Goal: Task Accomplishment & Management: Complete application form

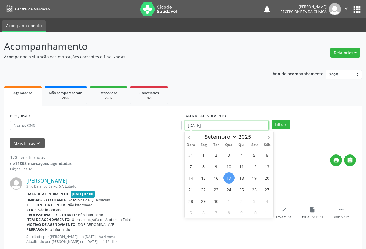
drag, startPoint x: 221, startPoint y: 123, endPoint x: 124, endPoint y: 131, distance: 98.0
click at [124, 131] on div "PESQUISAR DATA DE ATENDIMENTO [DATE] Filtrar" at bounding box center [183, 123] width 348 height 23
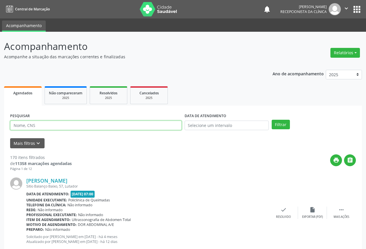
click at [108, 127] on input "text" at bounding box center [95, 126] width 171 height 10
click at [271, 120] on button "Filtrar" at bounding box center [280, 125] width 18 height 10
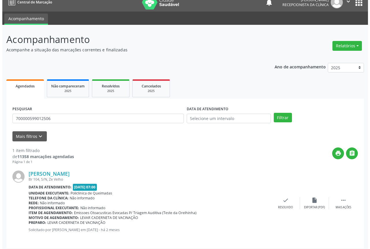
scroll to position [10, 0]
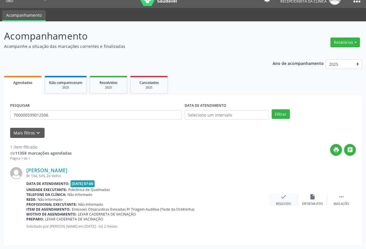
click at [274, 200] on div "check Resolvido" at bounding box center [283, 200] width 29 height 12
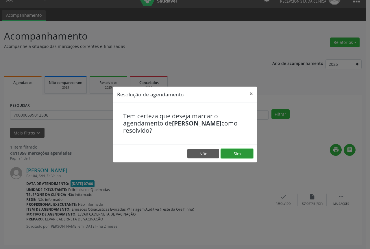
click at [242, 152] on button "Sim" at bounding box center [237, 154] width 32 height 10
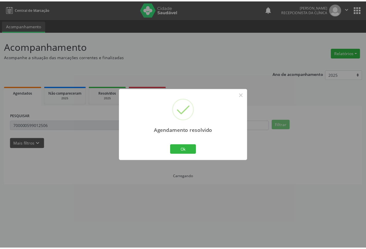
scroll to position [0, 0]
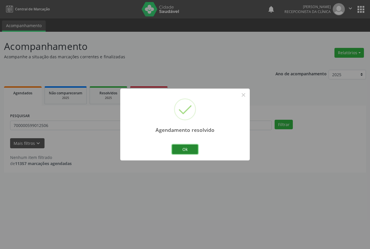
drag, startPoint x: 184, startPoint y: 148, endPoint x: 111, endPoint y: 143, distance: 73.0
click at [183, 148] on button "Ok" at bounding box center [185, 150] width 26 height 10
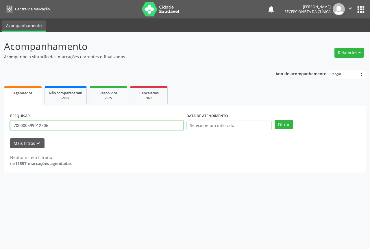
click at [107, 124] on input "700000599012506" at bounding box center [96, 126] width 173 height 10
click at [275, 120] on button "Filtrar" at bounding box center [284, 125] width 18 height 10
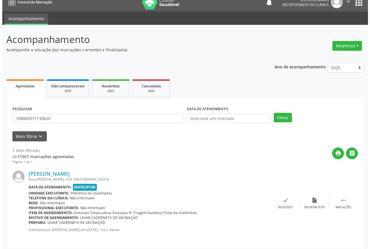
scroll to position [10, 0]
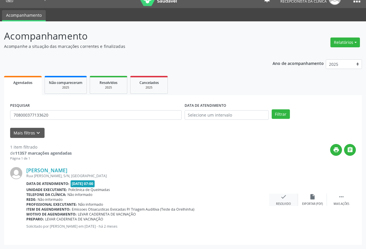
click at [286, 200] on icon "check" at bounding box center [283, 197] width 6 height 6
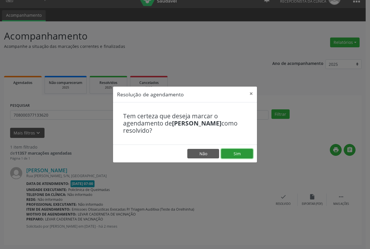
click at [234, 156] on button "Sim" at bounding box center [237, 154] width 32 height 10
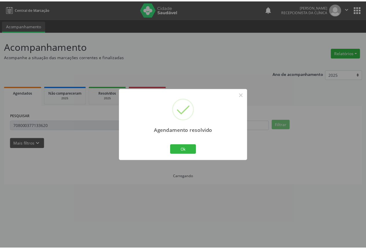
scroll to position [0, 0]
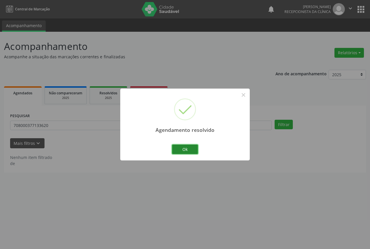
click at [178, 153] on button "Ok" at bounding box center [185, 150] width 26 height 10
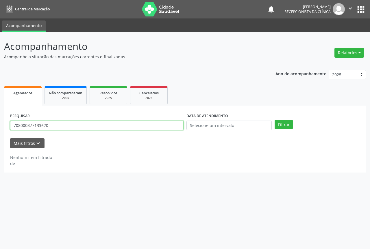
click at [89, 126] on input "708000377133620" at bounding box center [96, 126] width 173 height 10
click at [275, 120] on button "Filtrar" at bounding box center [284, 125] width 18 height 10
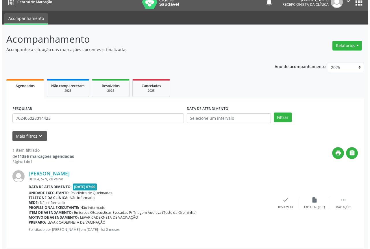
scroll to position [10, 0]
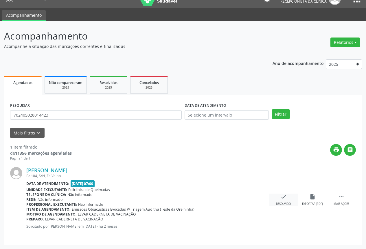
drag, startPoint x: 273, startPoint y: 190, endPoint x: 277, endPoint y: 195, distance: 6.2
click at [274, 191] on div "[PERSON_NAME] Br 104, S/N, [GEOGRAPHIC_DATA] Data de atendimento: [DATE] 07:00 …" at bounding box center [182, 200] width 345 height 78
click at [279, 197] on div "check Resolvido" at bounding box center [283, 200] width 29 height 12
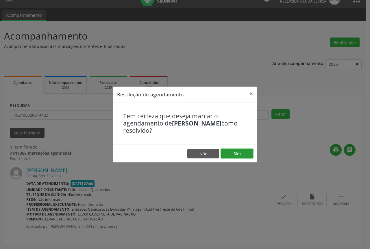
drag, startPoint x: 242, startPoint y: 154, endPoint x: 209, endPoint y: 155, distance: 33.0
click at [242, 154] on button "Sim" at bounding box center [237, 154] width 32 height 10
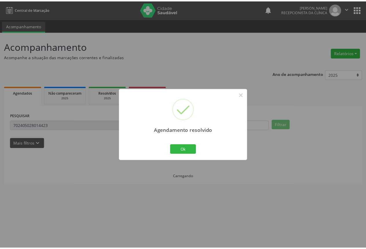
scroll to position [0, 0]
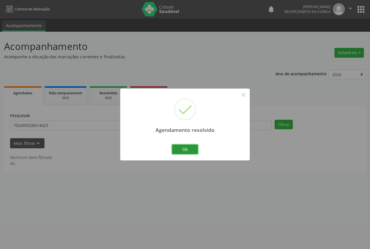
drag, startPoint x: 187, startPoint y: 152, endPoint x: 70, endPoint y: 142, distance: 117.2
click at [182, 151] on button "Ok" at bounding box center [185, 150] width 26 height 10
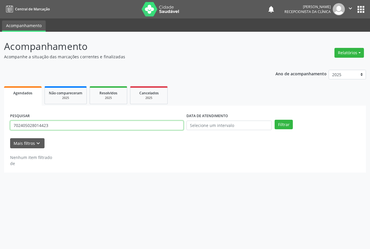
click at [59, 123] on input "702405028014423" at bounding box center [96, 126] width 173 height 10
click at [275, 120] on button "Filtrar" at bounding box center [284, 125] width 18 height 10
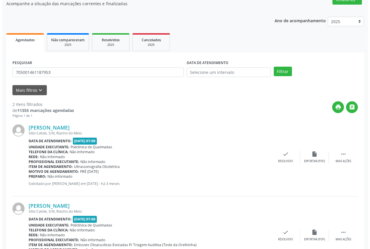
scroll to position [58, 0]
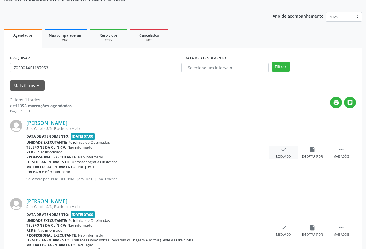
click at [284, 152] on icon "check" at bounding box center [283, 150] width 6 height 6
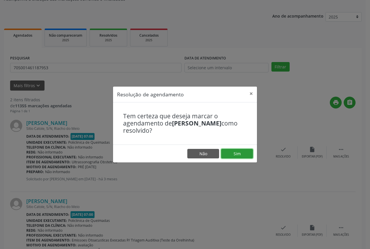
click at [233, 151] on button "Sim" at bounding box center [237, 154] width 32 height 10
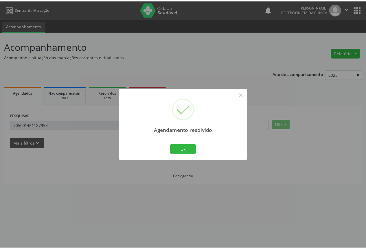
scroll to position [0, 0]
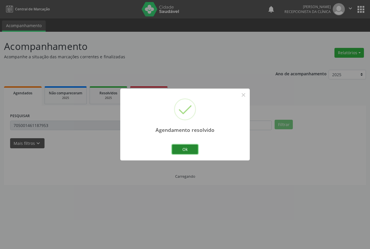
click at [179, 151] on button "Ok" at bounding box center [185, 150] width 26 height 10
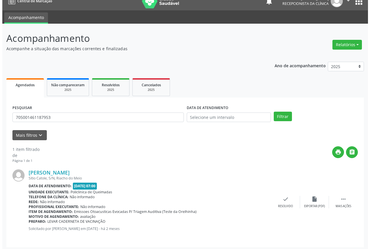
scroll to position [10, 0]
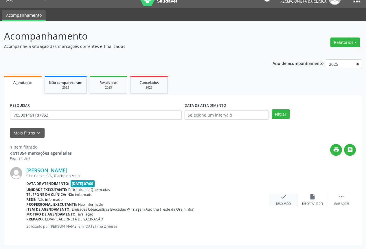
click at [283, 201] on div "check Resolvido" at bounding box center [283, 200] width 29 height 12
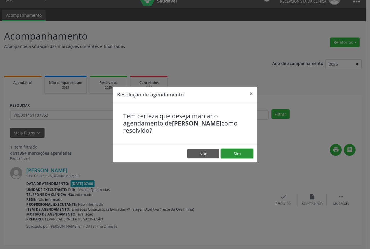
click at [234, 156] on button "Sim" at bounding box center [237, 154] width 32 height 10
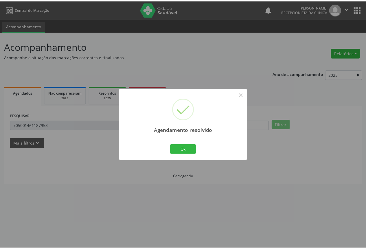
scroll to position [0, 0]
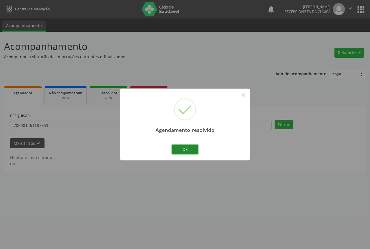
click at [177, 152] on button "Ok" at bounding box center [185, 150] width 26 height 10
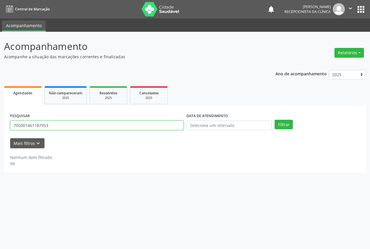
click at [88, 122] on input "705001461187953" at bounding box center [96, 126] width 173 height 10
click at [275, 120] on button "Filtrar" at bounding box center [284, 125] width 18 height 10
click at [102, 129] on input "898006410728869" at bounding box center [96, 126] width 173 height 10
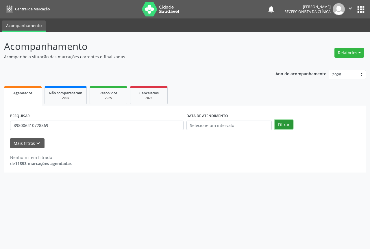
click at [285, 126] on button "Filtrar" at bounding box center [284, 125] width 18 height 10
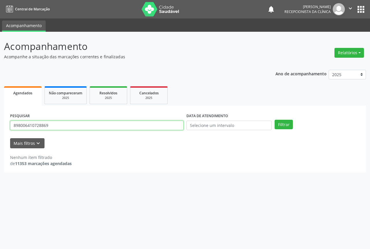
click at [110, 126] on input "898006410728869" at bounding box center [96, 126] width 173 height 10
click at [275, 120] on button "Filtrar" at bounding box center [284, 125] width 18 height 10
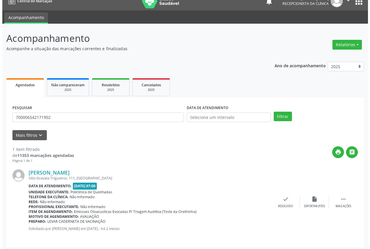
scroll to position [10, 0]
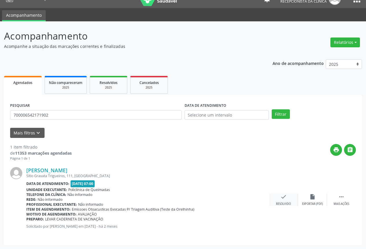
click at [276, 196] on div "check Resolvido" at bounding box center [283, 200] width 29 height 12
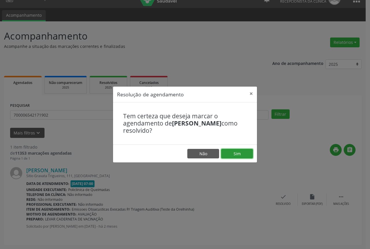
click at [244, 153] on button "Sim" at bounding box center [237, 154] width 32 height 10
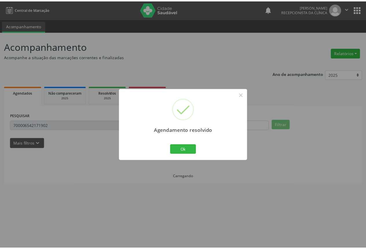
scroll to position [0, 0]
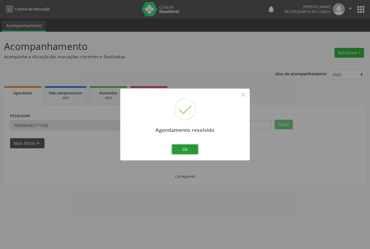
drag, startPoint x: 187, startPoint y: 150, endPoint x: 132, endPoint y: 146, distance: 55.1
click at [168, 149] on div "Agendamento resolvido × Ok Cancel" at bounding box center [184, 125] width 129 height 72
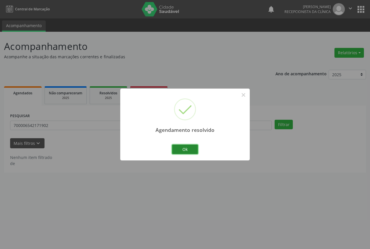
click at [184, 149] on button "Ok" at bounding box center [185, 150] width 26 height 10
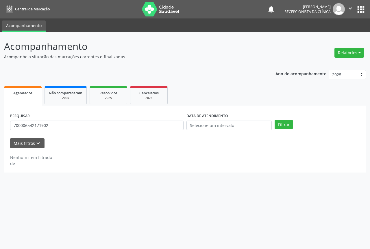
click at [75, 121] on div "PESQUISAR 700006542171902" at bounding box center [97, 123] width 176 height 23
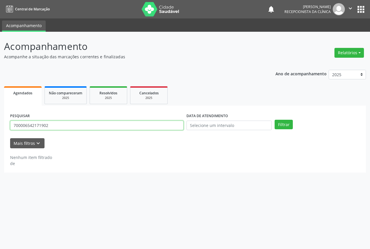
click at [76, 127] on input "700006542171902" at bounding box center [96, 126] width 173 height 10
click at [275, 120] on button "Filtrar" at bounding box center [284, 125] width 18 height 10
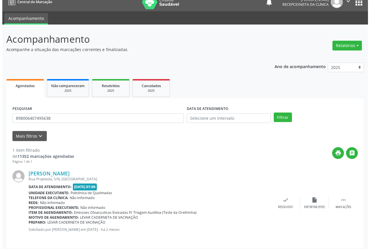
scroll to position [10, 0]
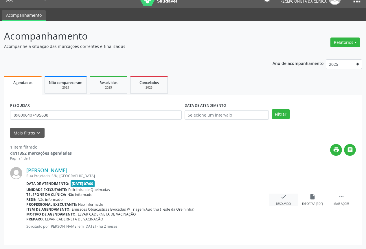
click at [287, 198] on div "check Resolvido" at bounding box center [283, 200] width 29 height 12
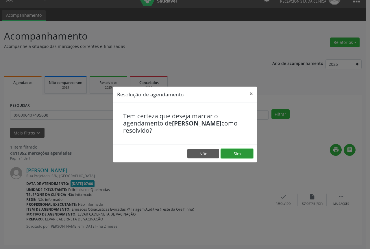
drag, startPoint x: 243, startPoint y: 151, endPoint x: 216, endPoint y: 145, distance: 28.2
click at [239, 148] on footer "Não Sim" at bounding box center [185, 154] width 144 height 18
drag, startPoint x: 229, startPoint y: 155, endPoint x: 211, endPoint y: 154, distance: 17.9
click at [229, 155] on button "Sim" at bounding box center [237, 154] width 32 height 10
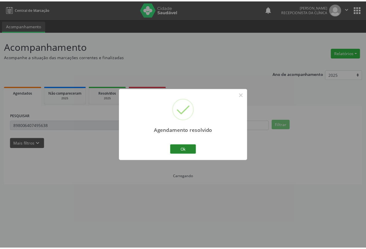
scroll to position [0, 0]
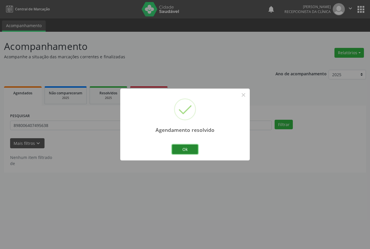
drag, startPoint x: 181, startPoint y: 148, endPoint x: 121, endPoint y: 138, distance: 61.3
click at [181, 148] on button "Ok" at bounding box center [185, 150] width 26 height 10
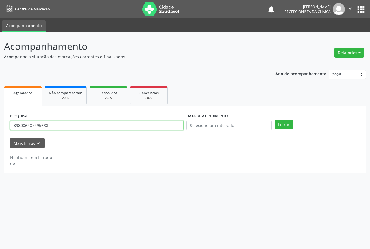
click at [111, 122] on input "898006407495638" at bounding box center [96, 126] width 173 height 10
click at [275, 120] on button "Filtrar" at bounding box center [284, 125] width 18 height 10
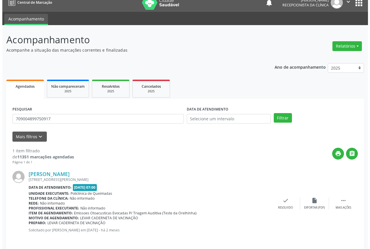
scroll to position [10, 0]
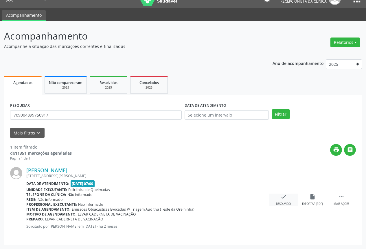
drag, startPoint x: 282, startPoint y: 202, endPoint x: 279, endPoint y: 199, distance: 3.7
click at [279, 199] on div "check Resolvido" at bounding box center [283, 200] width 29 height 12
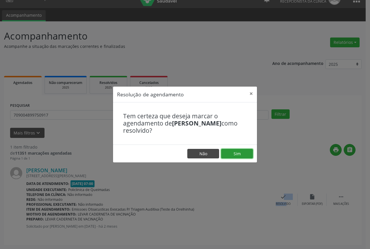
drag, startPoint x: 243, startPoint y: 153, endPoint x: 203, endPoint y: 149, distance: 39.8
click at [243, 153] on button "Sim" at bounding box center [237, 154] width 32 height 10
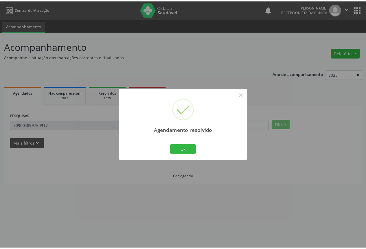
scroll to position [0, 0]
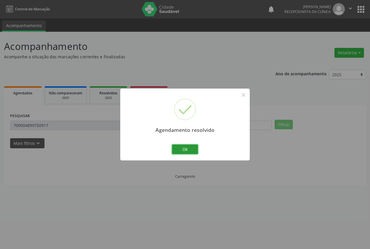
drag, startPoint x: 182, startPoint y: 151, endPoint x: 170, endPoint y: 147, distance: 12.4
click at [177, 148] on button "Ok" at bounding box center [185, 150] width 26 height 10
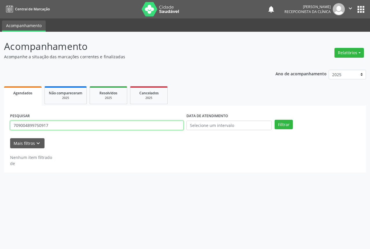
click at [112, 124] on input "709004899750917" at bounding box center [96, 126] width 173 height 10
click at [275, 120] on button "Filtrar" at bounding box center [284, 125] width 18 height 10
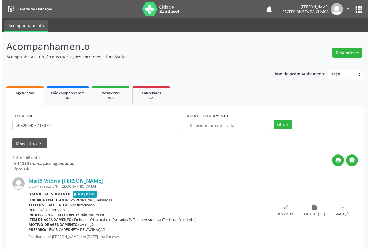
scroll to position [10, 0]
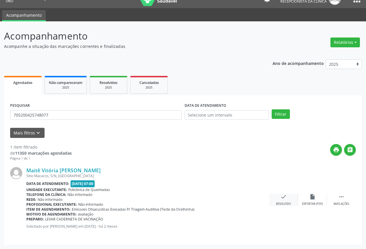
click at [281, 199] on icon "check" at bounding box center [283, 197] width 6 height 6
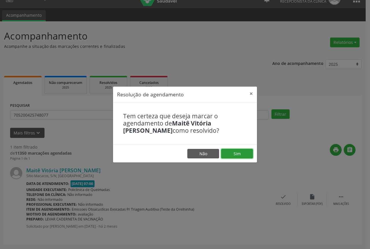
click at [234, 156] on button "Sim" at bounding box center [237, 154] width 32 height 10
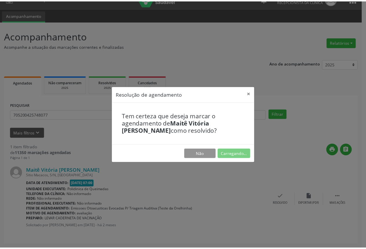
scroll to position [0, 0]
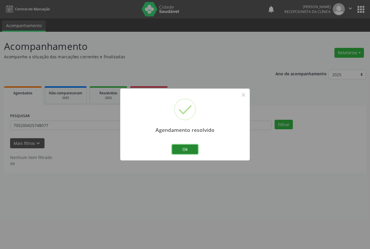
click at [182, 149] on button "Ok" at bounding box center [185, 150] width 26 height 10
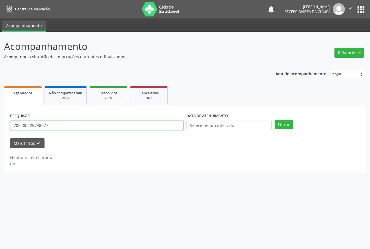
click at [85, 126] on input "705200425748077" at bounding box center [96, 126] width 173 height 10
click at [275, 120] on button "Filtrar" at bounding box center [284, 125] width 18 height 10
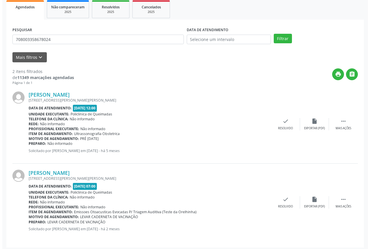
scroll to position [87, 0]
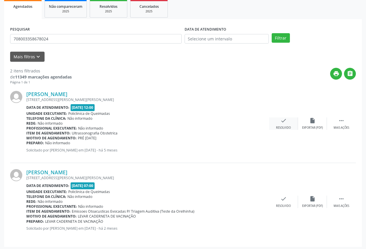
click at [274, 127] on div "check Resolvido" at bounding box center [283, 124] width 29 height 12
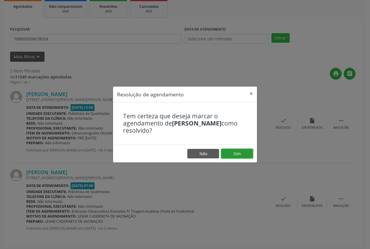
click at [229, 150] on button "Sim" at bounding box center [237, 154] width 32 height 10
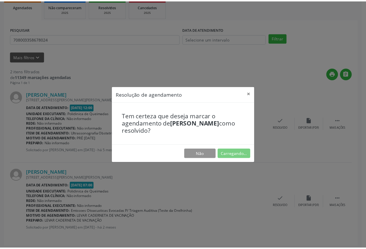
scroll to position [0, 0]
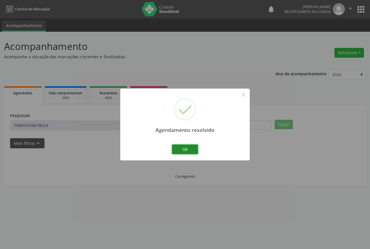
click at [189, 145] on button "Ok" at bounding box center [185, 150] width 26 height 10
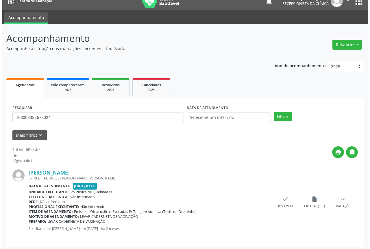
scroll to position [10, 0]
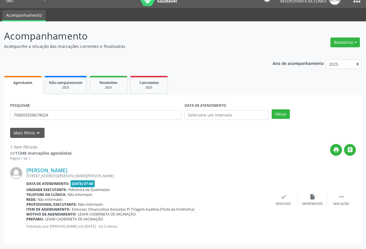
click at [280, 193] on div "[PERSON_NAME] [STREET_ADDRESS][PERSON_NAME][PERSON_NAME] Data de atendimento: […" at bounding box center [182, 200] width 345 height 78
click at [281, 198] on icon "check" at bounding box center [283, 197] width 6 height 6
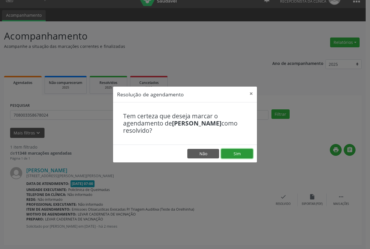
drag, startPoint x: 241, startPoint y: 155, endPoint x: 195, endPoint y: 154, distance: 46.0
click at [240, 155] on button "Sim" at bounding box center [237, 154] width 32 height 10
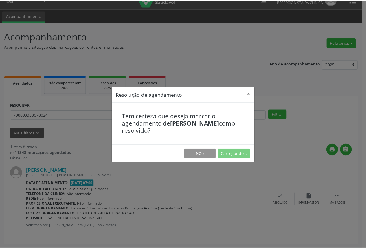
scroll to position [0, 0]
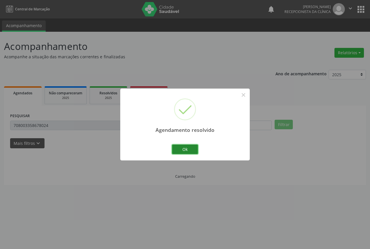
click at [184, 151] on button "Ok" at bounding box center [185, 150] width 26 height 10
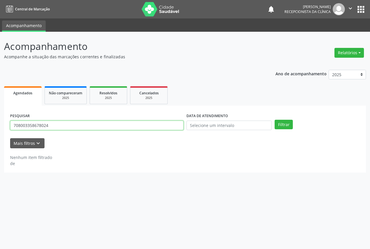
click at [77, 124] on input "708003358678024" at bounding box center [96, 126] width 173 height 10
click at [275, 120] on button "Filtrar" at bounding box center [284, 125] width 18 height 10
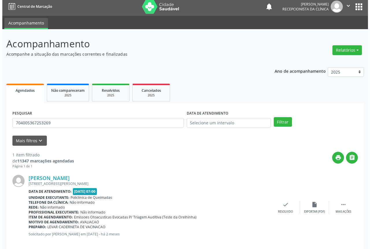
scroll to position [10, 0]
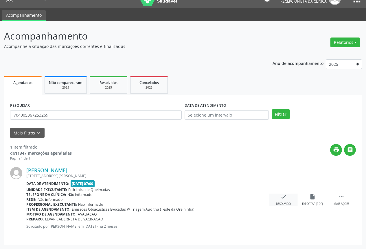
click at [283, 201] on div "check Resolvido" at bounding box center [283, 200] width 29 height 12
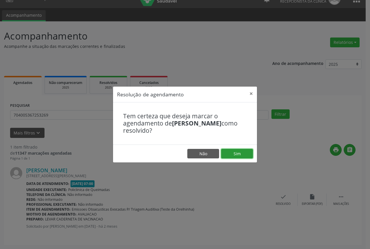
click at [241, 155] on button "Sim" at bounding box center [237, 154] width 32 height 10
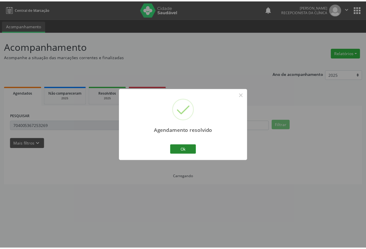
scroll to position [0, 0]
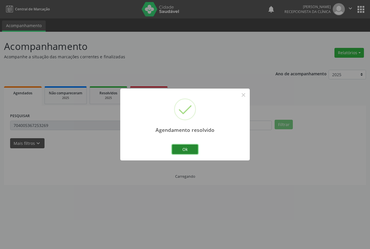
click at [185, 149] on button "Ok" at bounding box center [185, 150] width 26 height 10
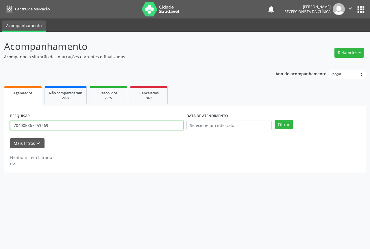
click at [97, 123] on input "704005367253269" at bounding box center [96, 126] width 173 height 10
click at [98, 124] on input "704005367253269" at bounding box center [96, 126] width 173 height 10
click at [99, 125] on input "704005367253269" at bounding box center [96, 126] width 173 height 10
click at [275, 120] on button "Filtrar" at bounding box center [284, 125] width 18 height 10
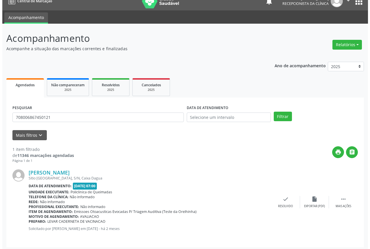
scroll to position [10, 0]
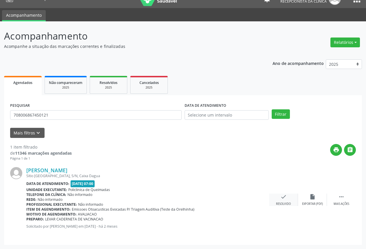
click at [283, 196] on icon "check" at bounding box center [283, 197] width 6 height 6
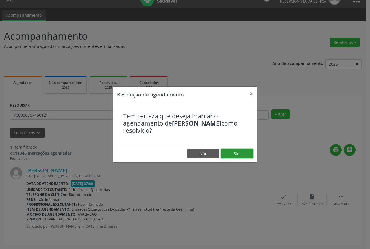
click at [235, 152] on button "Sim" at bounding box center [237, 154] width 32 height 10
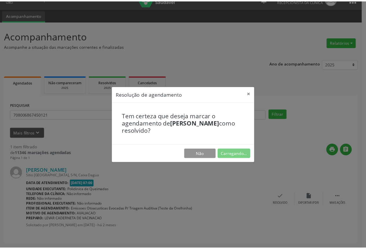
scroll to position [0, 0]
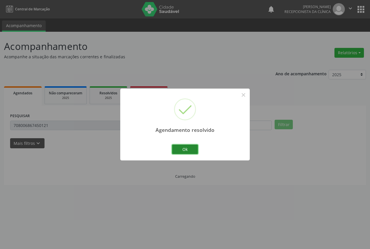
click at [185, 150] on button "Ok" at bounding box center [185, 150] width 26 height 10
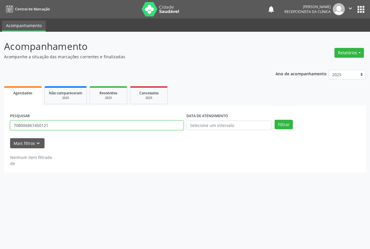
click at [83, 128] on input "708006867450121" at bounding box center [96, 126] width 173 height 10
click at [84, 129] on input "708006867450121" at bounding box center [96, 126] width 173 height 10
click at [275, 120] on button "Filtrar" at bounding box center [284, 125] width 18 height 10
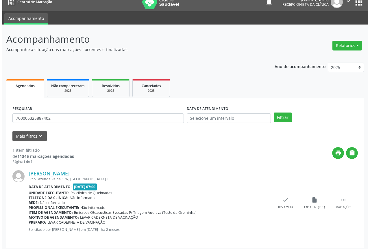
scroll to position [10, 0]
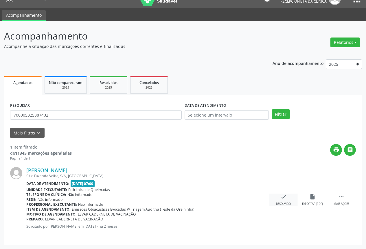
click at [286, 201] on div "check Resolvido" at bounding box center [283, 200] width 29 height 12
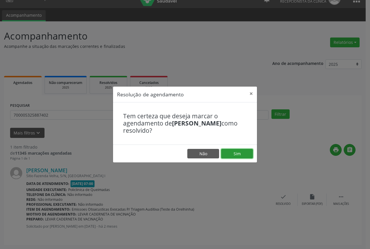
click at [227, 153] on button "Sim" at bounding box center [237, 154] width 32 height 10
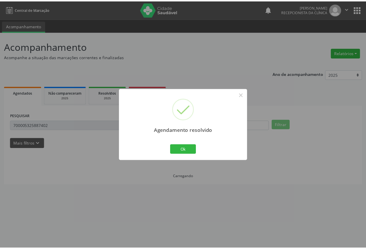
scroll to position [0, 0]
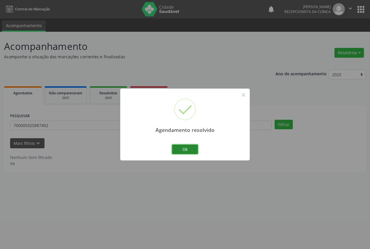
click at [184, 150] on button "Ok" at bounding box center [185, 150] width 26 height 10
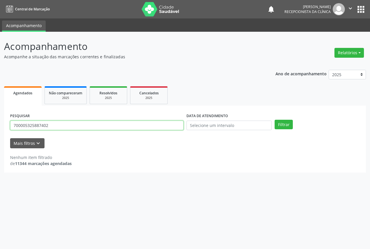
click at [67, 128] on input "700005325887402" at bounding box center [96, 126] width 173 height 10
click at [275, 120] on button "Filtrar" at bounding box center [284, 125] width 18 height 10
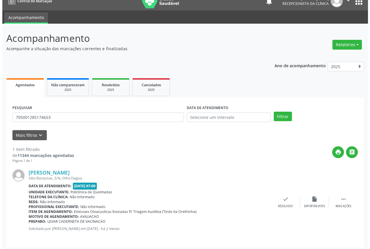
scroll to position [10, 0]
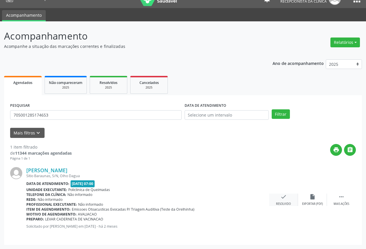
click at [274, 201] on div "check Resolvido" at bounding box center [283, 200] width 29 height 12
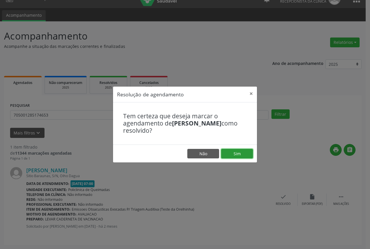
click at [237, 153] on button "Sim" at bounding box center [237, 154] width 32 height 10
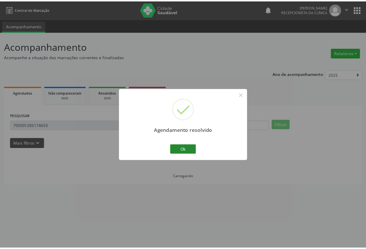
scroll to position [0, 0]
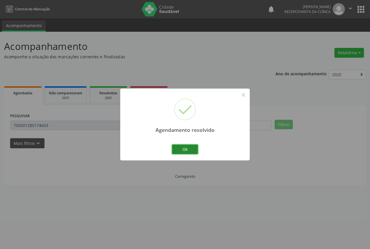
click at [183, 151] on button "Ok" at bounding box center [185, 150] width 26 height 10
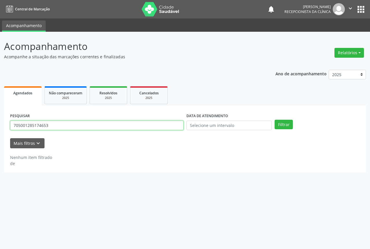
click at [84, 122] on input "705001285174653" at bounding box center [96, 126] width 173 height 10
click at [275, 120] on button "Filtrar" at bounding box center [284, 125] width 18 height 10
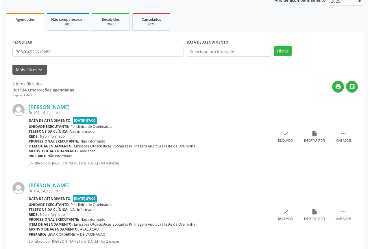
scroll to position [87, 0]
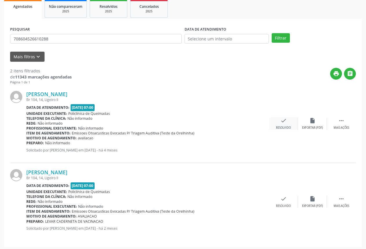
click at [282, 126] on div "Resolvido" at bounding box center [283, 128] width 15 height 4
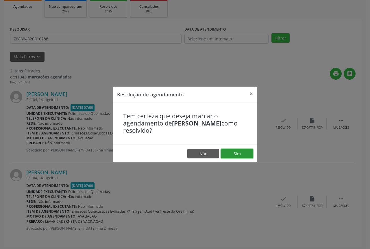
click at [242, 149] on button "Sim" at bounding box center [237, 154] width 32 height 10
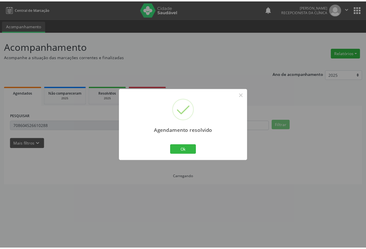
scroll to position [0, 0]
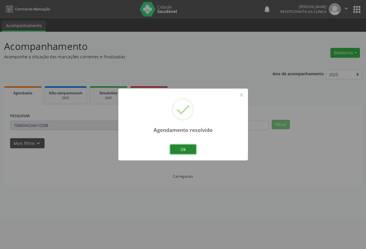
click at [191, 148] on button "Ok" at bounding box center [183, 150] width 26 height 10
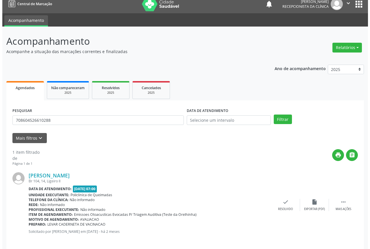
scroll to position [10, 0]
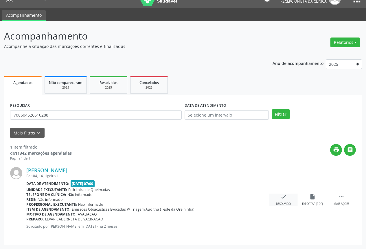
click at [285, 202] on div "check Resolvido" at bounding box center [283, 200] width 29 height 12
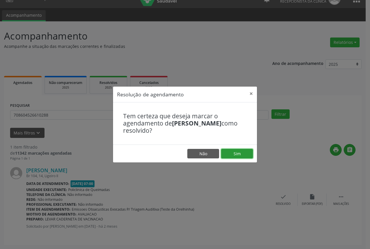
click at [227, 154] on button "Sim" at bounding box center [237, 154] width 32 height 10
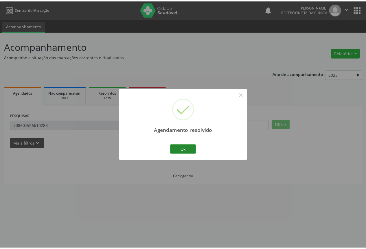
scroll to position [0, 0]
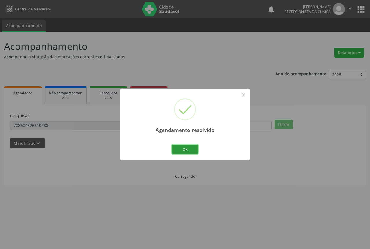
drag, startPoint x: 183, startPoint y: 153, endPoint x: 145, endPoint y: 149, distance: 38.0
click at [177, 152] on button "Ok" at bounding box center [185, 150] width 26 height 10
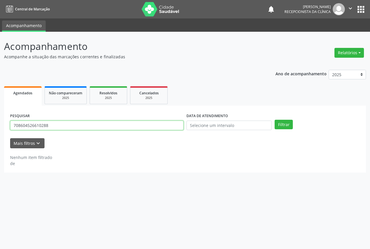
click at [81, 125] on input "708604526610288" at bounding box center [96, 126] width 173 height 10
click at [275, 120] on button "Filtrar" at bounding box center [284, 125] width 18 height 10
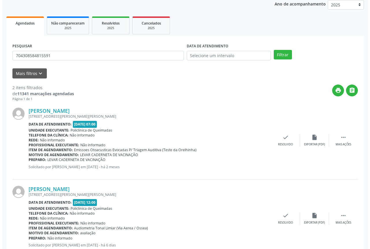
scroll to position [87, 0]
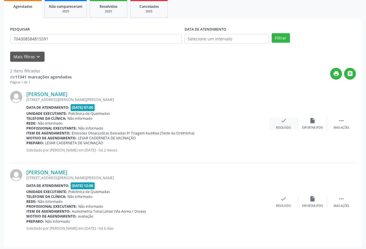
click at [277, 120] on div "check Resolvido" at bounding box center [283, 124] width 29 height 12
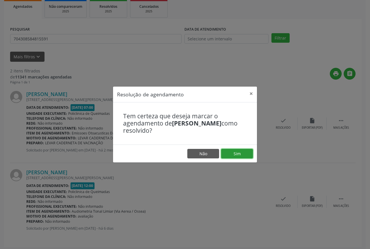
click at [241, 154] on button "Sim" at bounding box center [237, 154] width 32 height 10
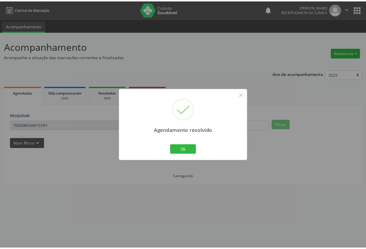
scroll to position [0, 0]
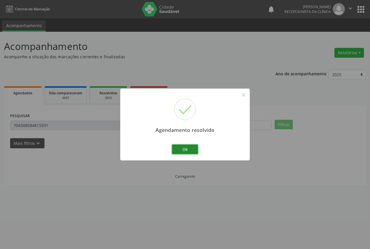
click at [192, 148] on button "Ok" at bounding box center [185, 150] width 26 height 10
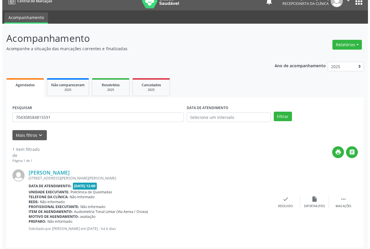
scroll to position [10, 0]
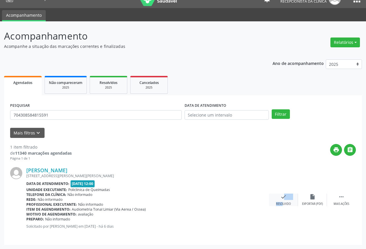
click at [278, 201] on div "check Resolvido" at bounding box center [283, 200] width 29 height 12
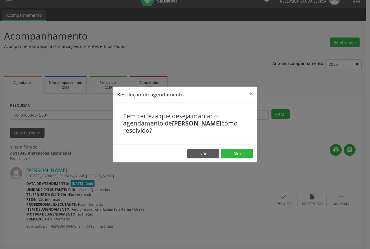
click at [238, 145] on footer "Não Sim" at bounding box center [185, 154] width 144 height 18
click at [238, 152] on button "Sim" at bounding box center [237, 154] width 32 height 10
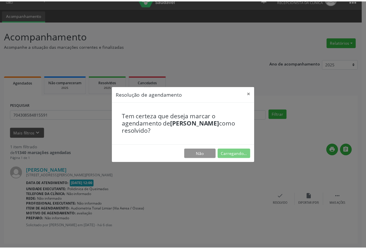
scroll to position [0, 0]
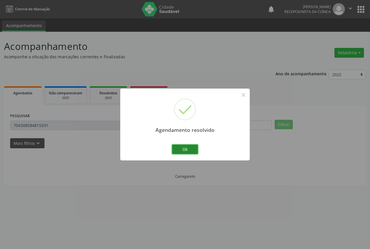
click at [175, 149] on button "Ok" at bounding box center [185, 150] width 26 height 10
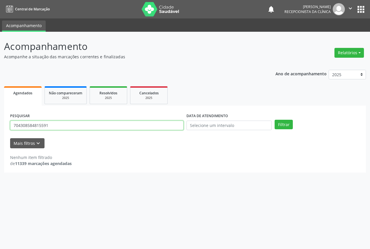
click at [110, 127] on input "704308584815591" at bounding box center [96, 126] width 173 height 10
click at [275, 120] on button "Filtrar" at bounding box center [284, 125] width 18 height 10
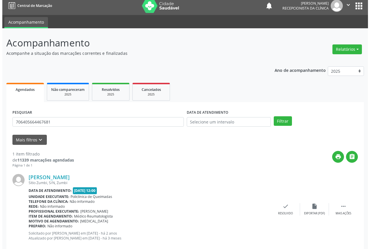
scroll to position [15, 0]
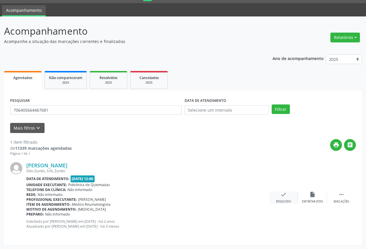
click at [288, 197] on div "check Resolvido" at bounding box center [283, 198] width 29 height 12
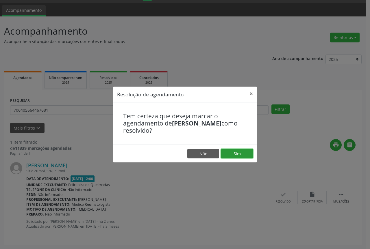
click at [232, 152] on button "Sim" at bounding box center [237, 154] width 32 height 10
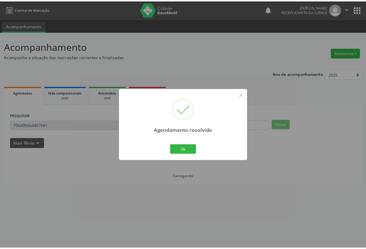
scroll to position [0, 0]
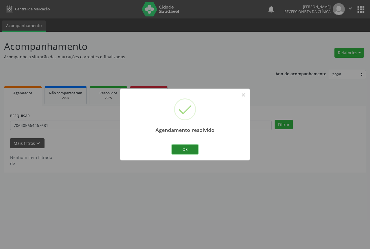
drag, startPoint x: 184, startPoint y: 152, endPoint x: 158, endPoint y: 151, distance: 25.7
click at [184, 152] on button "Ok" at bounding box center [185, 150] width 26 height 10
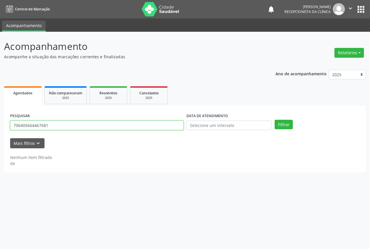
click at [88, 125] on input "706405664467681" at bounding box center [96, 126] width 173 height 10
click at [275, 120] on button "Filtrar" at bounding box center [284, 125] width 18 height 10
drag, startPoint x: 75, startPoint y: 125, endPoint x: 0, endPoint y: 135, distance: 75.6
click at [0, 135] on div "Acompanhamento Acompanhe a situação das marcações correntes e finalizadas Relat…" at bounding box center [185, 141] width 370 height 218
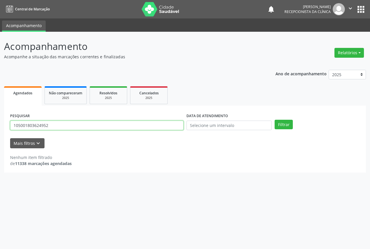
click at [18, 126] on input "105001803624952" at bounding box center [96, 126] width 173 height 10
click at [15, 125] on input "105001803624952" at bounding box center [96, 126] width 173 height 10
click at [275, 120] on button "Filtrar" at bounding box center [284, 125] width 18 height 10
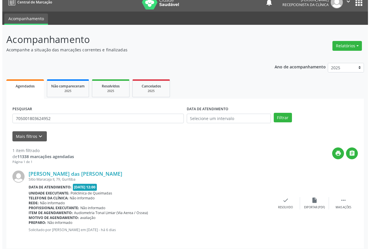
scroll to position [10, 0]
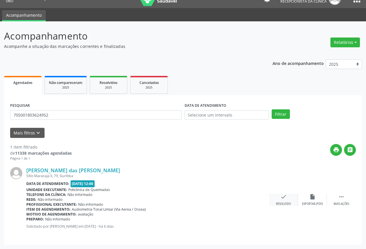
click at [280, 199] on icon "check" at bounding box center [283, 197] width 6 height 6
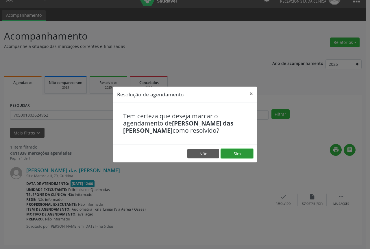
click at [244, 154] on button "Sim" at bounding box center [237, 154] width 32 height 10
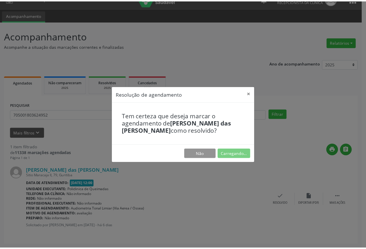
scroll to position [0, 0]
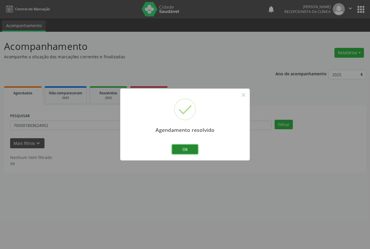
click at [193, 152] on button "Ok" at bounding box center [185, 150] width 26 height 10
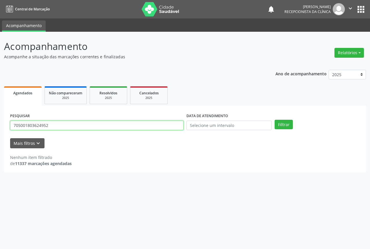
drag, startPoint x: 65, startPoint y: 126, endPoint x: 0, endPoint y: 125, distance: 65.0
click at [0, 125] on div "Acompanhamento Acompanhe a situação das marcações correntes e finalizadas Relat…" at bounding box center [185, 141] width 370 height 218
click at [275, 120] on button "Filtrar" at bounding box center [284, 125] width 18 height 10
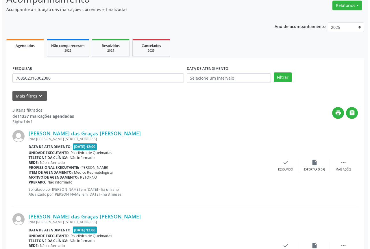
scroll to position [58, 0]
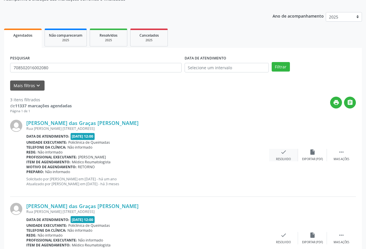
click at [284, 158] on div "Resolvido" at bounding box center [283, 160] width 15 height 4
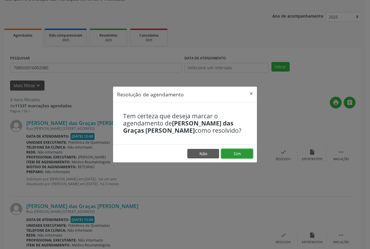
click at [232, 152] on button "Sim" at bounding box center [237, 154] width 32 height 10
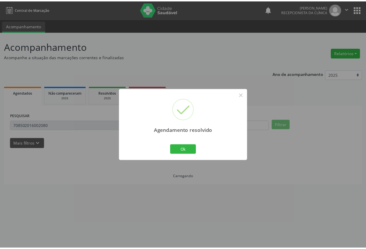
scroll to position [0, 0]
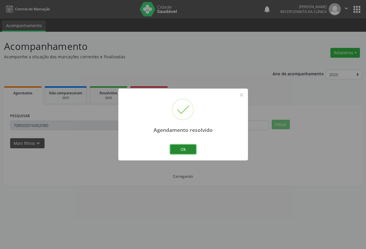
click at [174, 148] on button "Ok" at bounding box center [183, 150] width 26 height 10
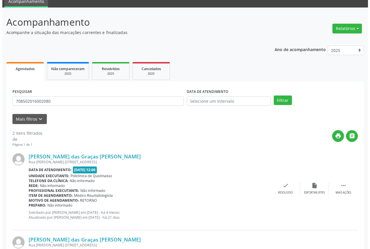
scroll to position [58, 0]
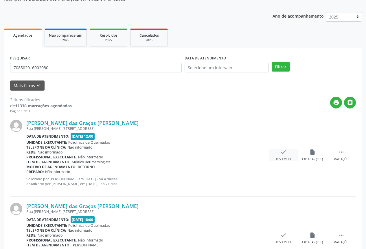
click at [285, 154] on icon "check" at bounding box center [283, 152] width 6 height 6
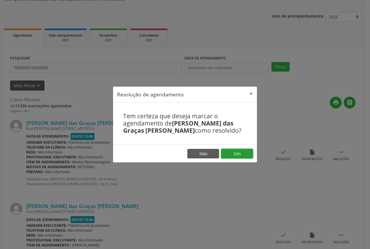
click at [227, 151] on button "Sim" at bounding box center [237, 154] width 32 height 10
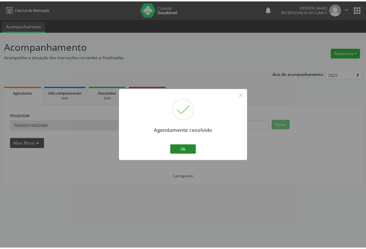
scroll to position [0, 0]
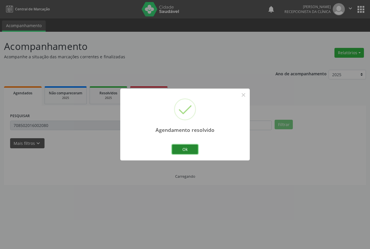
click at [182, 147] on button "Ok" at bounding box center [185, 150] width 26 height 10
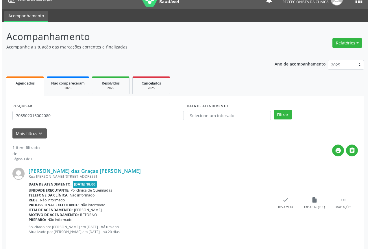
scroll to position [15, 0]
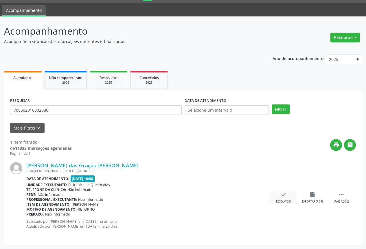
click at [277, 197] on div "check Resolvido" at bounding box center [283, 198] width 29 height 12
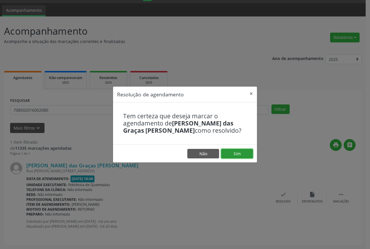
click at [245, 154] on button "Sim" at bounding box center [237, 154] width 32 height 10
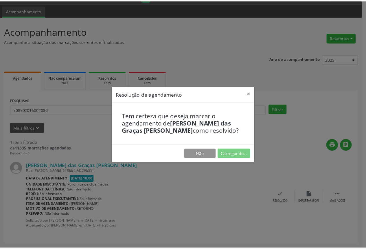
scroll to position [0, 0]
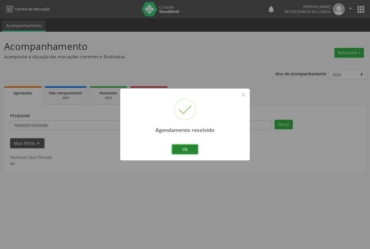
drag, startPoint x: 183, startPoint y: 153, endPoint x: 81, endPoint y: 114, distance: 108.9
click at [182, 153] on button "Ok" at bounding box center [185, 150] width 26 height 10
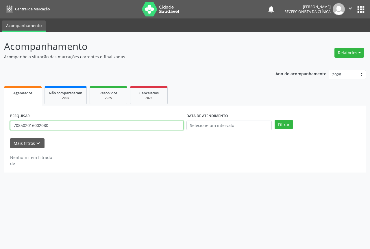
click at [76, 123] on input "708502016002080" at bounding box center [96, 126] width 173 height 10
click at [275, 120] on button "Filtrar" at bounding box center [284, 125] width 18 height 10
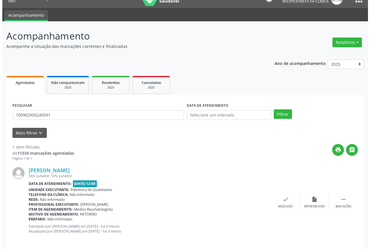
scroll to position [15, 0]
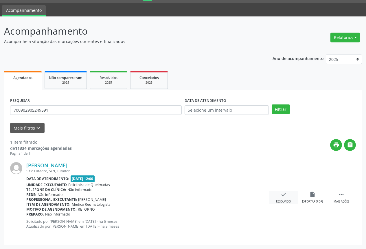
click at [279, 199] on div "check Resolvido" at bounding box center [283, 198] width 29 height 12
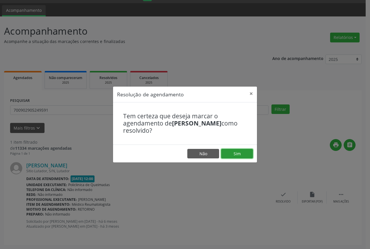
click at [230, 155] on button "Sim" at bounding box center [237, 154] width 32 height 10
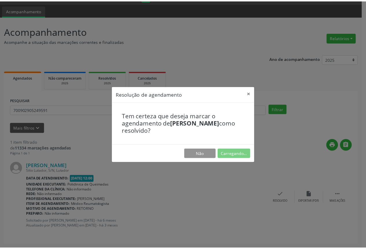
scroll to position [0, 0]
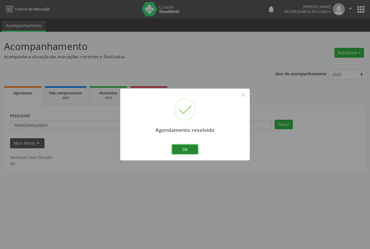
click at [187, 151] on button "Ok" at bounding box center [185, 150] width 26 height 10
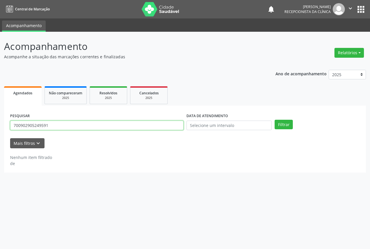
click at [74, 127] on input "700902905249591" at bounding box center [96, 126] width 173 height 10
type input "0"
click at [275, 120] on button "Filtrar" at bounding box center [284, 125] width 18 height 10
click at [109, 123] on input "707406032073570" at bounding box center [96, 126] width 173 height 10
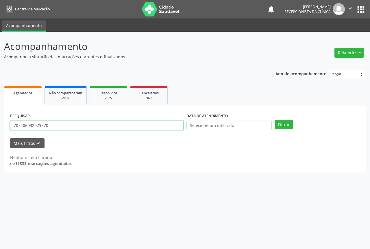
click at [109, 123] on input "707406032073570" at bounding box center [96, 126] width 173 height 10
drag, startPoint x: 108, startPoint y: 127, endPoint x: 0, endPoint y: 127, distance: 107.5
click at [0, 127] on div "Acompanhamento Acompanhe a situação das marcações correntes e finalizadas Relat…" at bounding box center [185, 141] width 370 height 218
click at [275, 120] on button "Filtrar" at bounding box center [284, 125] width 18 height 10
click at [77, 125] on input "700003064583802" at bounding box center [96, 126] width 173 height 10
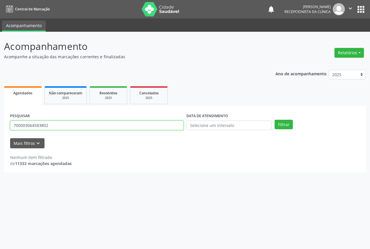
click at [77, 125] on input "700003064583802" at bounding box center [96, 126] width 173 height 10
click at [275, 120] on button "Filtrar" at bounding box center [284, 125] width 18 height 10
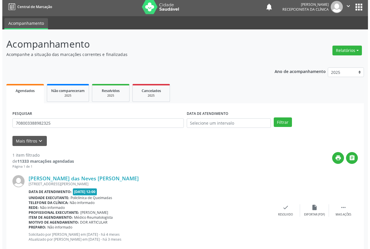
scroll to position [15, 0]
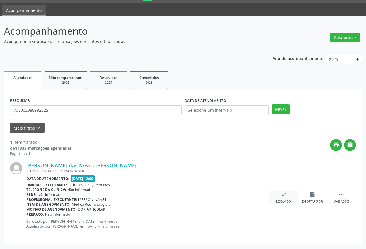
click at [282, 198] on div "check Resolvido" at bounding box center [283, 198] width 29 height 12
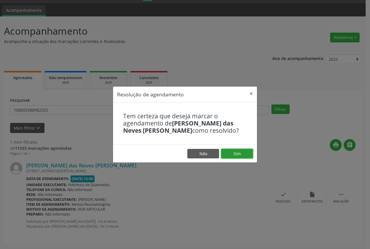
click at [231, 153] on button "Sim" at bounding box center [237, 154] width 32 height 10
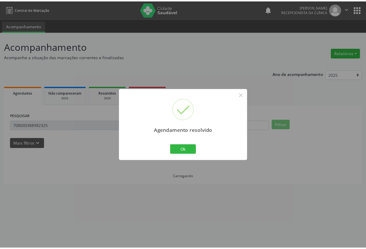
scroll to position [0, 0]
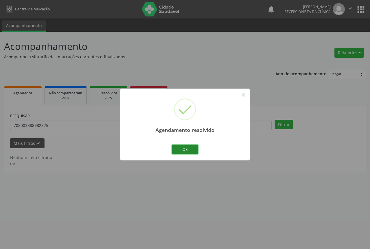
click at [194, 151] on button "Ok" at bounding box center [185, 150] width 26 height 10
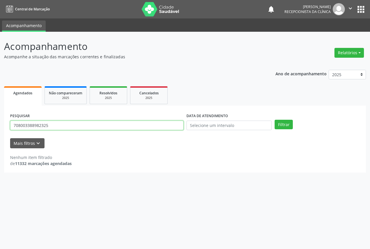
click at [77, 125] on input "708003388982325" at bounding box center [96, 126] width 173 height 10
click at [275, 120] on button "Filtrar" at bounding box center [284, 125] width 18 height 10
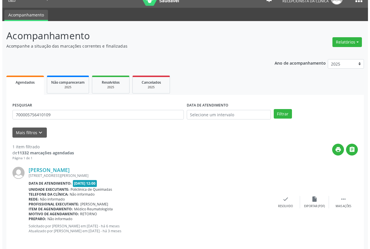
scroll to position [15, 0]
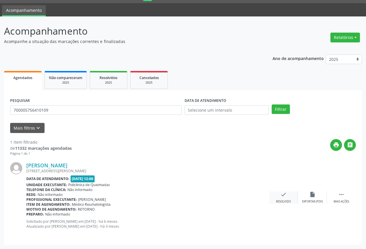
click at [281, 198] on div "check Resolvido" at bounding box center [283, 198] width 29 height 12
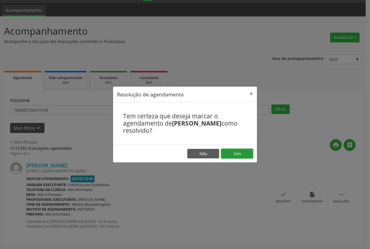
click at [242, 150] on button "Sim" at bounding box center [237, 154] width 32 height 10
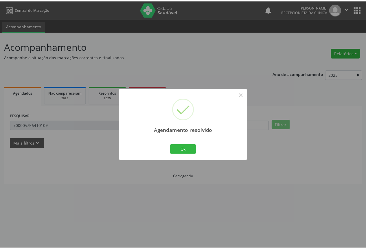
scroll to position [0, 0]
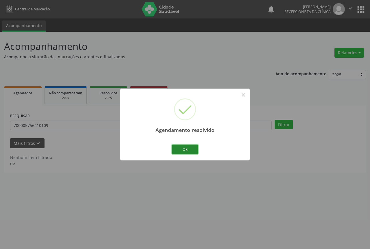
click at [190, 146] on button "Ok" at bounding box center [185, 150] width 26 height 10
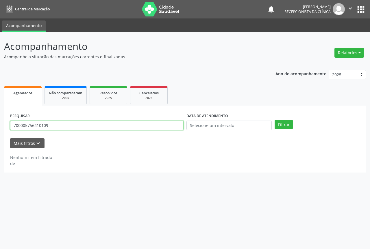
click at [101, 126] on input "700005756410109" at bounding box center [96, 126] width 173 height 10
click at [275, 120] on button "Filtrar" at bounding box center [284, 125] width 18 height 10
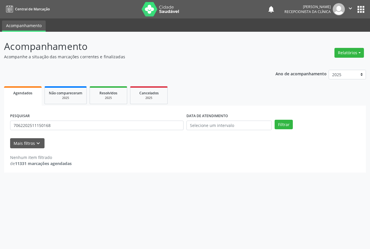
drag, startPoint x: 152, startPoint y: 118, endPoint x: 151, endPoint y: 131, distance: 13.0
click at [152, 119] on div "PESQUISAR 7062202511150168" at bounding box center [97, 123] width 176 height 23
click at [152, 130] on div "PESQUISAR 7062202511150168" at bounding box center [97, 123] width 176 height 23
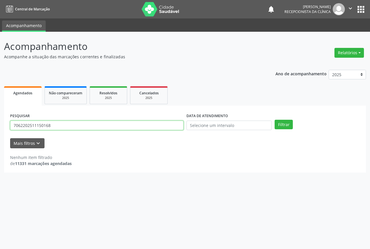
click at [152, 127] on input "7062202511150168" at bounding box center [96, 126] width 173 height 10
click at [275, 120] on button "Filtrar" at bounding box center [284, 125] width 18 height 10
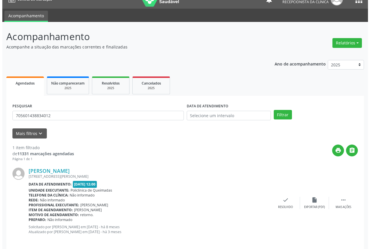
scroll to position [15, 0]
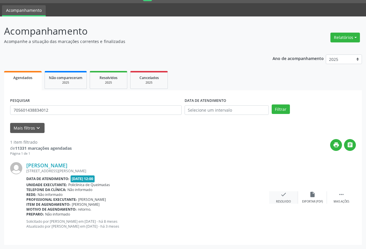
click at [282, 193] on icon "check" at bounding box center [283, 195] width 6 height 6
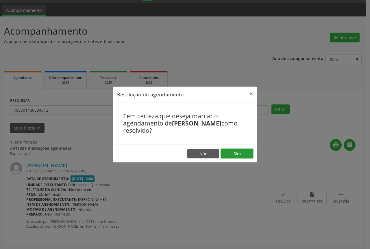
click at [239, 153] on button "Sim" at bounding box center [237, 154] width 32 height 10
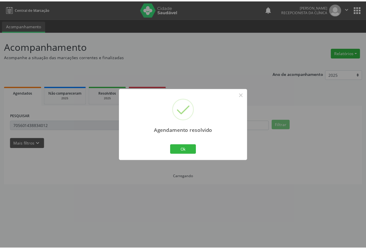
scroll to position [0, 0]
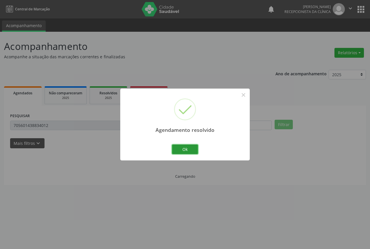
click at [188, 150] on button "Ok" at bounding box center [185, 150] width 26 height 10
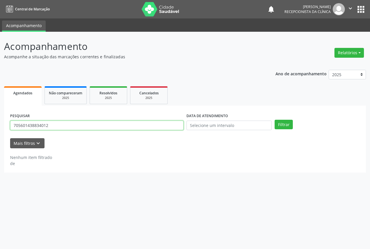
click at [54, 128] on input "705601438834012" at bounding box center [96, 126] width 173 height 10
click at [275, 120] on button "Filtrar" at bounding box center [284, 125] width 18 height 10
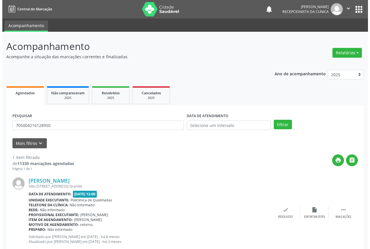
scroll to position [15, 0]
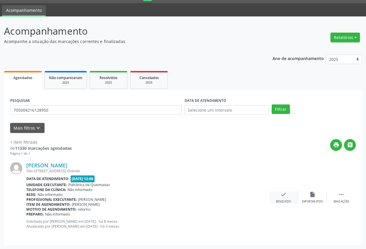
click at [282, 194] on icon "check" at bounding box center [283, 195] width 6 height 6
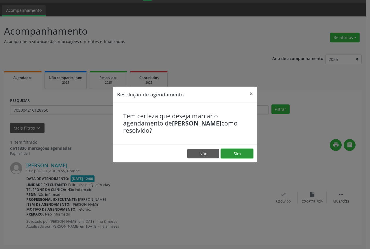
drag, startPoint x: 240, startPoint y: 151, endPoint x: 194, endPoint y: 151, distance: 45.7
click at [240, 151] on button "Sim" at bounding box center [237, 154] width 32 height 10
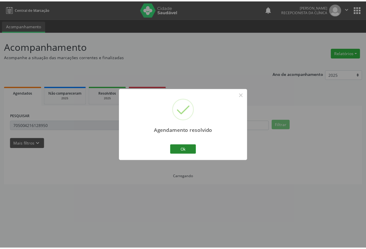
scroll to position [0, 0]
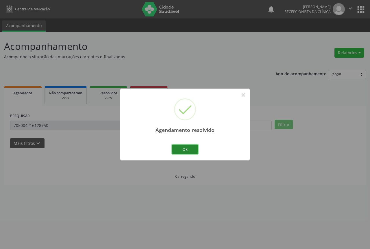
click at [173, 148] on button "Ok" at bounding box center [185, 150] width 26 height 10
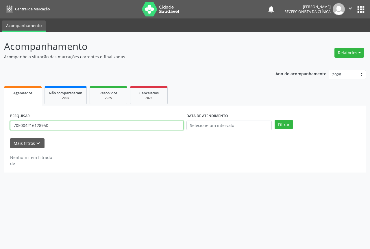
click at [103, 125] on input "705004216128950" at bounding box center [96, 126] width 173 height 10
click at [275, 120] on button "Filtrar" at bounding box center [284, 125] width 18 height 10
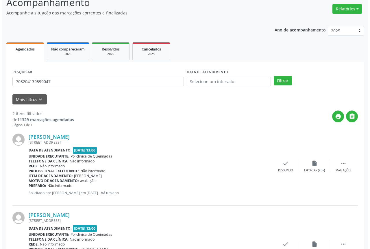
scroll to position [58, 0]
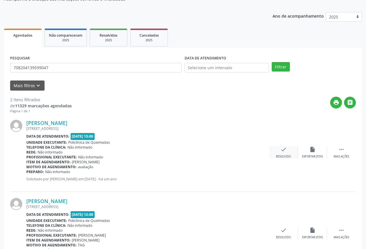
click at [280, 157] on div "Resolvido" at bounding box center [283, 157] width 15 height 4
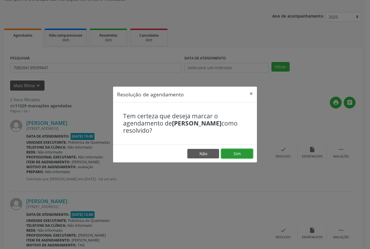
click at [232, 151] on button "Sim" at bounding box center [237, 154] width 32 height 10
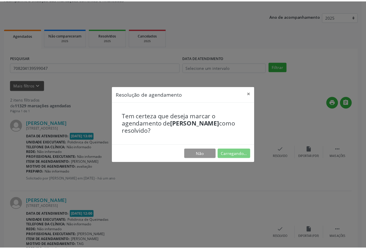
scroll to position [0, 0]
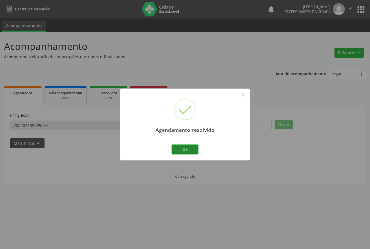
click at [184, 151] on button "Ok" at bounding box center [185, 150] width 26 height 10
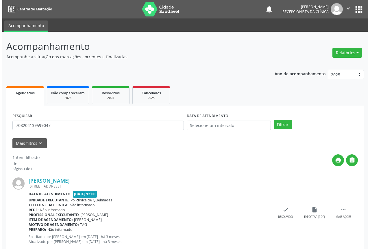
scroll to position [15, 0]
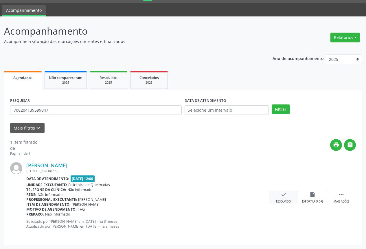
click at [286, 202] on div "Resolvido" at bounding box center [283, 202] width 15 height 4
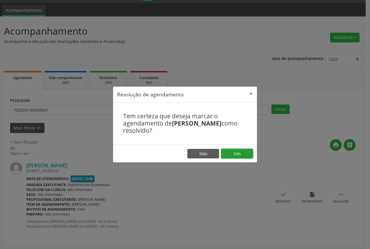
click at [229, 155] on button "Sim" at bounding box center [237, 154] width 32 height 10
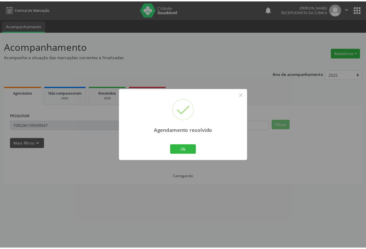
scroll to position [0, 0]
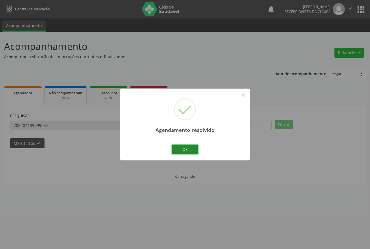
click at [189, 152] on button "Ok" at bounding box center [185, 150] width 26 height 10
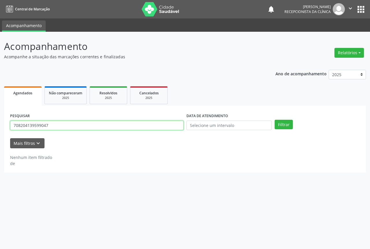
click at [72, 122] on input "708204139599047" at bounding box center [96, 126] width 173 height 10
click at [275, 120] on button "Filtrar" at bounding box center [284, 125] width 18 height 10
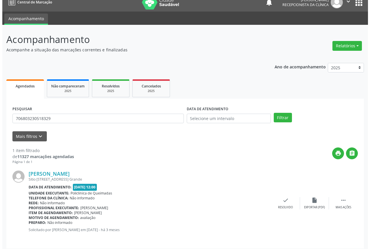
scroll to position [10, 0]
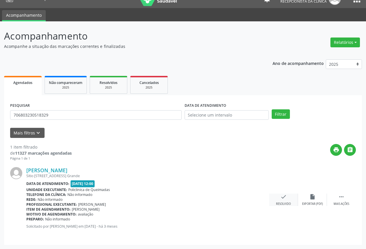
click at [284, 201] on div "check Resolvido" at bounding box center [283, 200] width 29 height 12
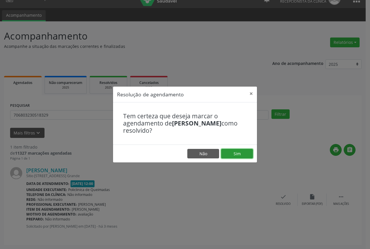
click at [243, 155] on button "Sim" at bounding box center [237, 154] width 32 height 10
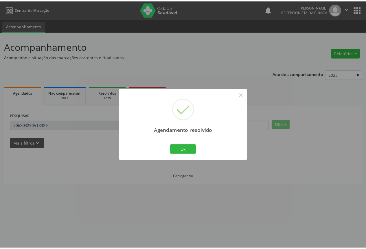
scroll to position [0, 0]
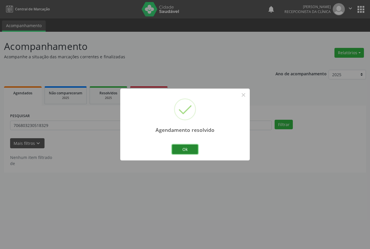
click at [195, 152] on button "Ok" at bounding box center [185, 150] width 26 height 10
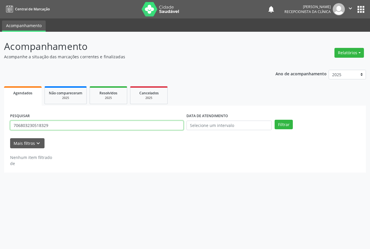
click at [123, 123] on input "706803230518329" at bounding box center [96, 126] width 173 height 10
click at [275, 120] on button "Filtrar" at bounding box center [284, 125] width 18 height 10
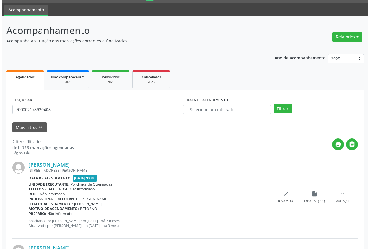
scroll to position [58, 0]
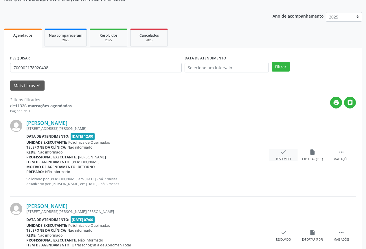
click at [281, 150] on icon "check" at bounding box center [283, 152] width 6 height 6
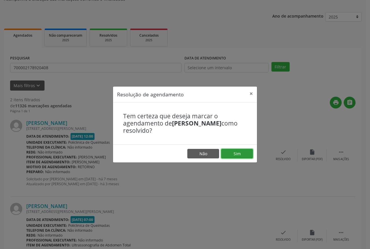
click at [228, 151] on button "Sim" at bounding box center [237, 154] width 32 height 10
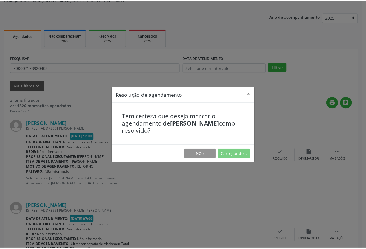
scroll to position [0, 0]
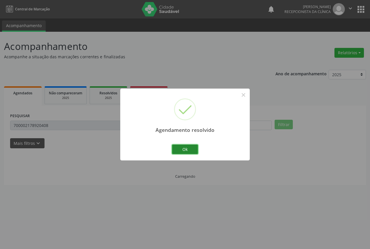
click at [184, 147] on button "Ok" at bounding box center [185, 150] width 26 height 10
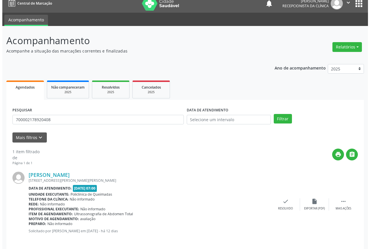
scroll to position [10, 0]
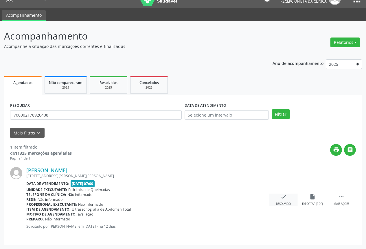
click at [277, 199] on div "check Resolvido" at bounding box center [283, 200] width 29 height 12
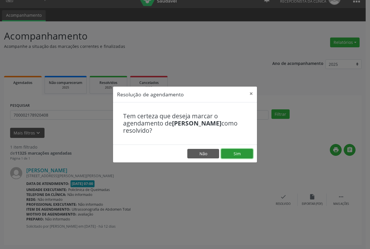
click at [236, 156] on button "Sim" at bounding box center [237, 154] width 32 height 10
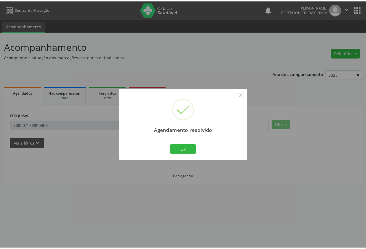
scroll to position [0, 0]
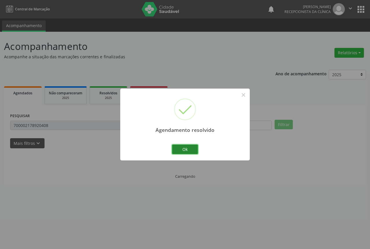
drag, startPoint x: 183, startPoint y: 151, endPoint x: 179, endPoint y: 151, distance: 3.8
click at [181, 150] on button "Ok" at bounding box center [185, 150] width 26 height 10
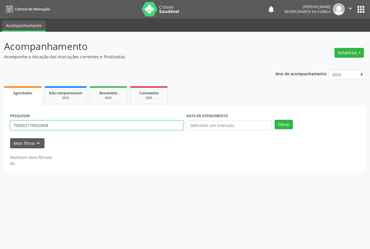
click at [62, 125] on input "700002178920408" at bounding box center [96, 126] width 173 height 10
click at [275, 120] on button "Filtrar" at bounding box center [284, 125] width 18 height 10
click at [105, 124] on input "705005068975058" at bounding box center [96, 126] width 173 height 10
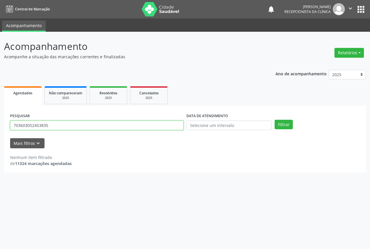
click at [275, 120] on button "Filtrar" at bounding box center [284, 125] width 18 height 10
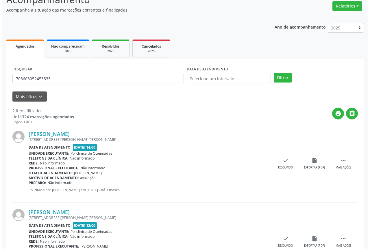
scroll to position [58, 0]
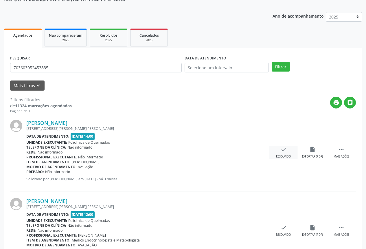
click at [290, 153] on div "check Resolvido" at bounding box center [283, 153] width 29 height 12
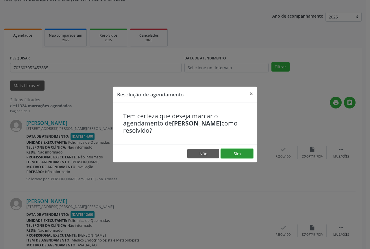
click at [238, 154] on button "Sim" at bounding box center [237, 154] width 32 height 10
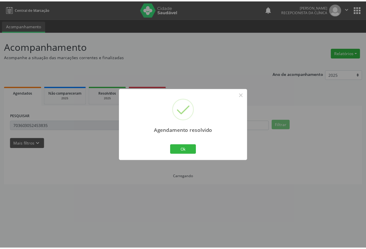
scroll to position [0, 0]
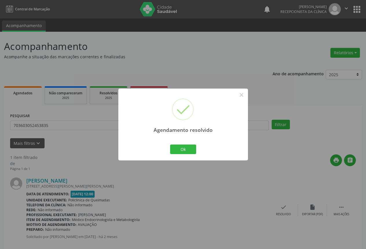
click at [169, 149] on div "Ok Cancel" at bounding box center [182, 149] width 29 height 12
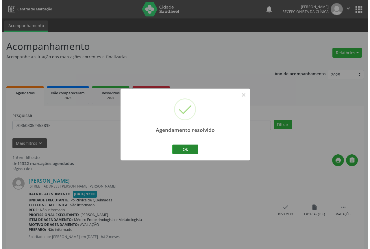
scroll to position [10, 0]
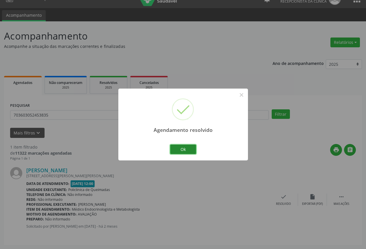
click at [186, 148] on button "Ok" at bounding box center [183, 150] width 26 height 10
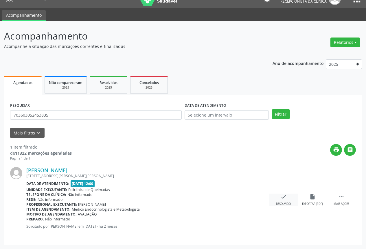
click at [285, 197] on icon "check" at bounding box center [283, 197] width 6 height 6
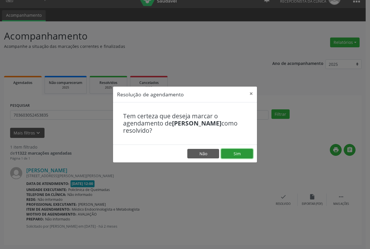
click at [228, 154] on button "Sim" at bounding box center [237, 154] width 32 height 10
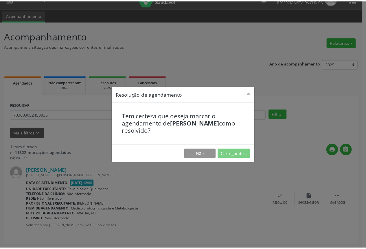
scroll to position [0, 0]
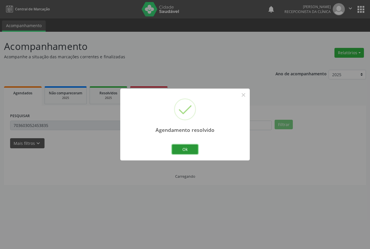
click at [192, 153] on button "Ok" at bounding box center [185, 150] width 26 height 10
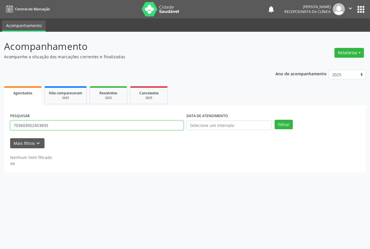
click at [95, 127] on input "703603052453835" at bounding box center [96, 126] width 173 height 10
click at [275, 120] on button "Filtrar" at bounding box center [284, 125] width 18 height 10
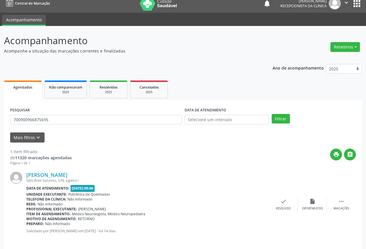
scroll to position [10, 0]
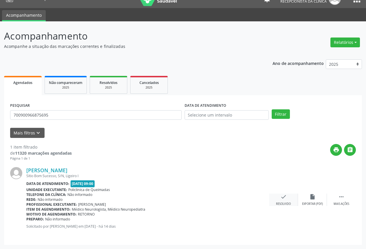
click at [280, 197] on icon "check" at bounding box center [283, 197] width 6 height 6
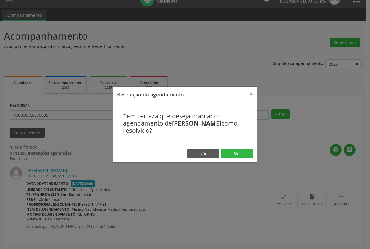
click at [232, 172] on div "Resolução de agendamento × Tem certeza que deseja marcar o agendamento de [PERS…" at bounding box center [185, 124] width 370 height 249
click at [199, 154] on button "Não" at bounding box center [203, 154] width 32 height 10
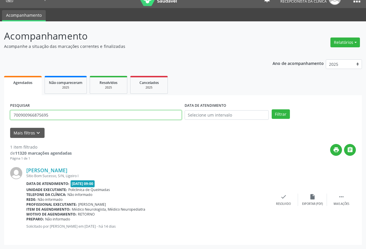
click at [73, 114] on input "700900966875695" at bounding box center [95, 115] width 171 height 10
click at [271, 110] on button "Filtrar" at bounding box center [280, 115] width 18 height 10
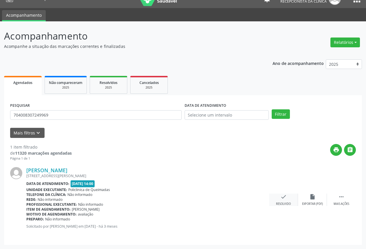
click at [286, 196] on div "check Resolvido" at bounding box center [283, 200] width 29 height 12
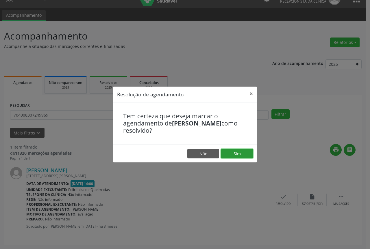
click at [252, 155] on button "Sim" at bounding box center [237, 154] width 32 height 10
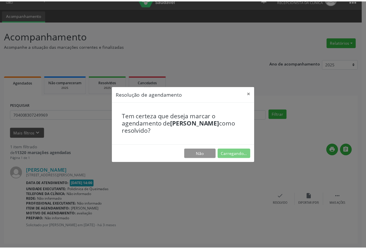
scroll to position [0, 0]
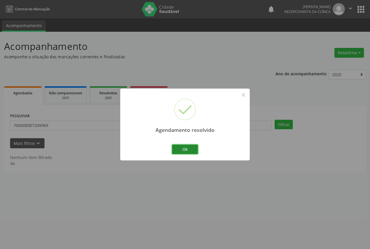
drag, startPoint x: 184, startPoint y: 149, endPoint x: 164, endPoint y: 147, distance: 20.0
click at [184, 149] on button "Ok" at bounding box center [185, 150] width 26 height 10
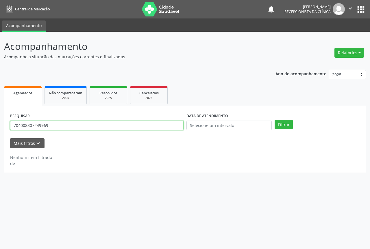
click at [58, 126] on input "704008307249969" at bounding box center [96, 126] width 173 height 10
click at [275, 120] on button "Filtrar" at bounding box center [284, 125] width 18 height 10
click at [125, 129] on input "708401713326562" at bounding box center [96, 126] width 173 height 10
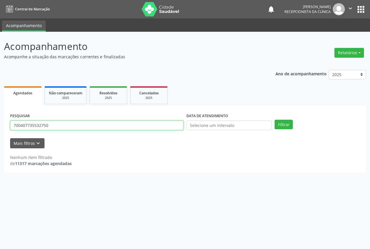
click at [275, 120] on button "Filtrar" at bounding box center [284, 125] width 18 height 10
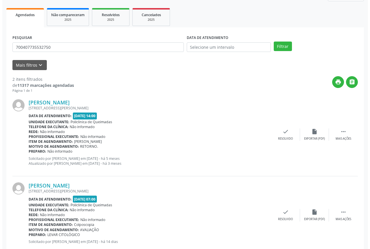
scroll to position [87, 0]
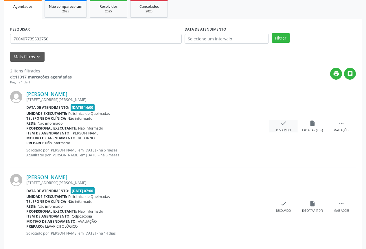
click at [278, 125] on div "check Resolvido" at bounding box center [283, 126] width 29 height 12
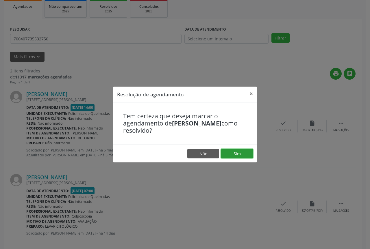
click at [237, 155] on button "Sim" at bounding box center [237, 154] width 32 height 10
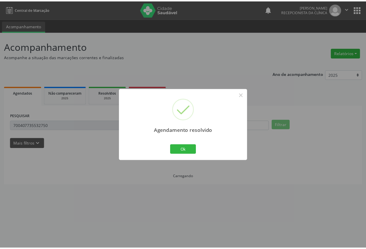
scroll to position [0, 0]
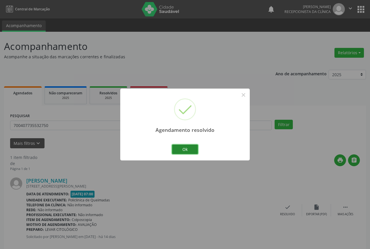
click at [187, 149] on button "Ok" at bounding box center [185, 150] width 26 height 10
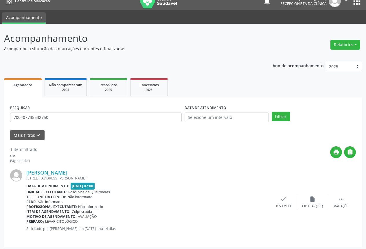
scroll to position [10, 0]
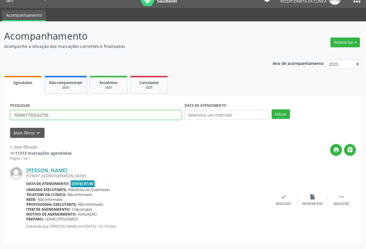
click at [51, 113] on input "700407735532750" at bounding box center [95, 115] width 171 height 10
click at [271, 110] on button "Filtrar" at bounding box center [280, 115] width 18 height 10
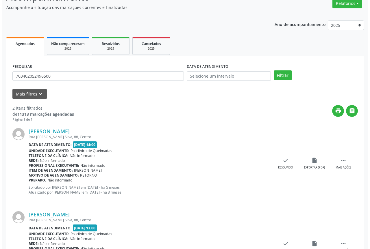
scroll to position [58, 0]
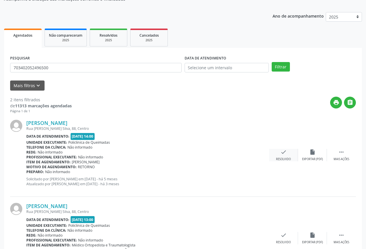
click at [280, 154] on icon "check" at bounding box center [283, 152] width 6 height 6
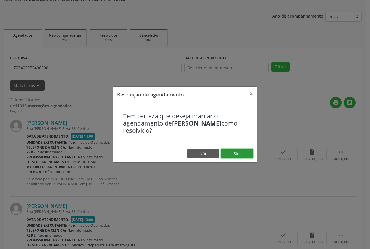
click at [233, 153] on button "Sim" at bounding box center [237, 154] width 32 height 10
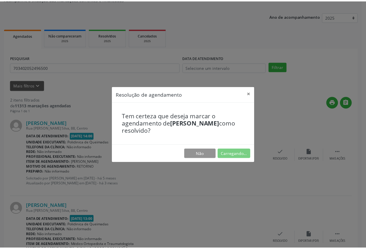
scroll to position [0, 0]
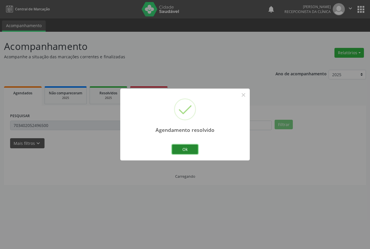
click at [190, 149] on button "Ok" at bounding box center [185, 150] width 26 height 10
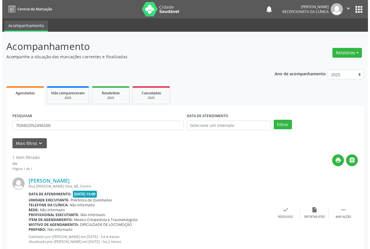
scroll to position [15, 0]
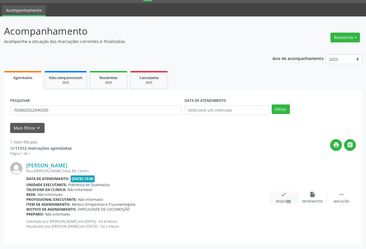
click at [281, 200] on div "Resolvido" at bounding box center [283, 202] width 15 height 4
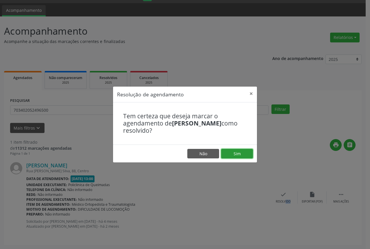
click at [229, 158] on button "Sim" at bounding box center [237, 154] width 32 height 10
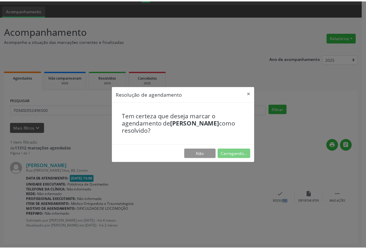
scroll to position [0, 0]
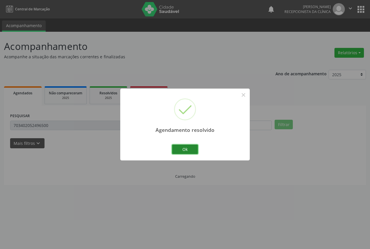
click at [188, 153] on button "Ok" at bounding box center [185, 150] width 26 height 10
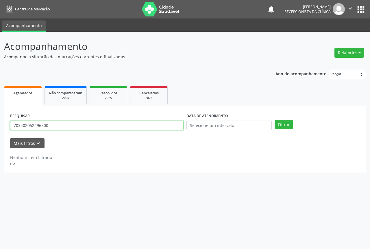
click at [95, 125] on input "703402052496500" at bounding box center [96, 126] width 173 height 10
click at [95, 126] on input "703402052496500" at bounding box center [96, 126] width 173 height 10
click at [275, 120] on button "Filtrar" at bounding box center [284, 125] width 18 height 10
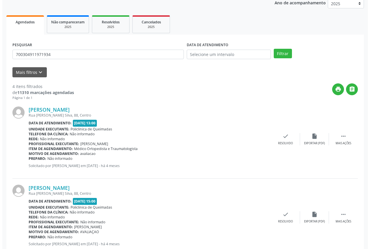
scroll to position [87, 0]
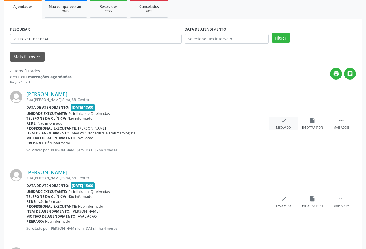
click at [278, 124] on div "check Resolvido" at bounding box center [283, 124] width 29 height 12
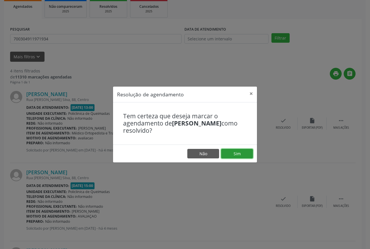
click at [231, 153] on button "Sim" at bounding box center [237, 154] width 32 height 10
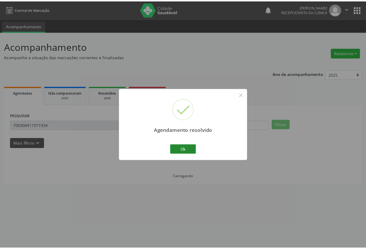
scroll to position [0, 0]
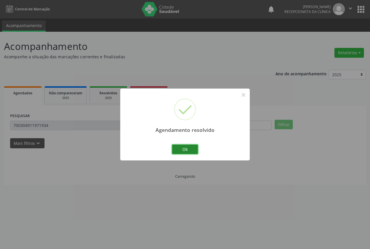
click at [179, 149] on button "Ok" at bounding box center [185, 150] width 26 height 10
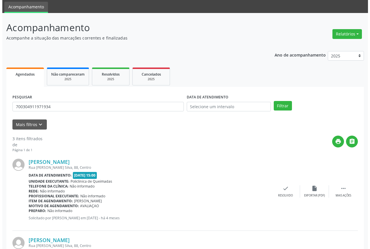
scroll to position [29, 0]
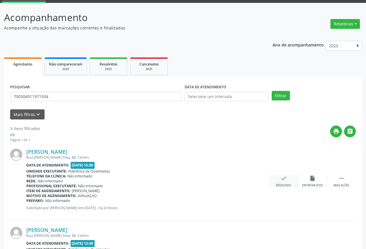
click at [274, 180] on div "check Resolvido" at bounding box center [283, 181] width 29 height 12
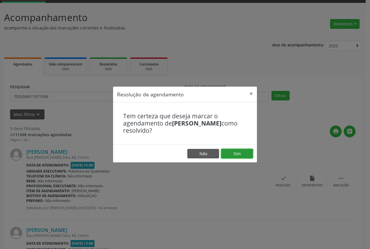
click at [236, 158] on button "Sim" at bounding box center [237, 154] width 32 height 10
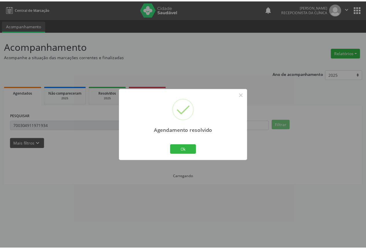
scroll to position [0, 0]
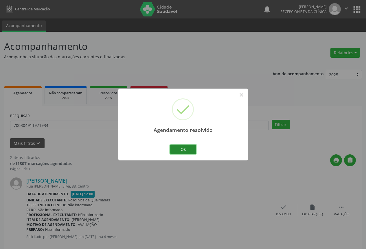
click at [184, 151] on button "Ok" at bounding box center [183, 150] width 26 height 10
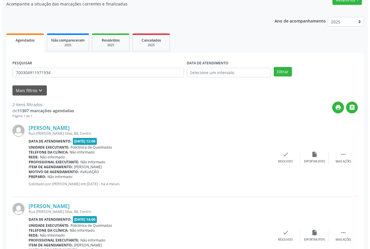
scroll to position [58, 0]
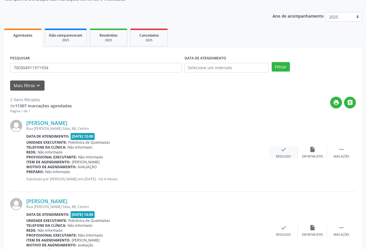
click at [275, 157] on div "check Resolvido" at bounding box center [283, 153] width 29 height 12
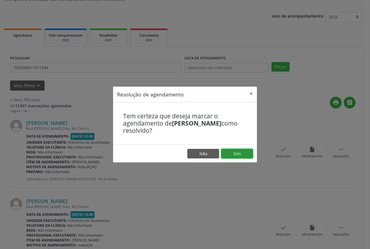
click at [236, 153] on button "Sim" at bounding box center [237, 154] width 32 height 10
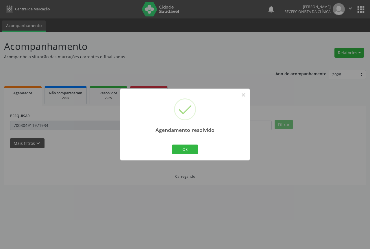
scroll to position [0, 0]
click at [182, 149] on button "Ok" at bounding box center [185, 150] width 26 height 10
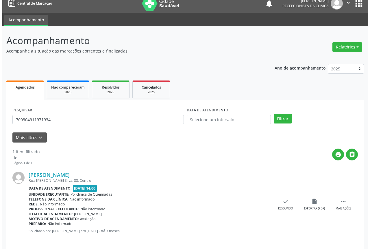
scroll to position [10, 0]
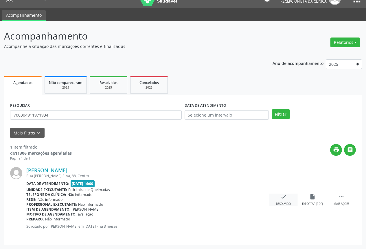
click at [280, 196] on icon "check" at bounding box center [283, 197] width 6 height 6
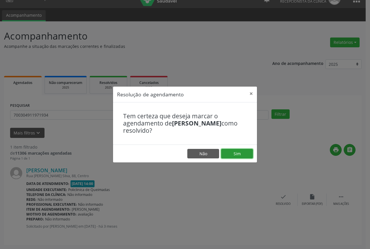
click at [228, 154] on button "Sim" at bounding box center [237, 154] width 32 height 10
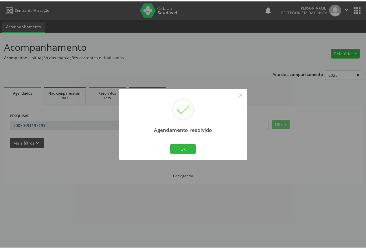
scroll to position [0, 0]
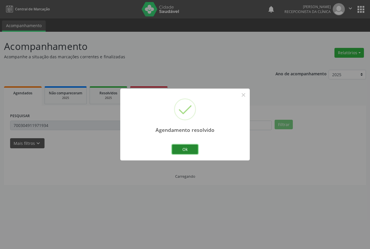
drag, startPoint x: 182, startPoint y: 150, endPoint x: 169, endPoint y: 148, distance: 12.9
click at [181, 150] on button "Ok" at bounding box center [185, 150] width 26 height 10
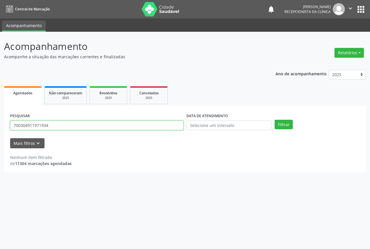
click at [76, 126] on input "700304911971934" at bounding box center [96, 126] width 173 height 10
click at [275, 120] on button "Filtrar" at bounding box center [284, 125] width 18 height 10
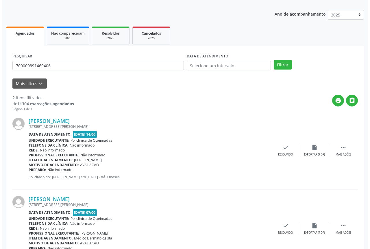
scroll to position [87, 0]
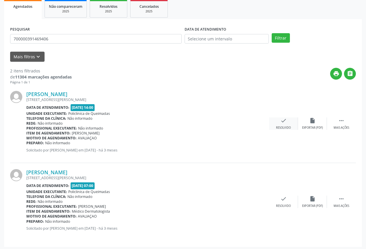
click at [287, 125] on div "check Resolvido" at bounding box center [283, 124] width 29 height 12
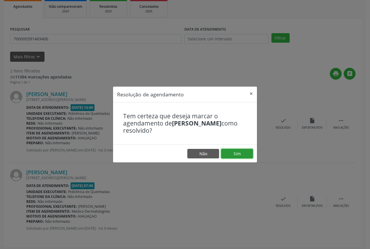
click at [237, 149] on button "Sim" at bounding box center [237, 154] width 32 height 10
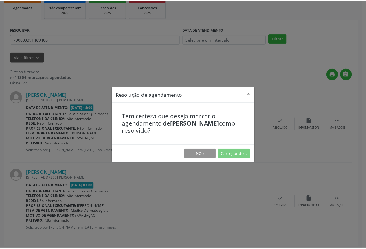
scroll to position [0, 0]
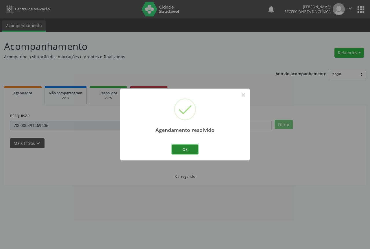
click at [177, 149] on button "Ok" at bounding box center [185, 150] width 26 height 10
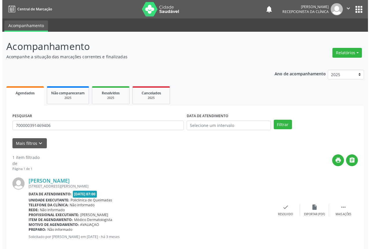
scroll to position [10, 0]
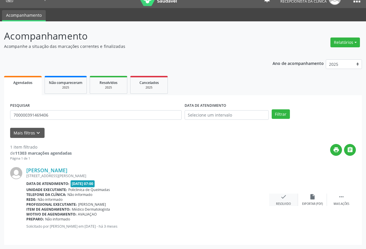
click at [276, 195] on div "check Resolvido" at bounding box center [283, 200] width 29 height 12
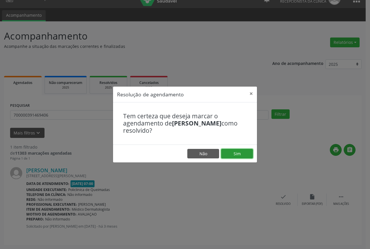
click at [239, 154] on button "Sim" at bounding box center [237, 154] width 32 height 10
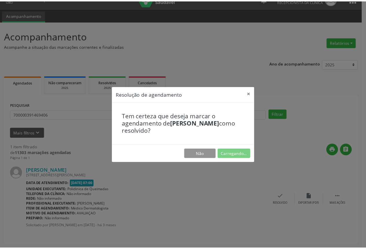
scroll to position [0, 0]
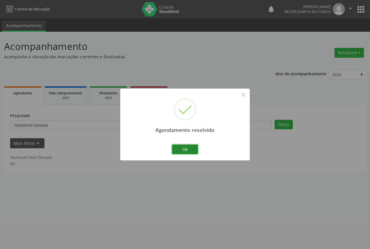
click at [187, 146] on button "Ok" at bounding box center [185, 150] width 26 height 10
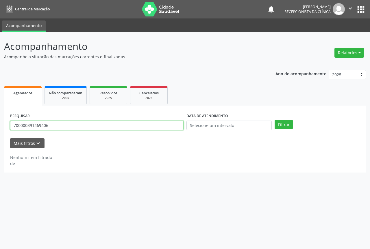
click at [82, 126] on input "700000391469406" at bounding box center [96, 126] width 173 height 10
click at [83, 126] on input "700000391469406" at bounding box center [96, 126] width 173 height 10
click at [275, 120] on button "Filtrar" at bounding box center [284, 125] width 18 height 10
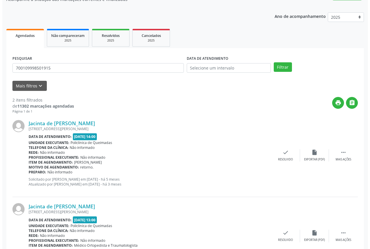
scroll to position [58, 0]
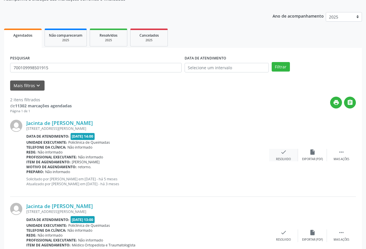
click at [282, 158] on div "Resolvido" at bounding box center [283, 160] width 15 height 4
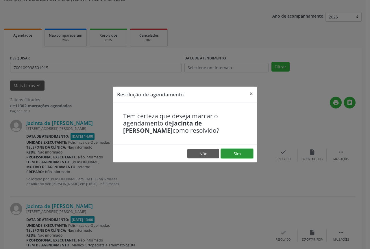
click at [241, 153] on button "Sim" at bounding box center [237, 154] width 32 height 10
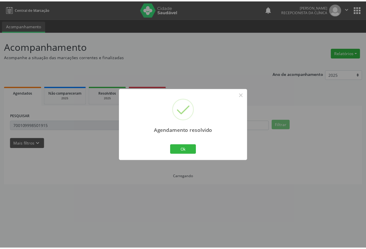
scroll to position [0, 0]
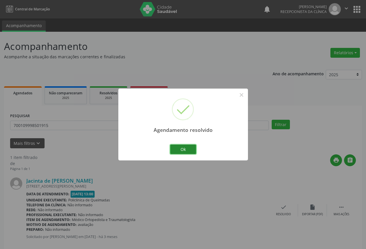
click at [182, 146] on button "Ok" at bounding box center [183, 150] width 26 height 10
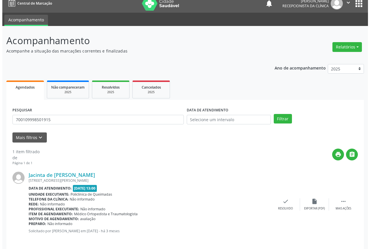
scroll to position [10, 0]
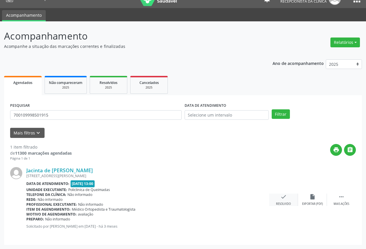
click at [282, 199] on icon "check" at bounding box center [283, 197] width 6 height 6
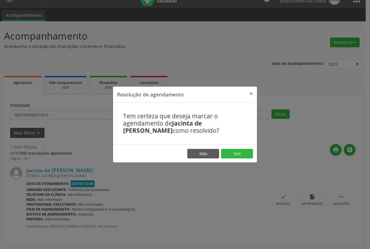
click at [243, 159] on footer "Não Sim" at bounding box center [185, 154] width 144 height 18
click at [240, 153] on button "Sim" at bounding box center [237, 154] width 32 height 10
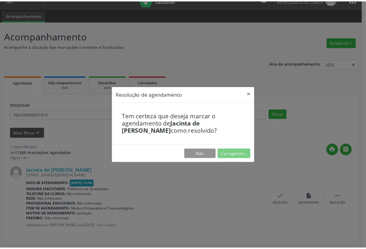
scroll to position [0, 0]
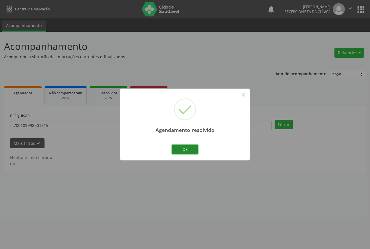
click at [187, 151] on button "Ok" at bounding box center [185, 150] width 26 height 10
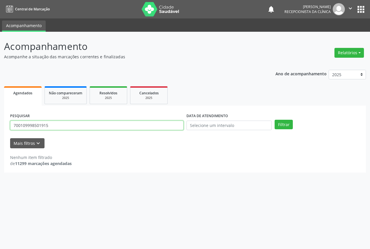
click at [70, 128] on input "700109998501915" at bounding box center [96, 126] width 173 height 10
click at [275, 120] on button "Filtrar" at bounding box center [284, 125] width 18 height 10
click at [66, 122] on input "702802110973262" at bounding box center [96, 126] width 173 height 10
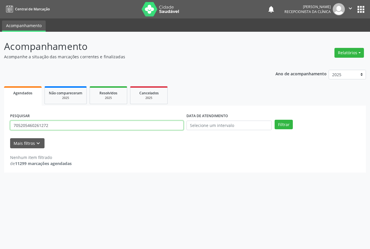
click at [275, 120] on button "Filtrar" at bounding box center [284, 125] width 18 height 10
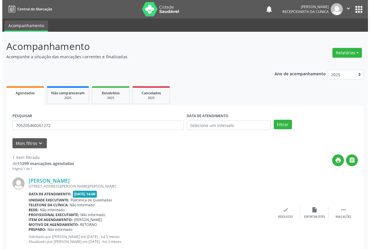
scroll to position [15, 0]
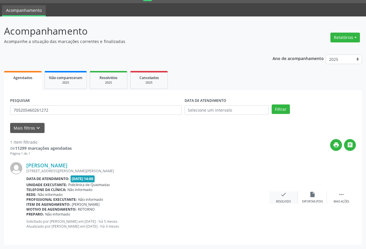
click at [283, 194] on icon "check" at bounding box center [283, 195] width 6 height 6
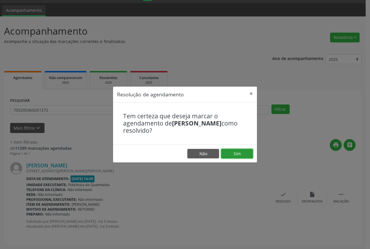
click at [230, 151] on button "Sim" at bounding box center [237, 154] width 32 height 10
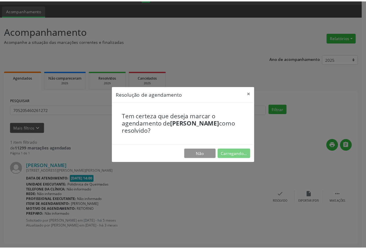
scroll to position [0, 0]
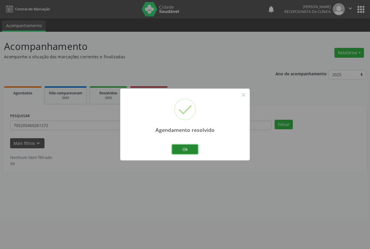
click at [187, 147] on button "Ok" at bounding box center [185, 150] width 26 height 10
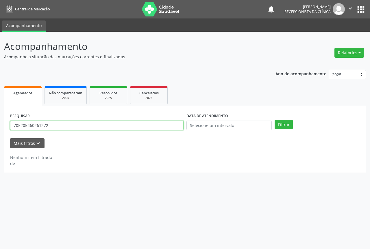
click at [108, 125] on input "705205460261272" at bounding box center [96, 126] width 173 height 10
click at [275, 120] on button "Filtrar" at bounding box center [284, 125] width 18 height 10
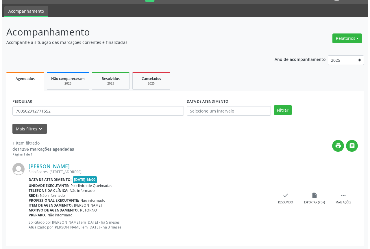
scroll to position [15, 0]
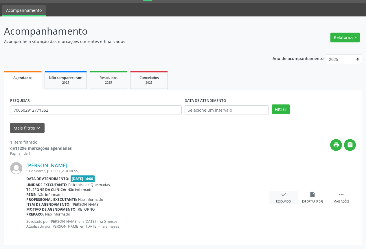
click at [283, 197] on icon "check" at bounding box center [283, 195] width 6 height 6
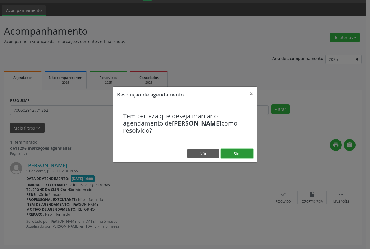
click at [225, 155] on button "Sim" at bounding box center [237, 154] width 32 height 10
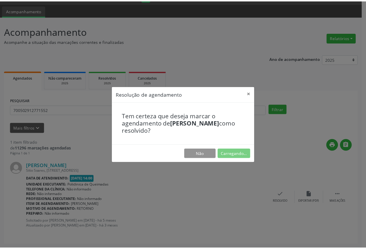
scroll to position [0, 0]
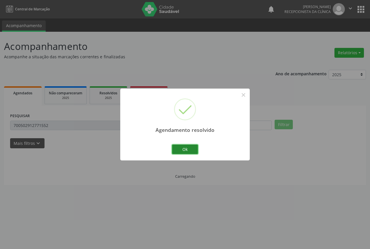
click at [190, 150] on button "Ok" at bounding box center [185, 150] width 26 height 10
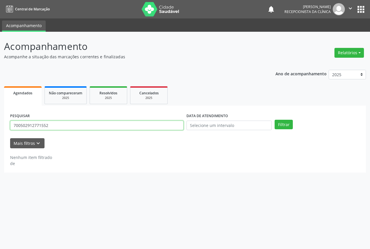
click at [77, 124] on input "700502912771552" at bounding box center [96, 126] width 173 height 10
click at [275, 120] on button "Filtrar" at bounding box center [284, 125] width 18 height 10
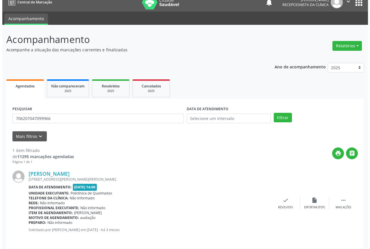
scroll to position [10, 0]
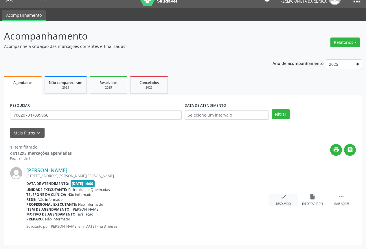
click at [292, 201] on div "check Resolvido" at bounding box center [283, 200] width 29 height 12
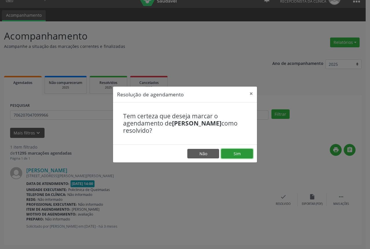
click at [230, 157] on button "Sim" at bounding box center [237, 154] width 32 height 10
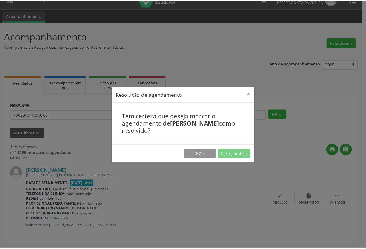
scroll to position [0, 0]
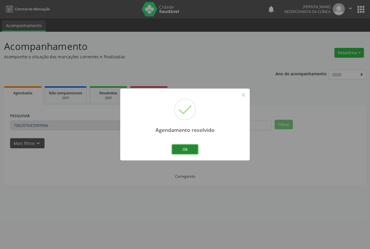
click at [182, 152] on button "Ok" at bounding box center [185, 150] width 26 height 10
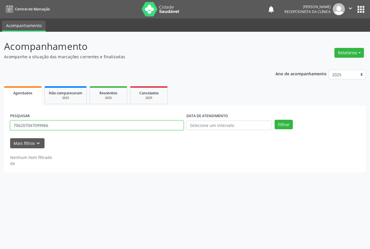
click at [117, 126] on input "706207047099966" at bounding box center [96, 126] width 173 height 10
click at [275, 120] on button "Filtrar" at bounding box center [284, 125] width 18 height 10
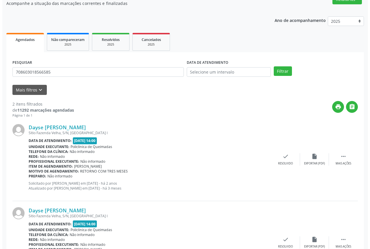
scroll to position [58, 0]
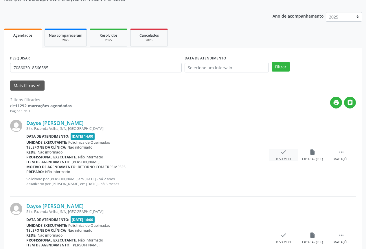
click at [293, 158] on div "check Resolvido" at bounding box center [283, 155] width 29 height 12
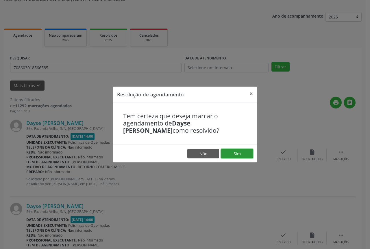
click at [231, 155] on button "Sim" at bounding box center [237, 154] width 32 height 10
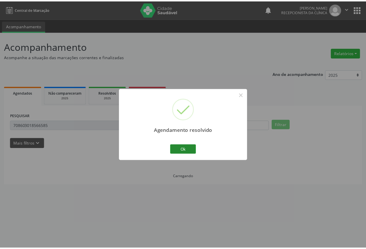
scroll to position [0, 0]
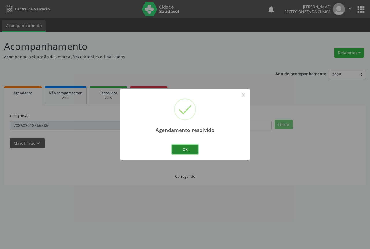
click at [191, 149] on button "Ok" at bounding box center [185, 150] width 26 height 10
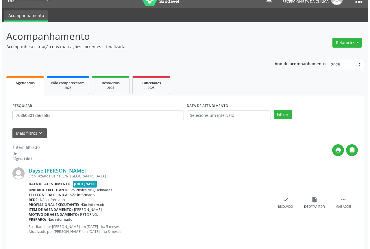
scroll to position [15, 0]
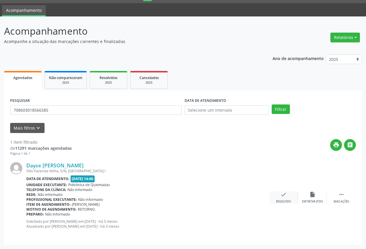
click at [288, 197] on div "check Resolvido" at bounding box center [283, 198] width 29 height 12
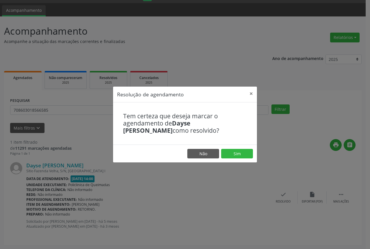
click at [238, 159] on footer "Não Sim" at bounding box center [185, 154] width 144 height 18
click at [237, 158] on button "Sim" at bounding box center [237, 154] width 32 height 10
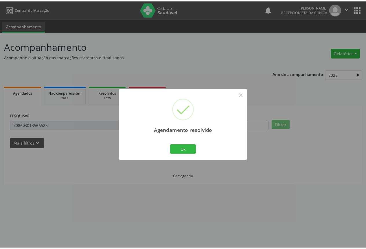
scroll to position [0, 0]
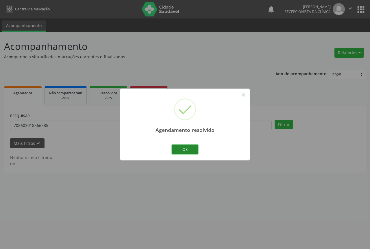
click at [180, 149] on button "Ok" at bounding box center [185, 150] width 26 height 10
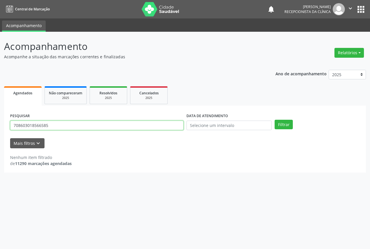
click at [86, 124] on input "708603018566585" at bounding box center [96, 126] width 173 height 10
click at [275, 120] on button "Filtrar" at bounding box center [284, 125] width 18 height 10
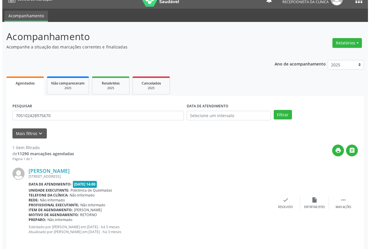
scroll to position [15, 0]
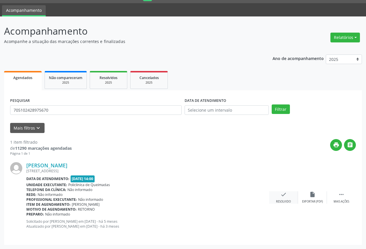
click at [279, 195] on div "check Resolvido" at bounding box center [283, 198] width 29 height 12
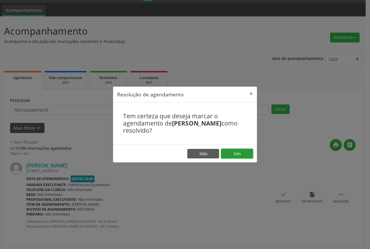
click at [232, 153] on button "Sim" at bounding box center [237, 154] width 32 height 10
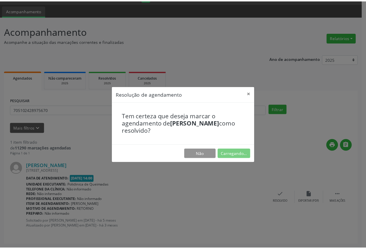
scroll to position [0, 0]
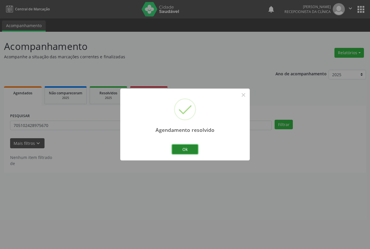
click at [196, 151] on button "Ok" at bounding box center [185, 150] width 26 height 10
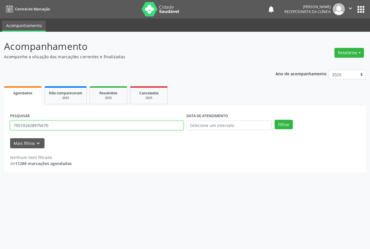
click at [103, 125] on input "705102428975670" at bounding box center [96, 126] width 173 height 10
click at [275, 120] on button "Filtrar" at bounding box center [284, 125] width 18 height 10
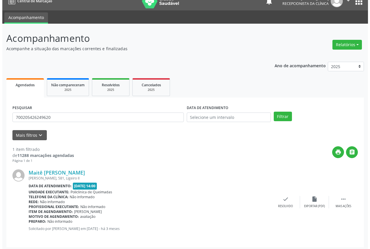
scroll to position [10, 0]
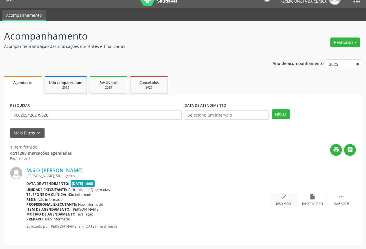
click at [275, 198] on div "check Resolvido" at bounding box center [283, 200] width 29 height 12
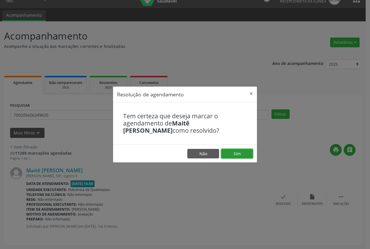
click at [234, 154] on button "Sim" at bounding box center [237, 154] width 32 height 10
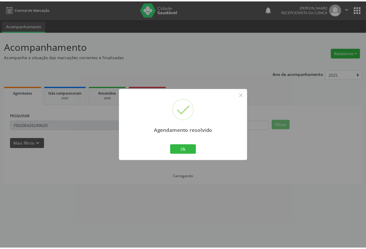
scroll to position [0, 0]
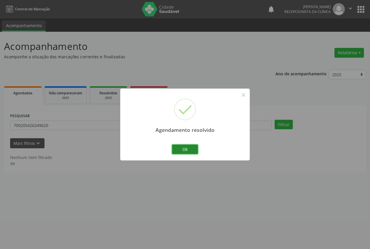
click at [182, 146] on button "Ok" at bounding box center [185, 150] width 26 height 10
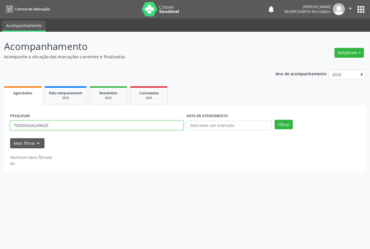
click at [101, 125] on input "700205426249620" at bounding box center [96, 126] width 173 height 10
click at [275, 120] on button "Filtrar" at bounding box center [284, 125] width 18 height 10
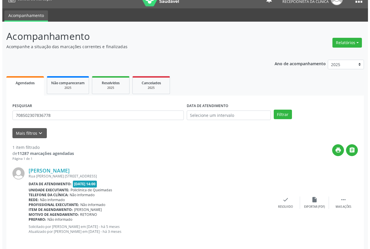
scroll to position [15, 0]
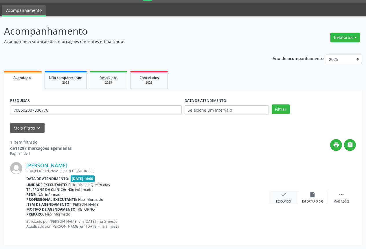
click at [274, 200] on div "check Resolvido" at bounding box center [283, 198] width 29 height 12
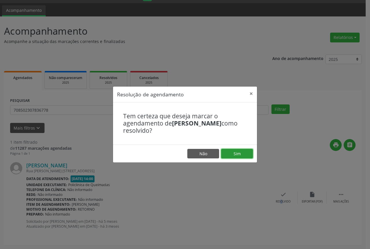
click at [232, 158] on button "Sim" at bounding box center [237, 154] width 32 height 10
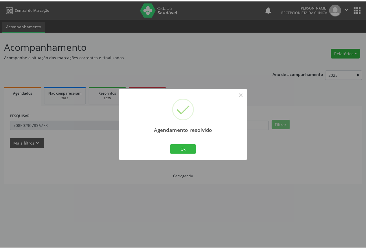
scroll to position [0, 0]
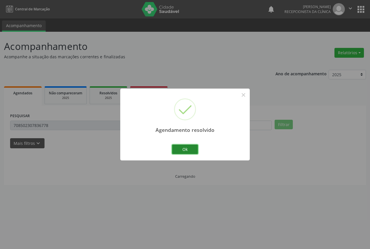
click at [188, 154] on button "Ok" at bounding box center [185, 150] width 26 height 10
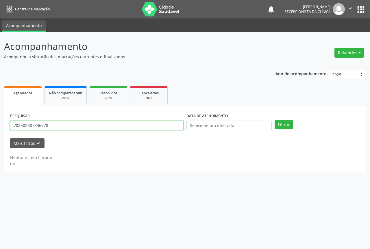
click at [98, 122] on input "708502307836778" at bounding box center [96, 126] width 173 height 10
click at [99, 122] on input "708502307836778" at bounding box center [96, 126] width 173 height 10
click at [275, 120] on button "Filtrar" at bounding box center [284, 125] width 18 height 10
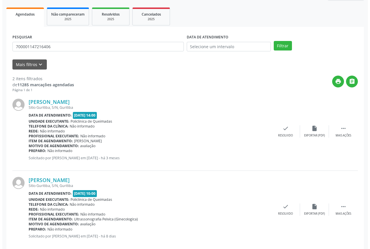
scroll to position [87, 0]
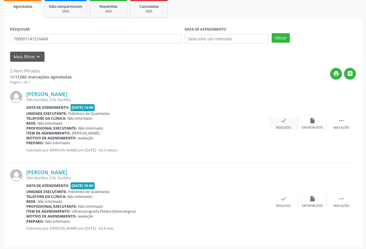
click at [280, 125] on div "check Resolvido" at bounding box center [283, 124] width 29 height 12
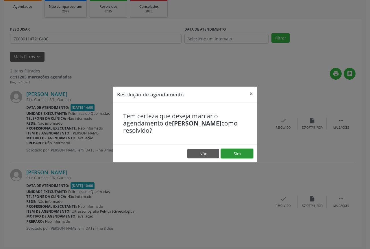
click at [232, 153] on button "Sim" at bounding box center [237, 154] width 32 height 10
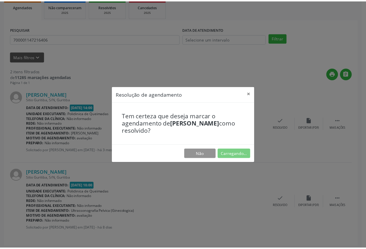
scroll to position [0, 0]
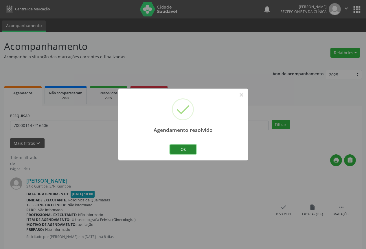
click at [185, 148] on button "Ok" at bounding box center [183, 150] width 26 height 10
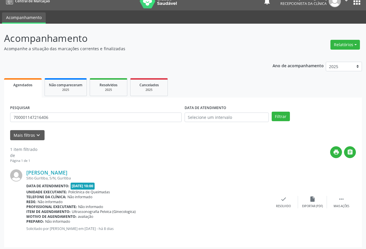
scroll to position [10, 0]
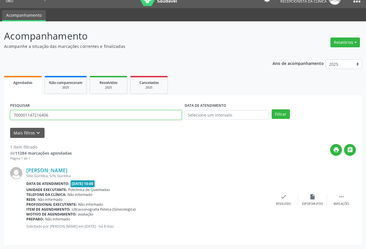
click at [75, 116] on input "700001147216406" at bounding box center [95, 115] width 171 height 10
click at [271, 110] on button "Filtrar" at bounding box center [280, 115] width 18 height 10
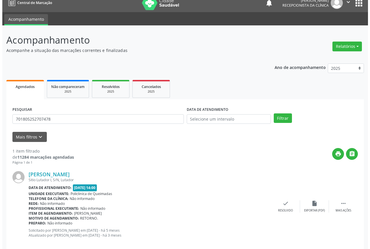
scroll to position [15, 0]
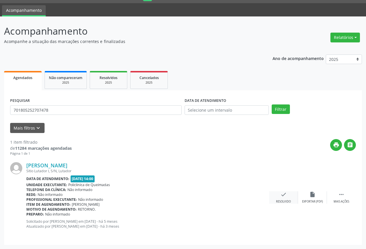
click at [276, 196] on div "check Resolvido" at bounding box center [283, 198] width 29 height 12
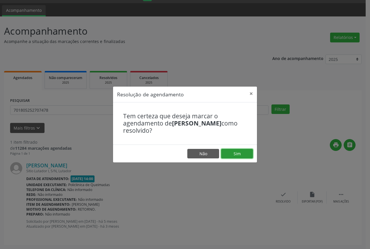
click at [240, 156] on button "Sim" at bounding box center [237, 154] width 32 height 10
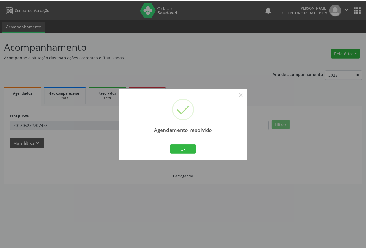
scroll to position [0, 0]
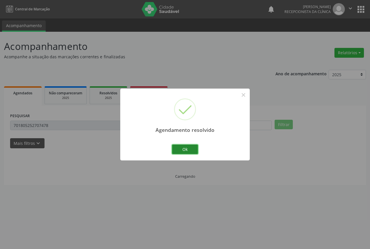
click at [191, 153] on button "Ok" at bounding box center [185, 150] width 26 height 10
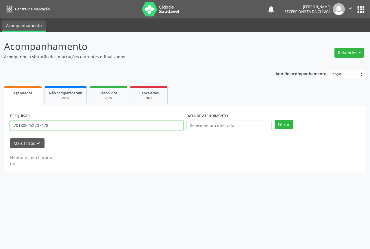
click at [110, 129] on input "701805252707478" at bounding box center [96, 126] width 173 height 10
click at [275, 120] on button "Filtrar" at bounding box center [284, 125] width 18 height 10
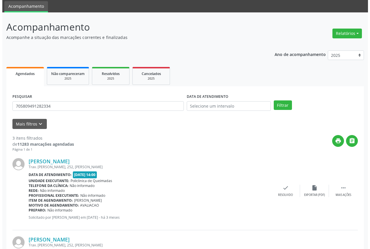
scroll to position [29, 0]
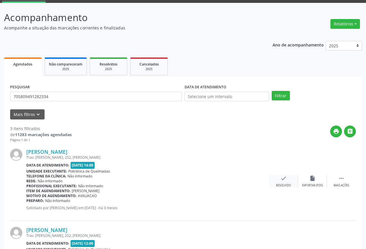
click at [286, 179] on icon "check" at bounding box center [283, 178] width 6 height 6
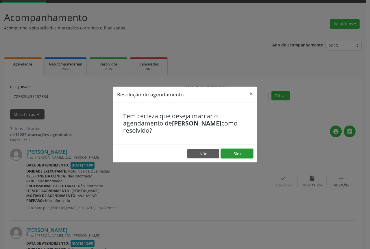
click at [235, 154] on button "Sim" at bounding box center [237, 154] width 32 height 10
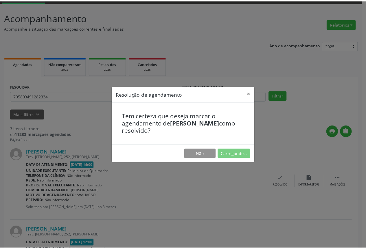
scroll to position [0, 0]
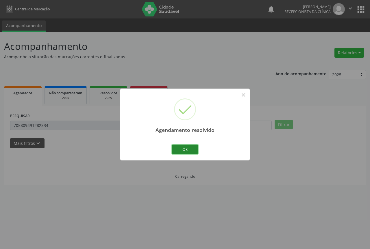
click at [192, 149] on button "Ok" at bounding box center [185, 150] width 26 height 10
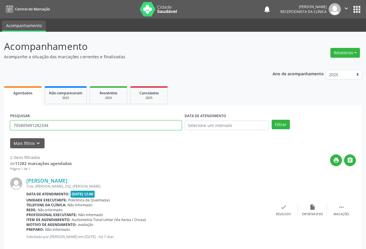
click at [69, 125] on input "705809491282334" at bounding box center [95, 126] width 171 height 10
click at [271, 120] on button "Filtrar" at bounding box center [280, 125] width 18 height 10
click at [64, 126] on input "702003893226681" at bounding box center [95, 126] width 171 height 10
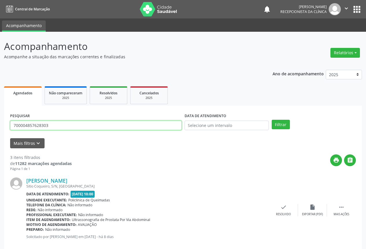
click at [271, 120] on button "Filtrar" at bounding box center [280, 125] width 18 height 10
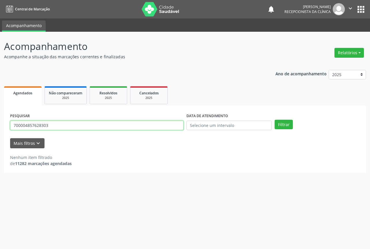
click at [82, 123] on input "700004857628303" at bounding box center [96, 126] width 173 height 10
click at [275, 120] on button "Filtrar" at bounding box center [284, 125] width 18 height 10
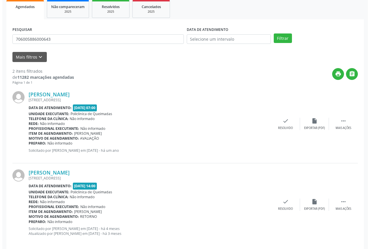
scroll to position [87, 0]
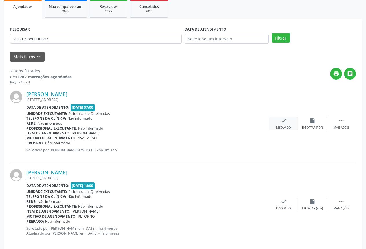
click at [272, 122] on div "check Resolvido" at bounding box center [283, 124] width 29 height 12
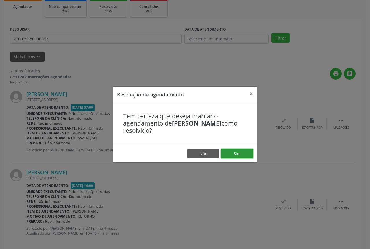
click at [237, 152] on button "Sim" at bounding box center [237, 154] width 32 height 10
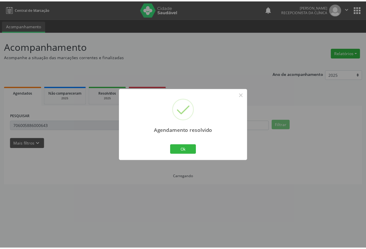
scroll to position [0, 0]
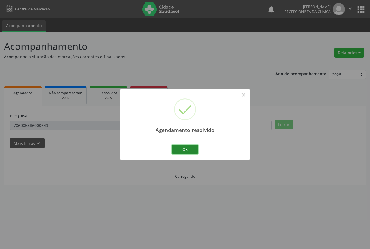
click at [179, 152] on button "Ok" at bounding box center [185, 150] width 26 height 10
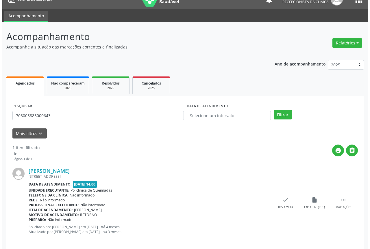
scroll to position [15, 0]
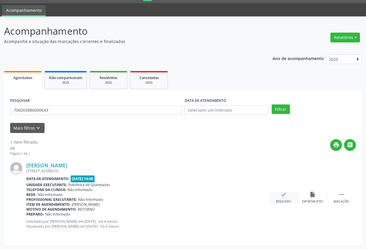
click at [290, 200] on div "Resolvido" at bounding box center [283, 202] width 15 height 4
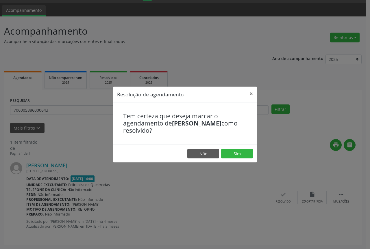
click at [239, 162] on footer "Não Sim" at bounding box center [185, 154] width 144 height 18
click at [237, 158] on button "Sim" at bounding box center [237, 154] width 32 height 10
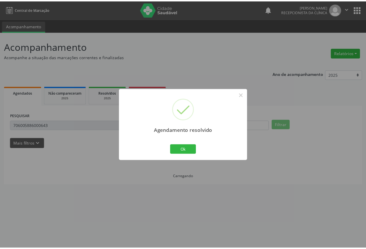
scroll to position [0, 0]
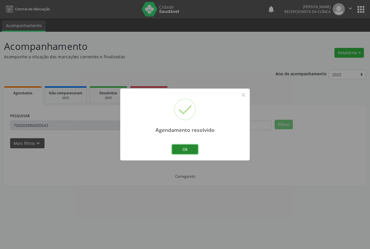
click at [183, 146] on button "Ok" at bounding box center [185, 150] width 26 height 10
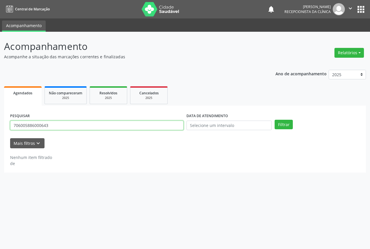
click at [123, 129] on input "706005886000643" at bounding box center [96, 126] width 173 height 10
click at [275, 120] on button "Filtrar" at bounding box center [284, 125] width 18 height 10
click at [63, 123] on input "708908713596812" at bounding box center [96, 126] width 173 height 10
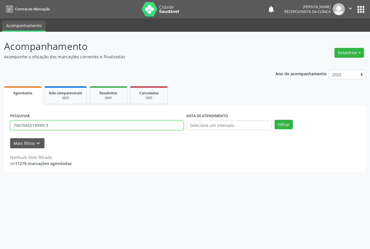
click at [275, 120] on button "Filtrar" at bounding box center [284, 125] width 18 height 10
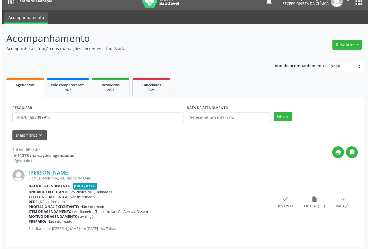
scroll to position [10, 0]
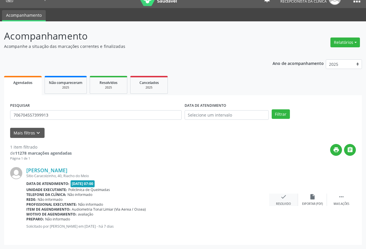
click at [283, 198] on icon "check" at bounding box center [283, 197] width 6 height 6
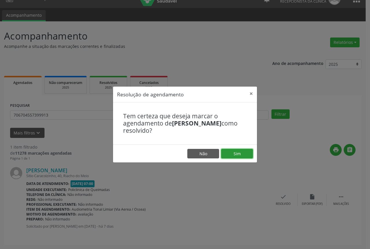
click at [233, 155] on button "Sim" at bounding box center [237, 154] width 32 height 10
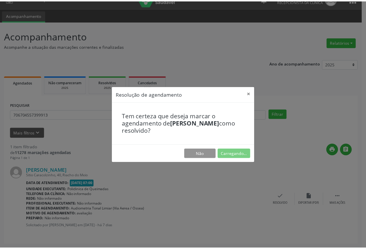
scroll to position [0, 0]
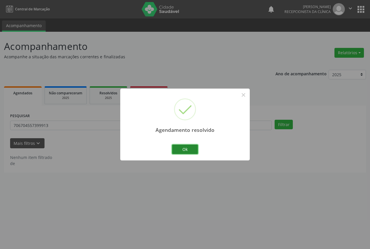
click at [188, 150] on button "Ok" at bounding box center [185, 150] width 26 height 10
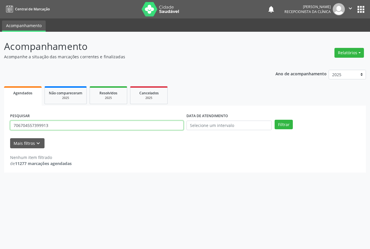
click at [76, 129] on input "706704557399913" at bounding box center [96, 126] width 173 height 10
click at [275, 120] on button "Filtrar" at bounding box center [284, 125] width 18 height 10
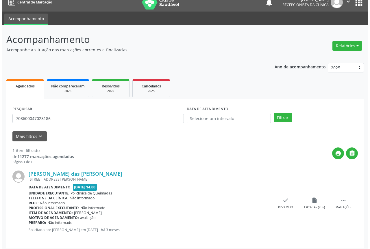
scroll to position [10, 0]
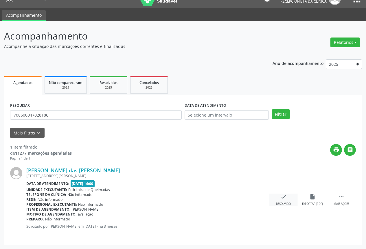
click at [280, 194] on icon "check" at bounding box center [283, 197] width 6 height 6
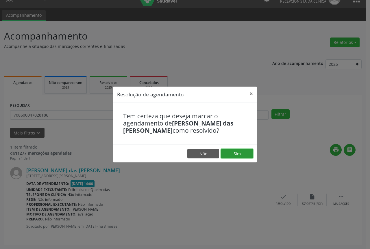
click at [234, 153] on button "Sim" at bounding box center [237, 154] width 32 height 10
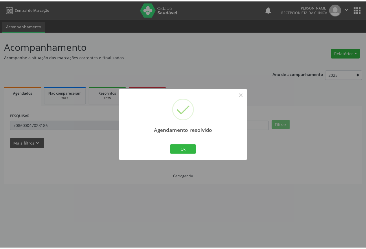
scroll to position [0, 0]
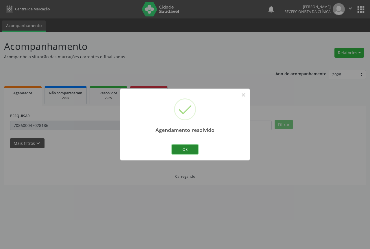
click at [182, 153] on button "Ok" at bounding box center [185, 150] width 26 height 10
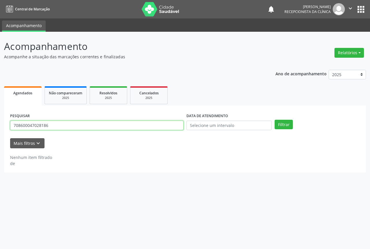
click at [83, 124] on input "708600047028186" at bounding box center [96, 126] width 173 height 10
click at [275, 120] on button "Filtrar" at bounding box center [284, 125] width 18 height 10
click at [132, 125] on input "705004200170251" at bounding box center [96, 126] width 173 height 10
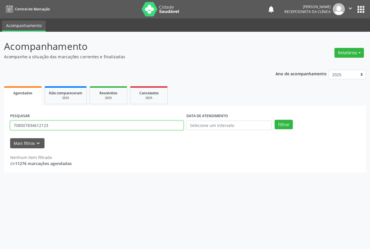
click at [275, 120] on button "Filtrar" at bounding box center [284, 125] width 18 height 10
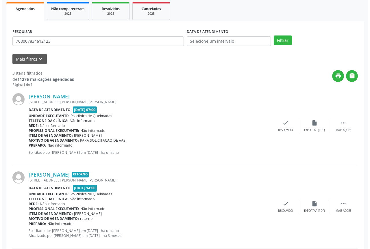
scroll to position [87, 0]
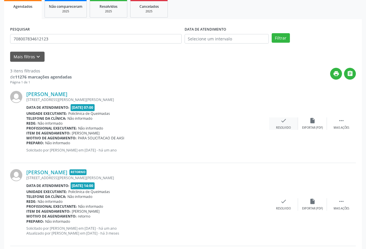
click at [287, 129] on div "Resolvido" at bounding box center [283, 128] width 15 height 4
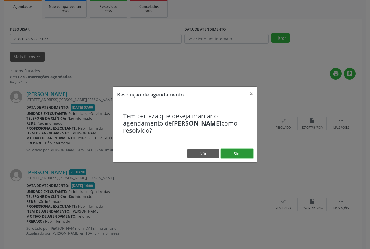
click at [240, 153] on button "Sim" at bounding box center [237, 154] width 32 height 10
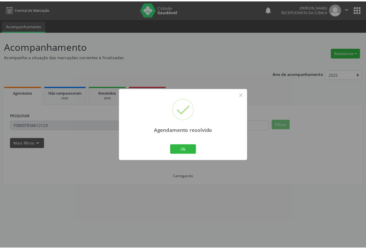
scroll to position [0, 0]
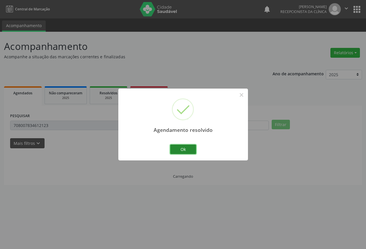
click at [188, 148] on button "Ok" at bounding box center [183, 150] width 26 height 10
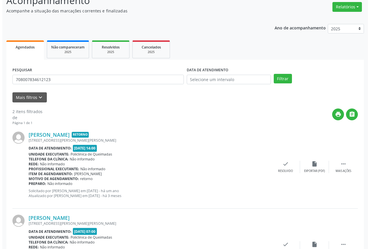
scroll to position [58, 0]
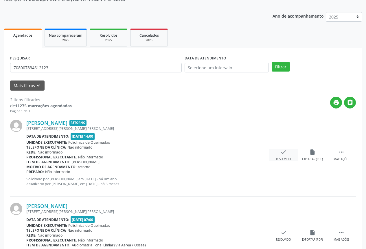
click at [273, 158] on div "check Resolvido" at bounding box center [283, 155] width 29 height 12
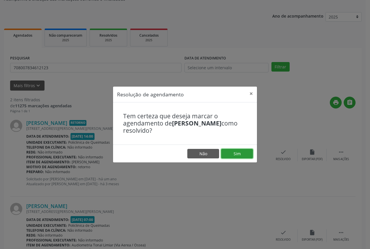
click at [240, 155] on button "Sim" at bounding box center [237, 154] width 32 height 10
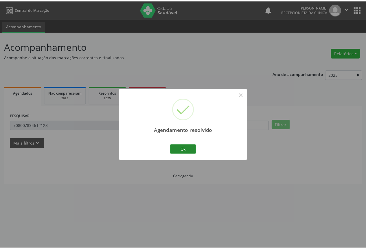
scroll to position [0, 0]
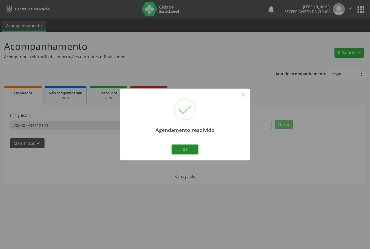
click at [182, 153] on button "Ok" at bounding box center [185, 150] width 26 height 10
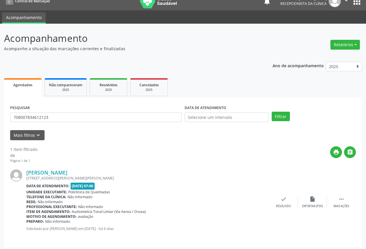
scroll to position [10, 0]
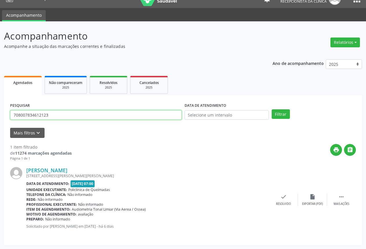
click at [71, 116] on input "708007834612123" at bounding box center [95, 115] width 171 height 10
type input "0"
click at [271, 110] on button "Filtrar" at bounding box center [280, 115] width 18 height 10
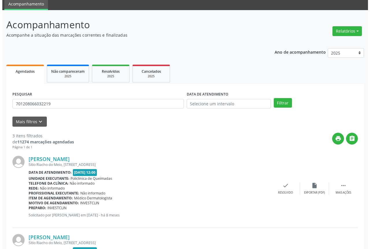
scroll to position [58, 0]
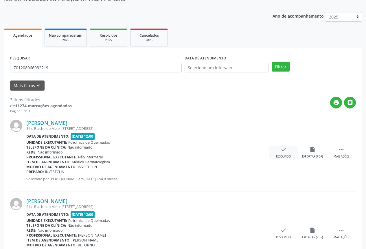
click at [283, 153] on div "check Resolvido" at bounding box center [283, 153] width 29 height 12
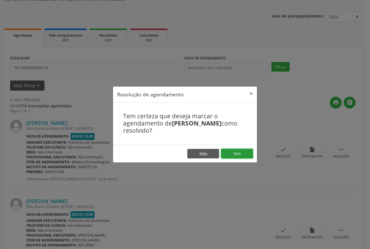
click at [232, 153] on button "Sim" at bounding box center [237, 154] width 32 height 10
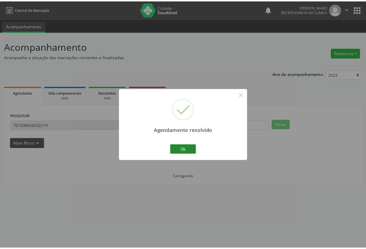
scroll to position [0, 0]
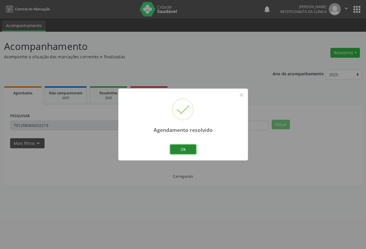
click at [177, 148] on button "Ok" at bounding box center [183, 150] width 26 height 10
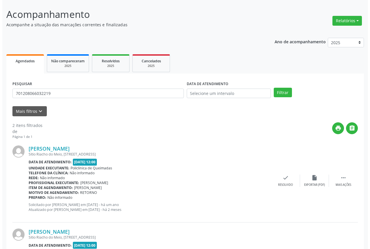
scroll to position [99, 0]
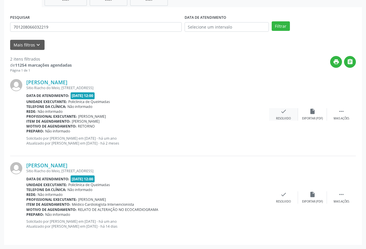
click at [277, 116] on div "check Resolvido" at bounding box center [283, 114] width 29 height 12
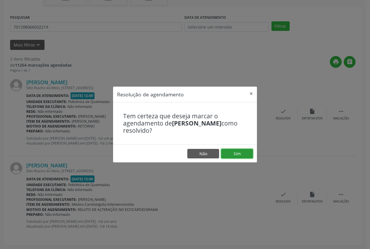
click at [237, 153] on button "Sim" at bounding box center [237, 154] width 32 height 10
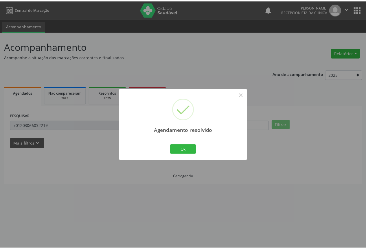
scroll to position [0, 0]
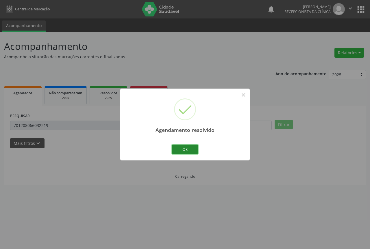
click at [185, 149] on button "Ok" at bounding box center [185, 150] width 26 height 10
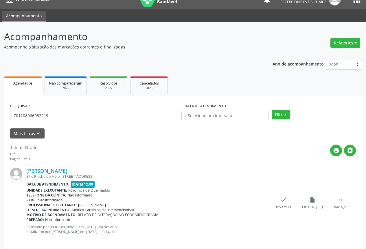
scroll to position [15, 0]
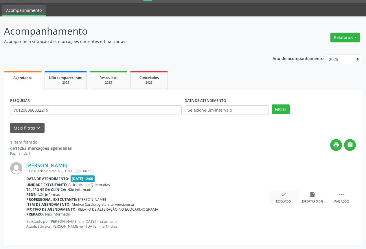
click at [286, 197] on icon "check" at bounding box center [283, 195] width 6 height 6
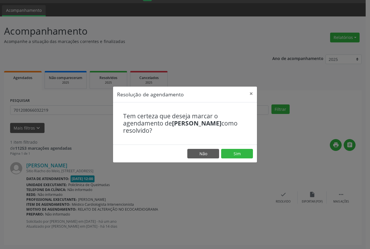
click at [238, 187] on div "Resolução de agendamento × Tem certeza que deseja marcar o agendamento de [PERS…" at bounding box center [185, 124] width 370 height 249
click at [206, 151] on button "Não" at bounding box center [203, 154] width 32 height 10
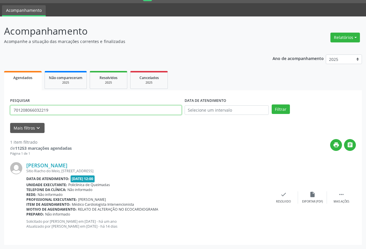
click at [110, 112] on input "701208066032219" at bounding box center [95, 110] width 171 height 10
click at [110, 113] on input "701208066032219" at bounding box center [95, 110] width 171 height 10
click at [271, 105] on button "Filtrar" at bounding box center [280, 110] width 18 height 10
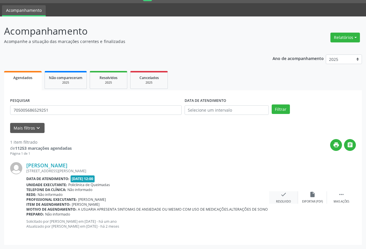
click at [284, 201] on div "Resolvido" at bounding box center [283, 202] width 15 height 4
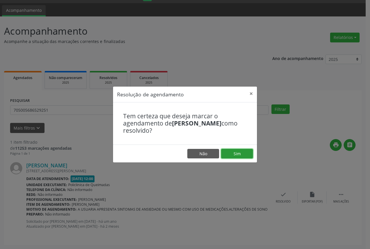
click at [240, 155] on button "Sim" at bounding box center [237, 154] width 32 height 10
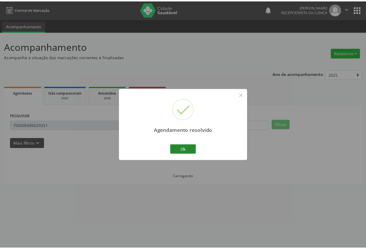
scroll to position [0, 0]
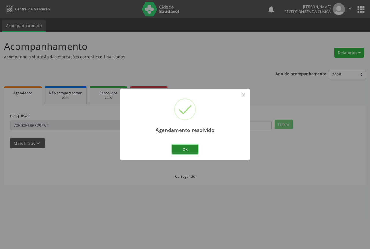
drag, startPoint x: 188, startPoint y: 152, endPoint x: 124, endPoint y: 144, distance: 64.3
click at [186, 151] on button "Ok" at bounding box center [185, 150] width 26 height 10
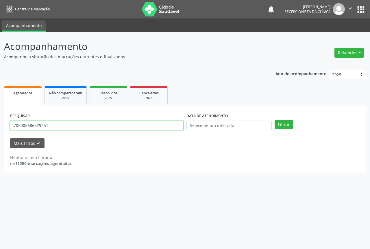
click at [102, 128] on input "705005686529251" at bounding box center [96, 126] width 173 height 10
click at [275, 120] on button "Filtrar" at bounding box center [284, 125] width 18 height 10
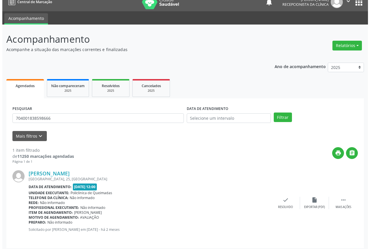
scroll to position [10, 0]
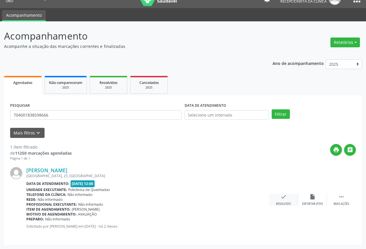
click at [286, 199] on icon "check" at bounding box center [283, 197] width 6 height 6
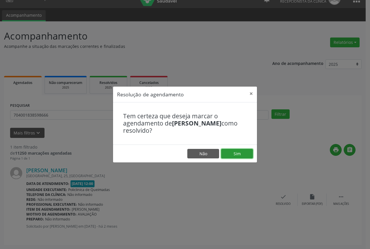
click at [238, 154] on button "Sim" at bounding box center [237, 154] width 32 height 10
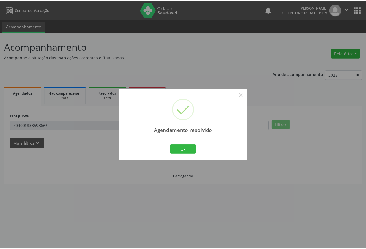
scroll to position [0, 0]
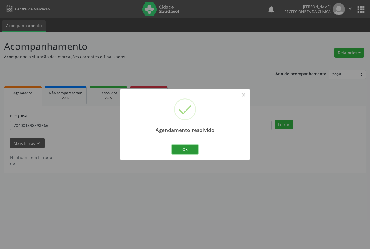
drag, startPoint x: 191, startPoint y: 151, endPoint x: 101, endPoint y: 131, distance: 91.8
click at [165, 146] on div "Agendamento resolvido × Ok Cancel" at bounding box center [184, 125] width 129 height 72
drag, startPoint x: 179, startPoint y: 151, endPoint x: 78, endPoint y: 130, distance: 102.9
click at [172, 149] on button "Ok" at bounding box center [185, 150] width 26 height 10
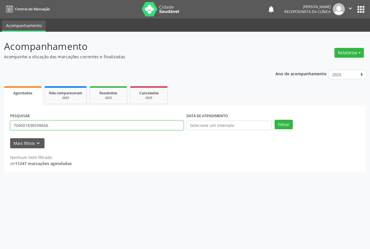
click at [70, 129] on input "704001838598666" at bounding box center [96, 126] width 173 height 10
click at [73, 125] on input "704001838598666" at bounding box center [96, 126] width 173 height 10
click at [275, 120] on button "Filtrar" at bounding box center [284, 125] width 18 height 10
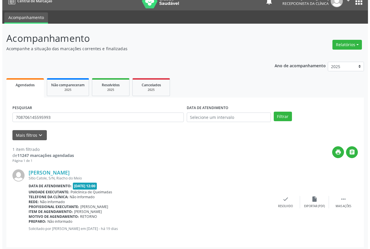
scroll to position [10, 0]
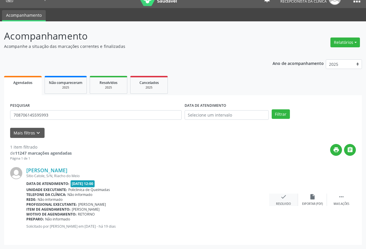
click at [288, 197] on div "check Resolvido" at bounding box center [283, 200] width 29 height 12
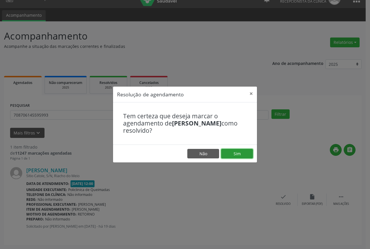
click at [230, 158] on button "Sim" at bounding box center [237, 154] width 32 height 10
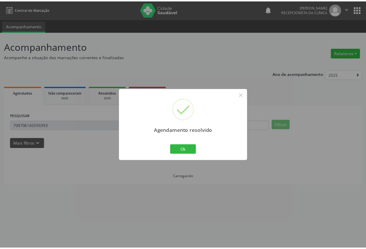
scroll to position [0, 0]
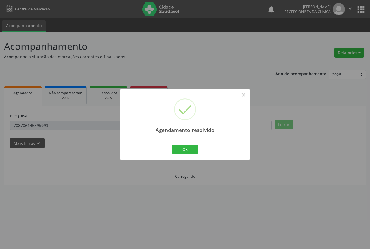
click at [229, 153] on div "Agendamento resolvido × Ok Cancel" at bounding box center [184, 125] width 129 height 72
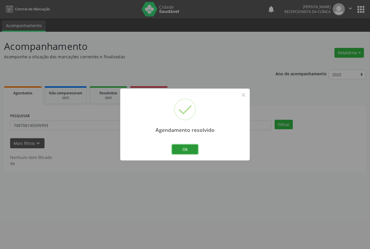
drag, startPoint x: 195, startPoint y: 153, endPoint x: 146, endPoint y: 151, distance: 49.5
click at [191, 152] on button "Ok" at bounding box center [185, 150] width 26 height 10
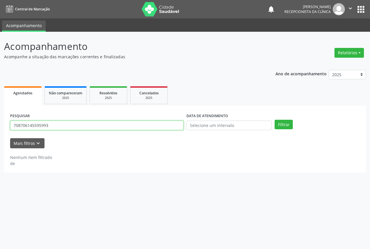
click at [104, 128] on input "708706145595993" at bounding box center [96, 126] width 173 height 10
click at [110, 126] on input "708706145595993" at bounding box center [96, 126] width 173 height 10
click at [275, 120] on button "Filtrar" at bounding box center [284, 125] width 18 height 10
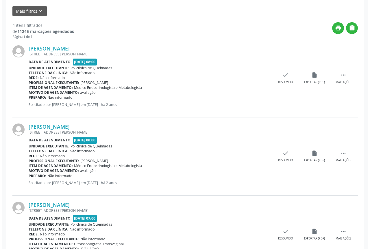
scroll to position [145, 0]
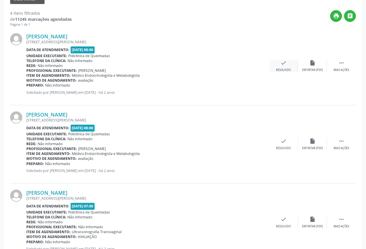
click at [274, 67] on div "check Resolvido" at bounding box center [283, 66] width 29 height 12
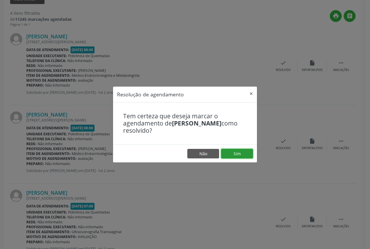
click at [235, 156] on button "Sim" at bounding box center [237, 154] width 32 height 10
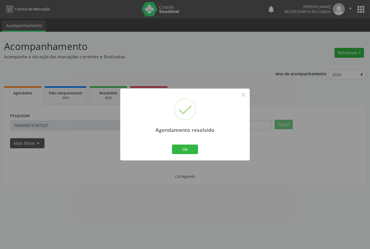
scroll to position [0, 0]
click at [191, 150] on button "Ok" at bounding box center [185, 150] width 26 height 10
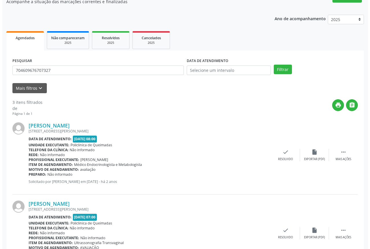
scroll to position [58, 0]
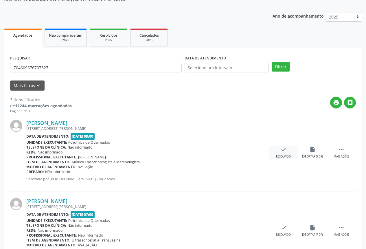
click at [284, 152] on icon "check" at bounding box center [283, 150] width 6 height 6
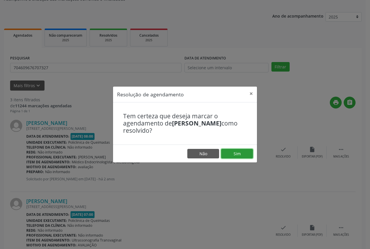
click at [240, 156] on button "Sim" at bounding box center [237, 154] width 32 height 10
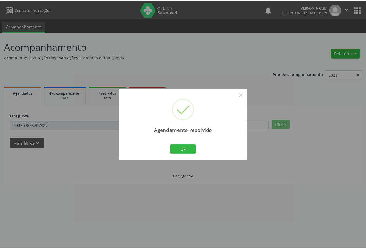
scroll to position [0, 0]
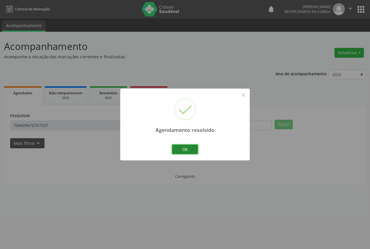
click at [187, 150] on button "Ok" at bounding box center [185, 150] width 26 height 10
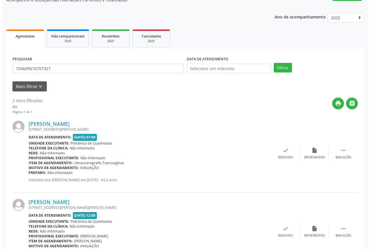
scroll to position [58, 0]
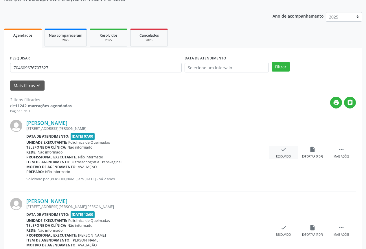
click at [281, 153] on icon "check" at bounding box center [283, 150] width 6 height 6
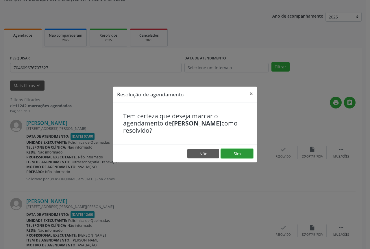
click at [225, 155] on button "Sim" at bounding box center [237, 154] width 32 height 10
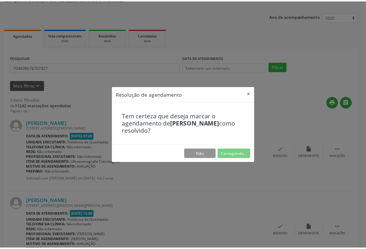
scroll to position [0, 0]
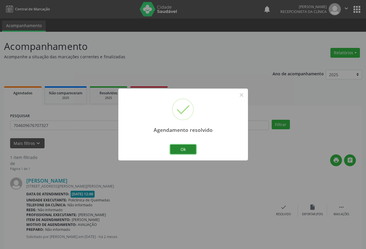
click at [179, 149] on button "Ok" at bounding box center [183, 150] width 26 height 10
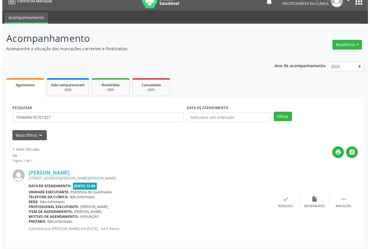
scroll to position [10, 0]
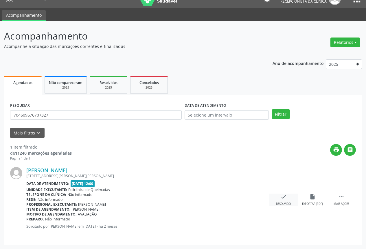
click at [284, 198] on icon "check" at bounding box center [283, 197] width 6 height 6
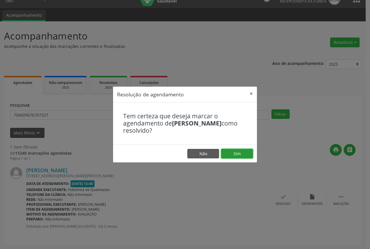
click at [231, 155] on button "Sim" at bounding box center [237, 154] width 32 height 10
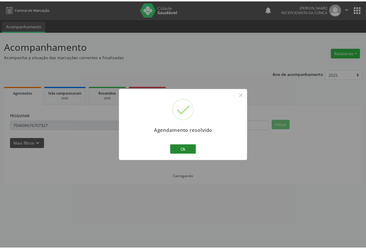
scroll to position [0, 0]
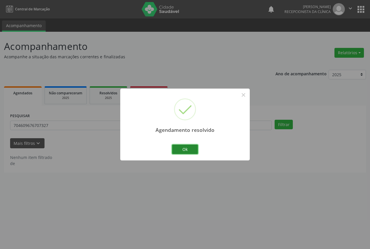
click at [178, 151] on button "Ok" at bounding box center [185, 150] width 26 height 10
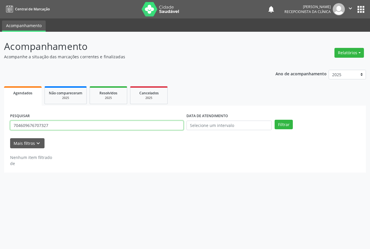
click at [79, 123] on input "704609676707327" at bounding box center [96, 126] width 173 height 10
click at [275, 120] on button "Filtrar" at bounding box center [284, 125] width 18 height 10
click at [143, 127] on input "708008807820927" at bounding box center [96, 126] width 173 height 10
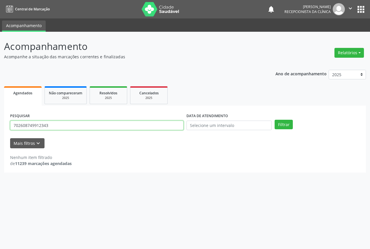
click at [275, 120] on button "Filtrar" at bounding box center [284, 125] width 18 height 10
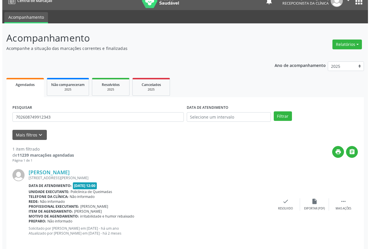
scroll to position [15, 0]
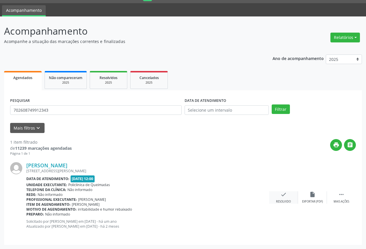
click at [285, 193] on icon "check" at bounding box center [283, 195] width 6 height 6
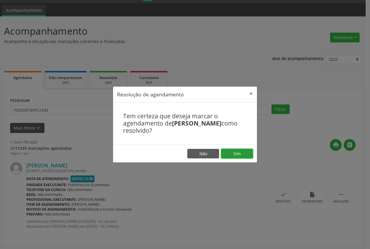
click at [245, 156] on button "Sim" at bounding box center [237, 154] width 32 height 10
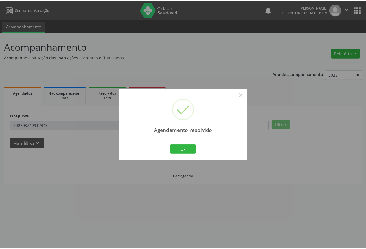
scroll to position [0, 0]
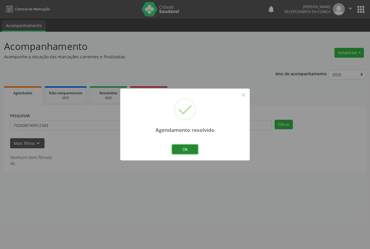
click at [186, 148] on button "Ok" at bounding box center [185, 150] width 26 height 10
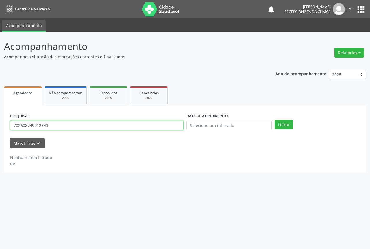
click at [60, 128] on input "702608749912343" at bounding box center [96, 126] width 173 height 10
click at [275, 120] on button "Filtrar" at bounding box center [284, 125] width 18 height 10
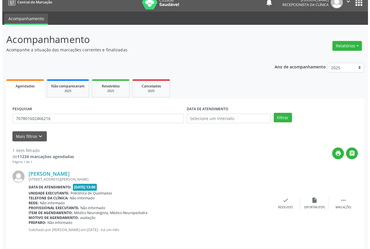
scroll to position [10, 0]
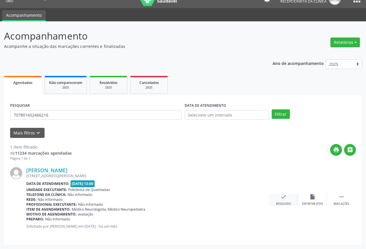
click at [285, 199] on icon "check" at bounding box center [283, 197] width 6 height 6
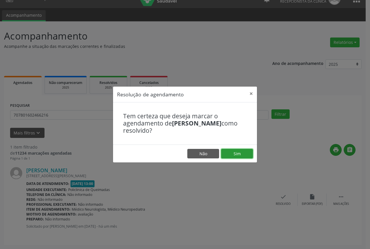
click at [238, 156] on button "Sim" at bounding box center [237, 154] width 32 height 10
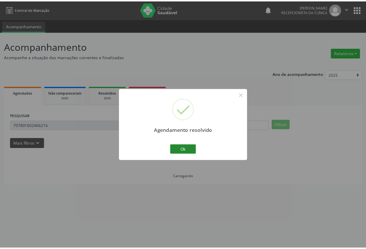
scroll to position [0, 0]
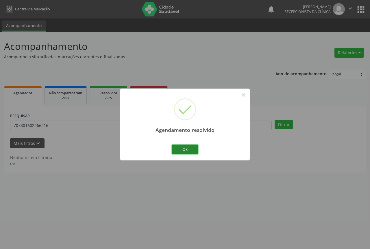
click at [197, 152] on button "Ok" at bounding box center [185, 150] width 26 height 10
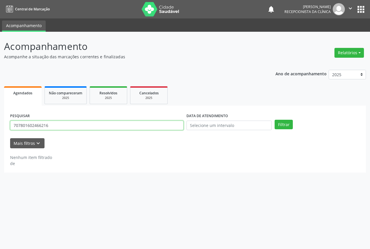
click at [82, 125] on input "707801602466216" at bounding box center [96, 126] width 173 height 10
click at [275, 120] on button "Filtrar" at bounding box center [284, 125] width 18 height 10
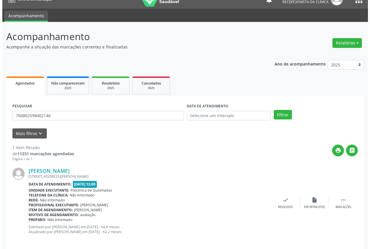
scroll to position [15, 0]
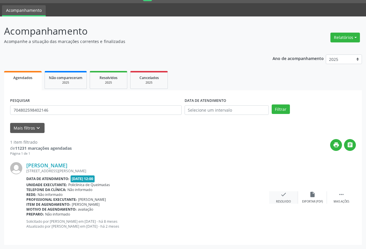
click at [275, 200] on div "check Resolvido" at bounding box center [283, 198] width 29 height 12
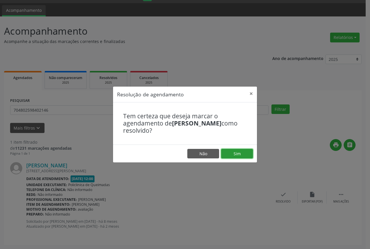
click at [222, 155] on button "Sim" at bounding box center [237, 154] width 32 height 10
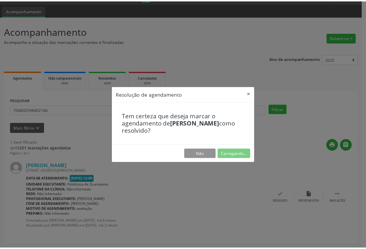
scroll to position [0, 0]
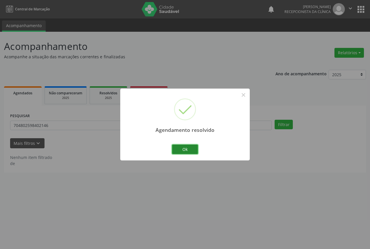
drag, startPoint x: 185, startPoint y: 152, endPoint x: 153, endPoint y: 151, distance: 32.7
click at [183, 152] on button "Ok" at bounding box center [185, 150] width 26 height 10
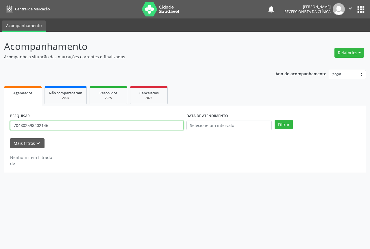
click at [100, 129] on input "704802598402146" at bounding box center [96, 126] width 173 height 10
click at [275, 120] on button "Filtrar" at bounding box center [284, 125] width 18 height 10
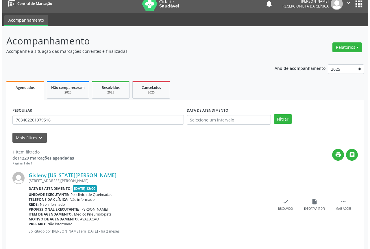
scroll to position [10, 0]
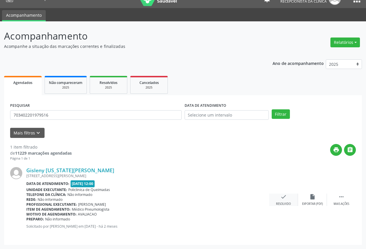
click at [286, 197] on icon "check" at bounding box center [283, 197] width 6 height 6
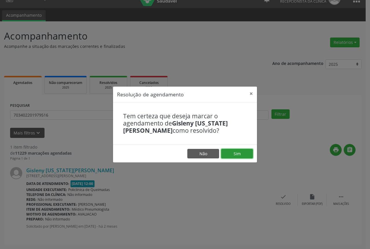
click at [240, 151] on button "Sim" at bounding box center [237, 154] width 32 height 10
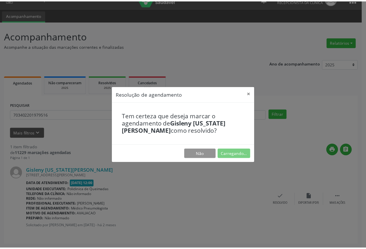
scroll to position [0, 0]
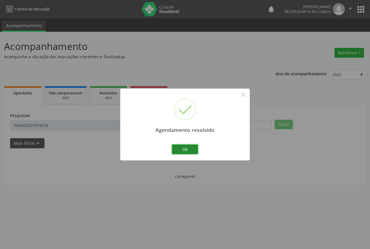
click at [190, 146] on button "Ok" at bounding box center [185, 150] width 26 height 10
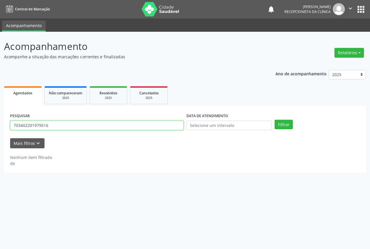
click at [95, 124] on input "703402201979516" at bounding box center [96, 126] width 173 height 10
click at [275, 120] on button "Filtrar" at bounding box center [284, 125] width 18 height 10
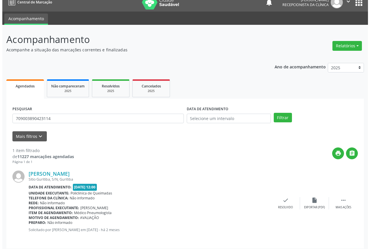
scroll to position [10, 0]
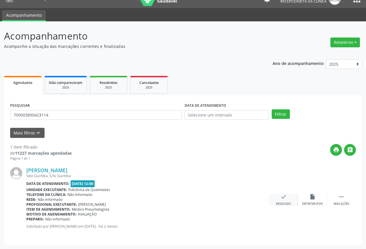
click at [286, 195] on icon "check" at bounding box center [283, 197] width 6 height 6
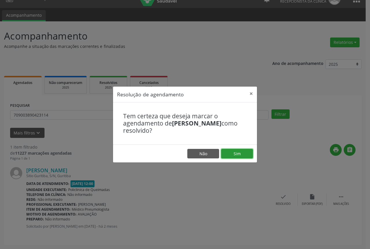
click at [241, 157] on button "Sim" at bounding box center [237, 154] width 32 height 10
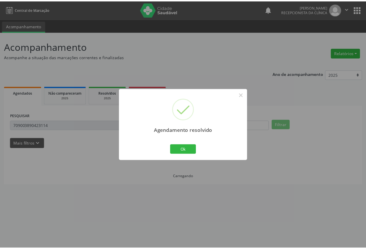
scroll to position [0, 0]
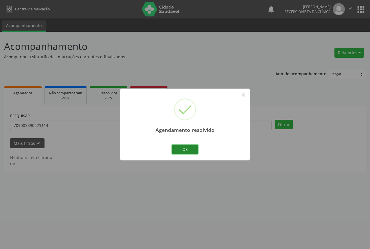
drag, startPoint x: 185, startPoint y: 151, endPoint x: 153, endPoint y: 151, distance: 32.4
click at [183, 151] on button "Ok" at bounding box center [185, 150] width 26 height 10
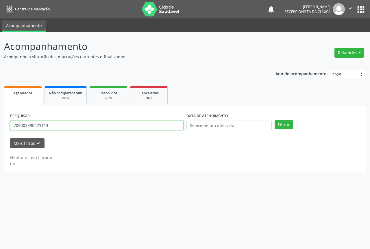
click at [125, 124] on input "709003890423114" at bounding box center [96, 126] width 173 height 10
click at [275, 120] on button "Filtrar" at bounding box center [284, 125] width 18 height 10
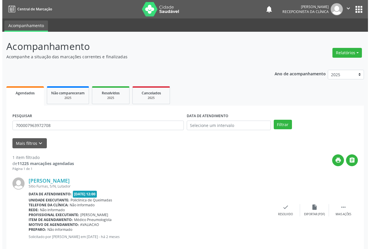
scroll to position [10, 0]
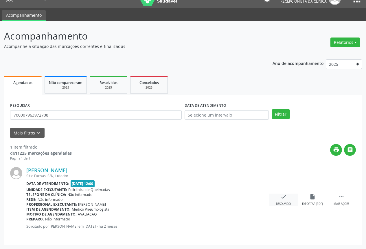
click at [281, 200] on icon "check" at bounding box center [283, 197] width 6 height 6
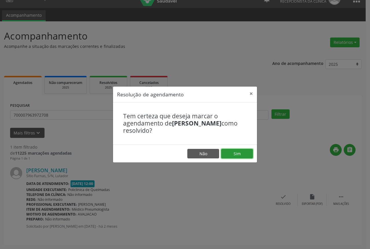
click at [236, 154] on button "Sim" at bounding box center [237, 154] width 32 height 10
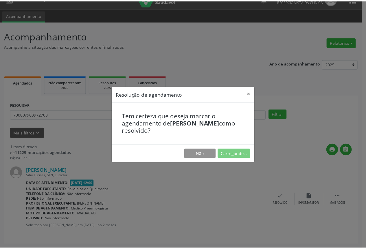
scroll to position [0, 0]
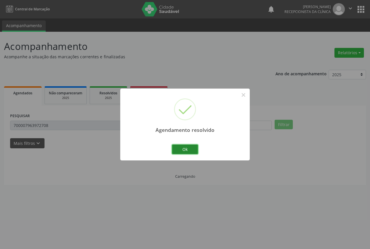
drag, startPoint x: 175, startPoint y: 148, endPoint x: 153, endPoint y: 148, distance: 22.3
click at [173, 148] on button "Ok" at bounding box center [185, 150] width 26 height 10
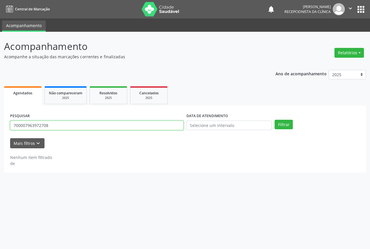
click at [100, 126] on input "700007963972708" at bounding box center [96, 126] width 173 height 10
click at [275, 120] on button "Filtrar" at bounding box center [284, 125] width 18 height 10
click at [43, 125] on input "700000640803703" at bounding box center [96, 126] width 173 height 10
click at [73, 125] on input "700000640803703" at bounding box center [96, 126] width 173 height 10
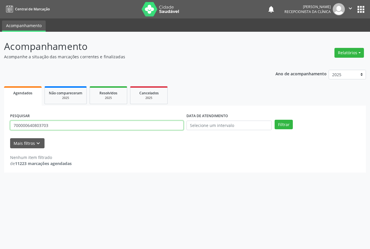
click at [73, 125] on input "700000640803703" at bounding box center [96, 126] width 173 height 10
click at [275, 120] on button "Filtrar" at bounding box center [284, 125] width 18 height 10
click at [88, 128] on input "700008600203309" at bounding box center [96, 126] width 173 height 10
click at [275, 120] on button "Filtrar" at bounding box center [284, 125] width 18 height 10
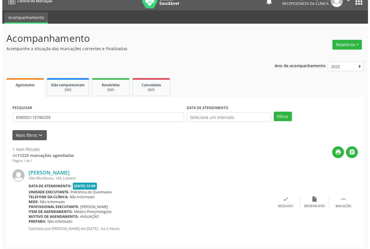
scroll to position [10, 0]
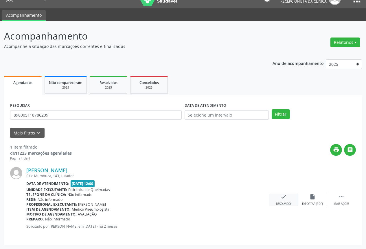
click at [284, 199] on icon "check" at bounding box center [283, 197] width 6 height 6
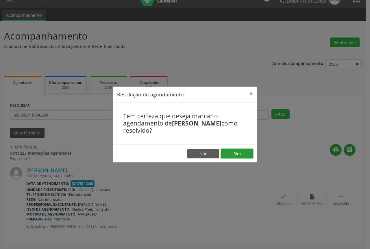
click at [235, 155] on button "Sim" at bounding box center [237, 154] width 32 height 10
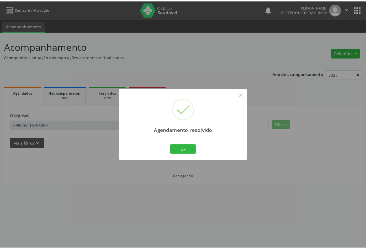
scroll to position [0, 0]
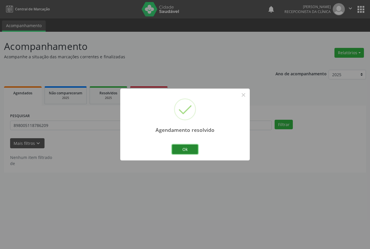
click at [192, 149] on button "Ok" at bounding box center [185, 150] width 26 height 10
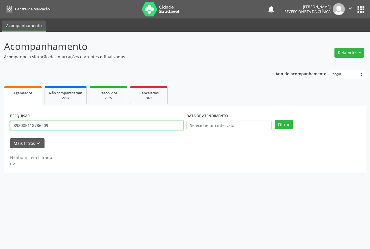
click at [127, 125] on input "898005118786209" at bounding box center [96, 126] width 173 height 10
click at [275, 120] on button "Filtrar" at bounding box center [284, 125] width 18 height 10
click at [135, 122] on input "704809511995243" at bounding box center [96, 126] width 173 height 10
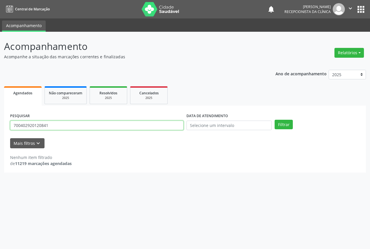
click at [275, 120] on button "Filtrar" at bounding box center [284, 125] width 18 height 10
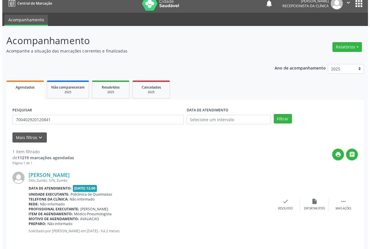
scroll to position [10, 0]
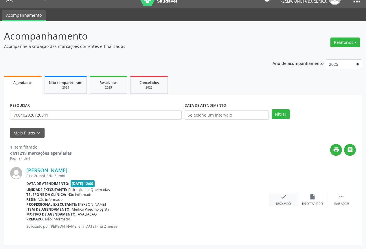
drag, startPoint x: 284, startPoint y: 192, endPoint x: 284, endPoint y: 198, distance: 5.2
click at [284, 193] on div "[PERSON_NAME] Sitio Zumbi, S/N, Zumbi Data de atendimento: [DATE] 12:00 Unidade…" at bounding box center [182, 200] width 345 height 78
click at [284, 198] on icon "check" at bounding box center [283, 197] width 6 height 6
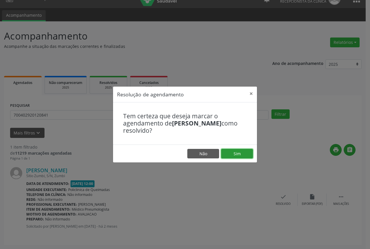
click at [233, 152] on button "Sim" at bounding box center [237, 154] width 32 height 10
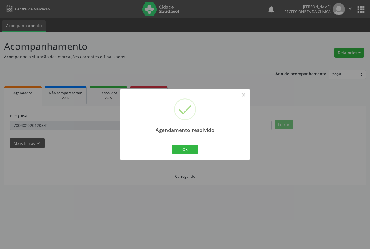
scroll to position [0, 0]
click at [172, 149] on div "Ok Cancel" at bounding box center [185, 149] width 29 height 12
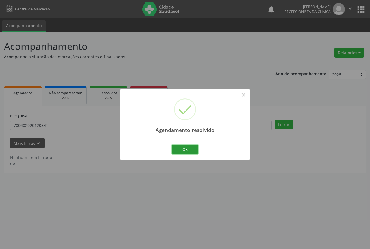
click at [174, 149] on button "Ok" at bounding box center [185, 150] width 26 height 10
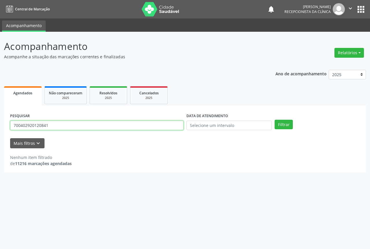
click at [85, 127] on input "700402920120841" at bounding box center [96, 126] width 173 height 10
click at [86, 127] on input "700402920120841" at bounding box center [96, 126] width 173 height 10
click at [275, 120] on button "Filtrar" at bounding box center [284, 125] width 18 height 10
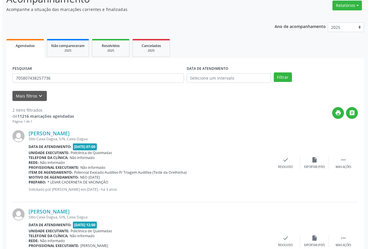
scroll to position [58, 0]
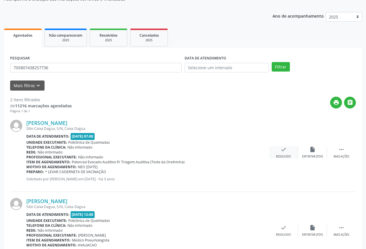
click at [281, 158] on div "Resolvido" at bounding box center [283, 157] width 15 height 4
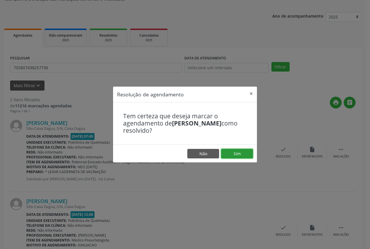
click at [236, 153] on button "Sim" at bounding box center [237, 154] width 32 height 10
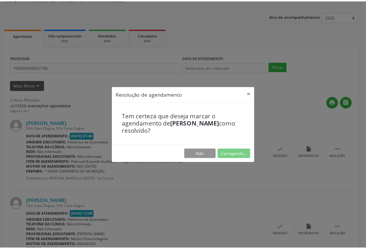
scroll to position [0, 0]
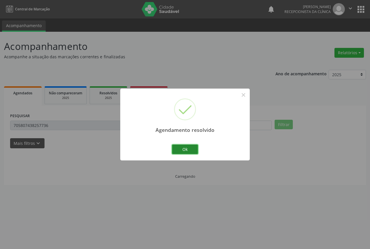
click at [188, 150] on button "Ok" at bounding box center [185, 150] width 26 height 10
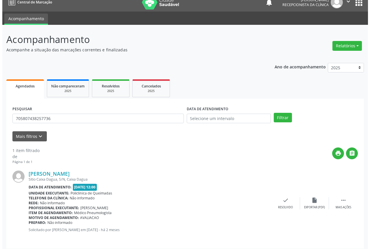
scroll to position [10, 0]
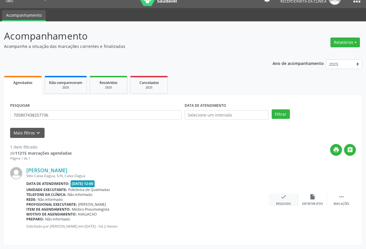
click at [281, 197] on icon "check" at bounding box center [283, 197] width 6 height 6
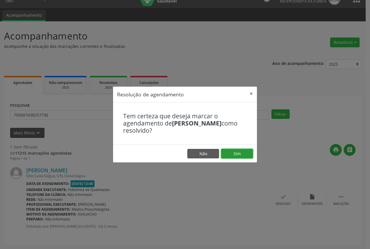
click at [236, 157] on button "Sim" at bounding box center [237, 154] width 32 height 10
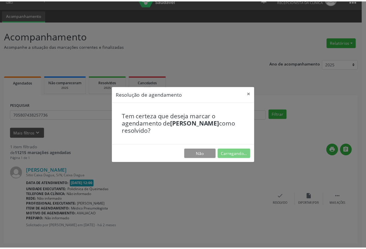
scroll to position [0, 0]
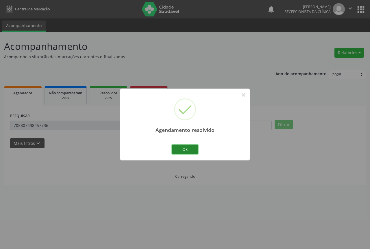
click at [191, 151] on button "Ok" at bounding box center [185, 150] width 26 height 10
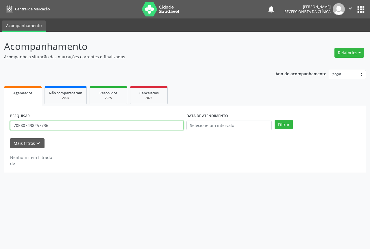
click at [130, 124] on input "705807438257736" at bounding box center [96, 126] width 173 height 10
click at [275, 120] on button "Filtrar" at bounding box center [284, 125] width 18 height 10
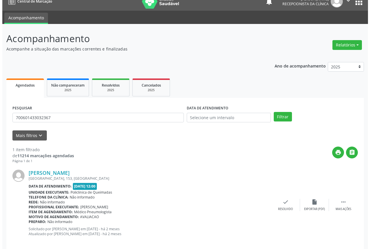
scroll to position [15, 0]
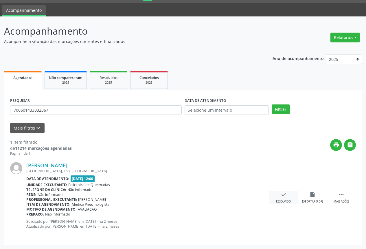
click at [288, 199] on div "check Resolvido" at bounding box center [283, 198] width 29 height 12
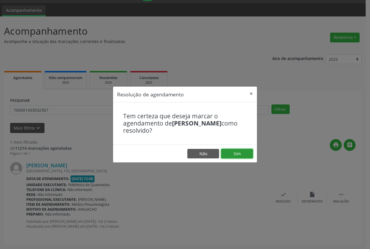
click at [238, 153] on button "Sim" at bounding box center [237, 154] width 32 height 10
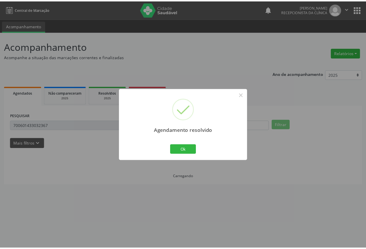
scroll to position [0, 0]
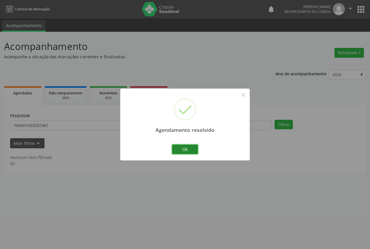
click at [175, 151] on button "Ok" at bounding box center [185, 150] width 26 height 10
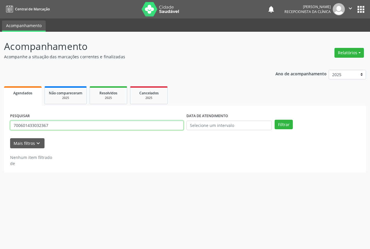
click at [90, 129] on input "700601433032367" at bounding box center [96, 126] width 173 height 10
click at [89, 127] on input "700601433032367" at bounding box center [96, 126] width 173 height 10
click at [275, 120] on button "Filtrar" at bounding box center [284, 125] width 18 height 10
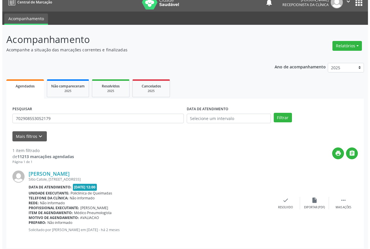
scroll to position [10, 0]
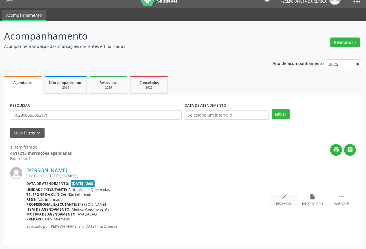
click at [288, 197] on div "check Resolvido" at bounding box center [283, 200] width 29 height 12
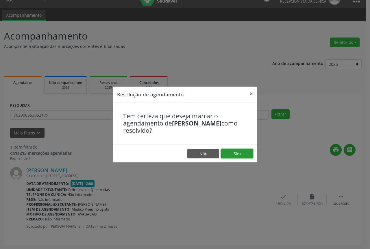
click at [229, 155] on button "Sim" at bounding box center [237, 154] width 32 height 10
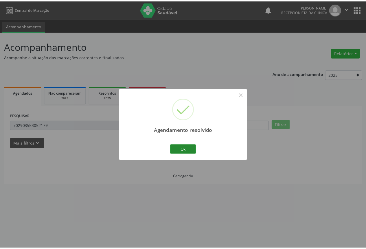
scroll to position [0, 0]
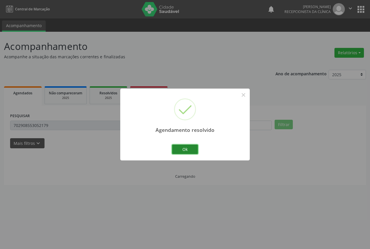
click at [186, 150] on button "Ok" at bounding box center [185, 150] width 26 height 10
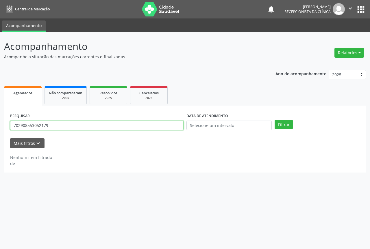
click at [104, 125] on input "702908553052179" at bounding box center [96, 126] width 173 height 10
click at [275, 120] on button "Filtrar" at bounding box center [284, 125] width 18 height 10
click at [135, 129] on input "704602135410022" at bounding box center [96, 126] width 173 height 10
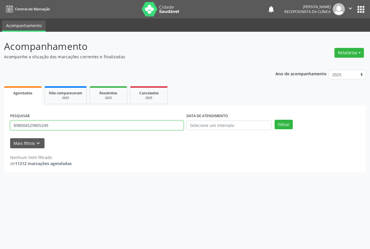
click at [275, 120] on button "Filtrar" at bounding box center [284, 125] width 18 height 10
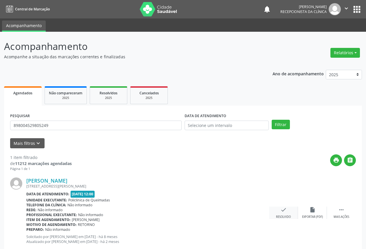
click at [280, 207] on icon "check" at bounding box center [283, 210] width 6 height 6
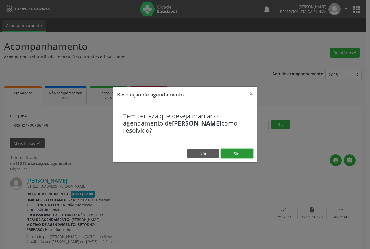
click at [240, 154] on button "Sim" at bounding box center [237, 154] width 32 height 10
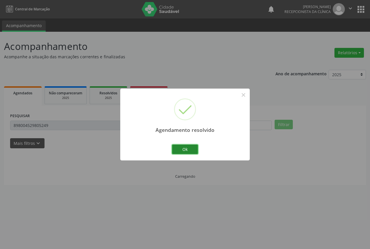
click at [179, 152] on button "Ok" at bounding box center [185, 150] width 26 height 10
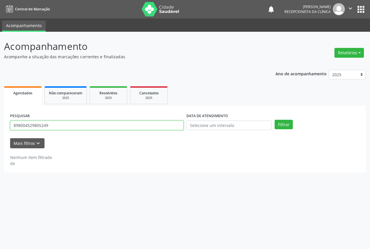
click at [81, 126] on input "898004529805249" at bounding box center [96, 126] width 173 height 10
click at [275, 120] on button "Filtrar" at bounding box center [284, 125] width 18 height 10
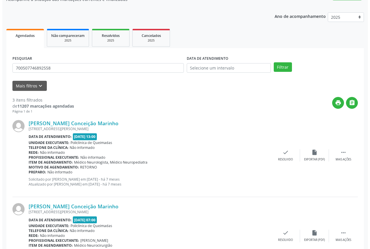
scroll to position [58, 0]
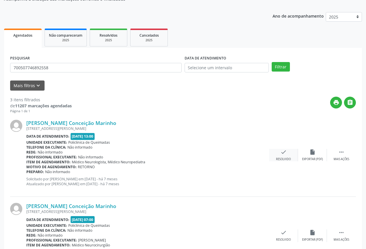
click at [284, 153] on icon "check" at bounding box center [283, 152] width 6 height 6
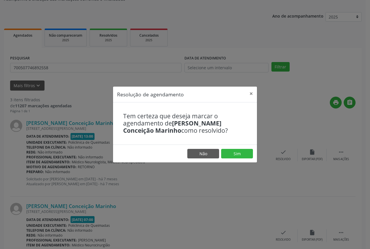
click at [238, 160] on footer "Não Sim" at bounding box center [185, 154] width 144 height 18
click at [236, 157] on button "Sim" at bounding box center [237, 154] width 32 height 10
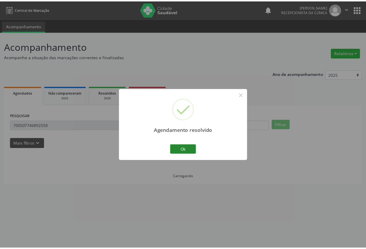
scroll to position [0, 0]
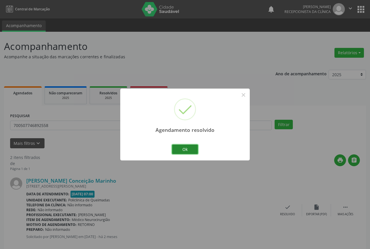
click at [181, 147] on button "Ok" at bounding box center [185, 150] width 26 height 10
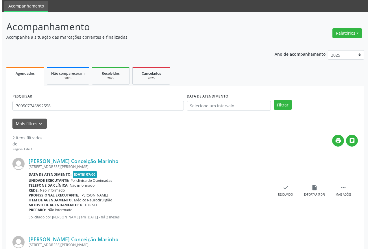
scroll to position [29, 0]
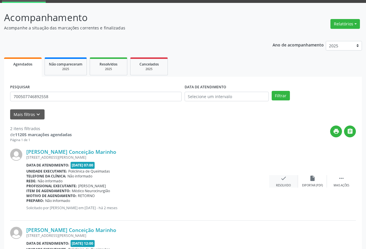
click at [279, 179] on div "check Resolvido" at bounding box center [283, 181] width 29 height 12
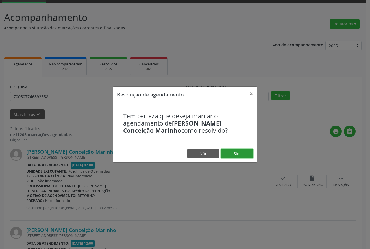
click at [241, 153] on button "Sim" at bounding box center [237, 154] width 32 height 10
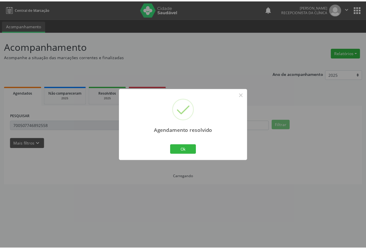
scroll to position [0, 0]
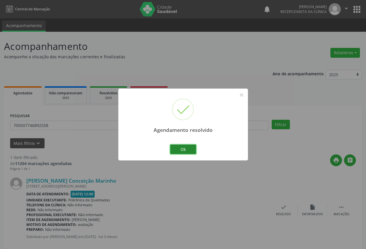
click at [174, 147] on button "Ok" at bounding box center [183, 150] width 26 height 10
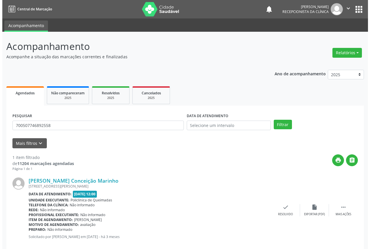
scroll to position [10, 0]
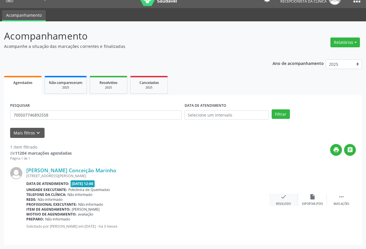
click at [285, 199] on icon "check" at bounding box center [283, 197] width 6 height 6
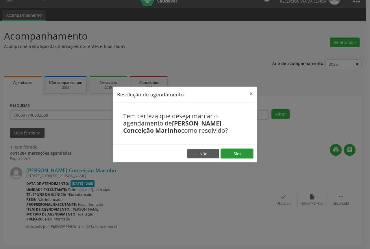
click at [240, 152] on button "Sim" at bounding box center [237, 154] width 32 height 10
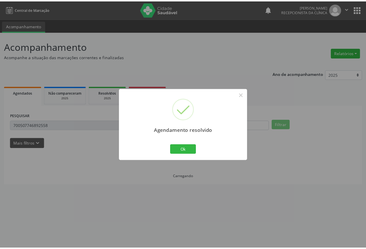
scroll to position [0, 0]
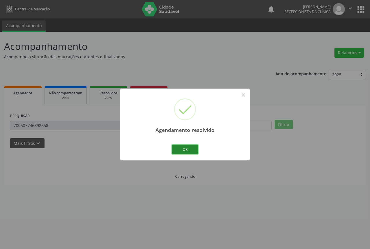
drag, startPoint x: 184, startPoint y: 148, endPoint x: 182, endPoint y: 147, distance: 3.1
click at [184, 148] on button "Ok" at bounding box center [185, 150] width 26 height 10
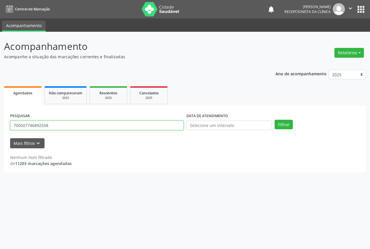
click at [61, 127] on input "700507746892558" at bounding box center [96, 126] width 173 height 10
click at [275, 120] on button "Filtrar" at bounding box center [284, 125] width 18 height 10
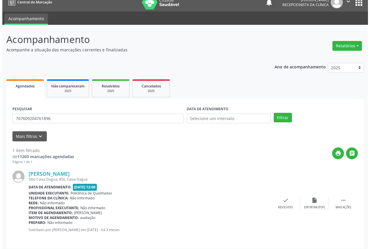
scroll to position [10, 0]
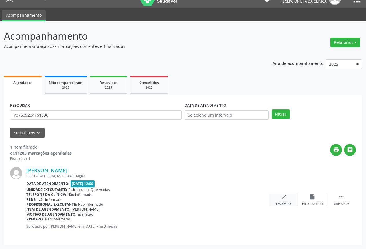
click at [286, 201] on div "check Resolvido" at bounding box center [283, 200] width 29 height 12
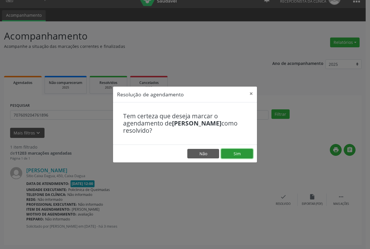
click at [235, 158] on button "Sim" at bounding box center [237, 154] width 32 height 10
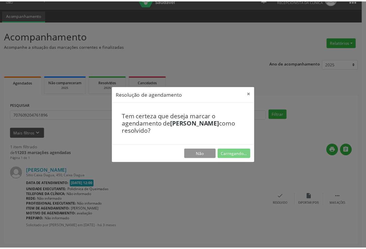
scroll to position [0, 0]
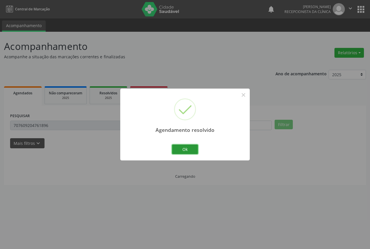
click at [186, 151] on button "Ok" at bounding box center [185, 150] width 26 height 10
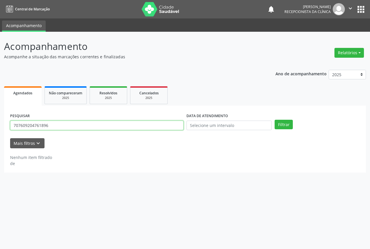
click at [101, 125] on input "707609204761896" at bounding box center [96, 126] width 173 height 10
click at [275, 120] on button "Filtrar" at bounding box center [284, 125] width 18 height 10
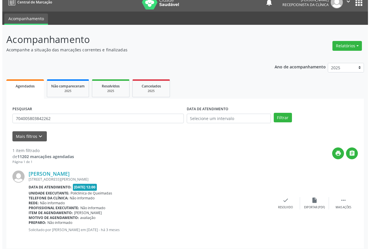
scroll to position [10, 0]
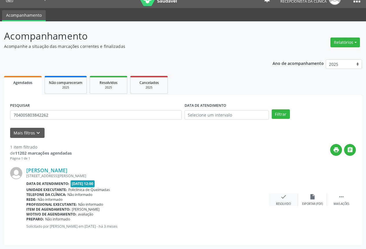
click at [290, 198] on div "check Resolvido" at bounding box center [283, 200] width 29 height 12
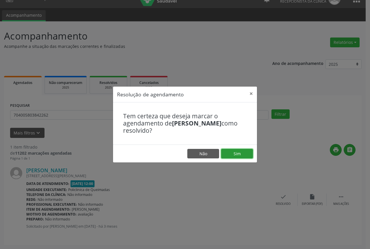
click at [226, 154] on button "Sim" at bounding box center [237, 154] width 32 height 10
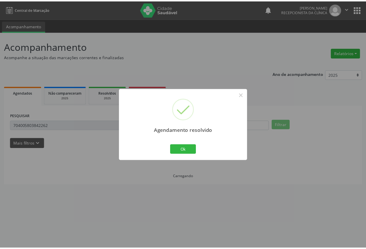
scroll to position [0, 0]
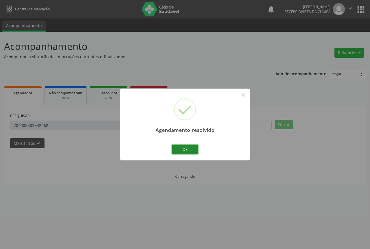
click at [182, 145] on button "Ok" at bounding box center [185, 150] width 26 height 10
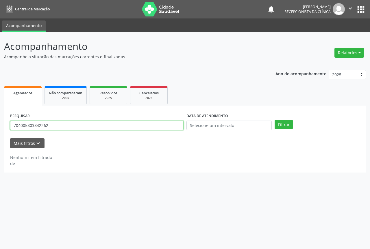
click at [119, 125] on input "704005803842262" at bounding box center [96, 126] width 173 height 10
click at [275, 120] on button "Filtrar" at bounding box center [284, 125] width 18 height 10
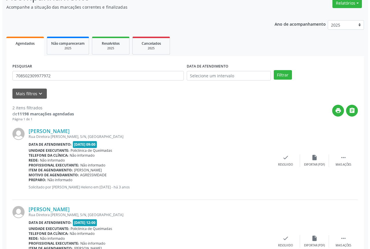
scroll to position [58, 0]
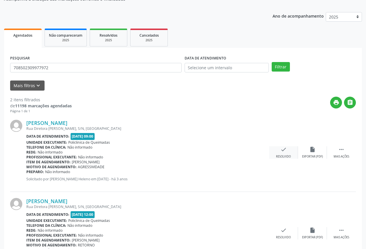
click at [286, 155] on div "Resolvido" at bounding box center [283, 157] width 15 height 4
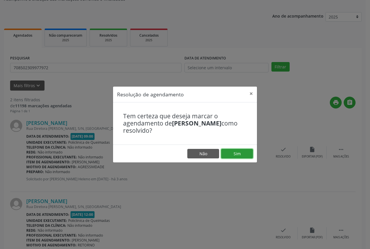
click at [246, 154] on button "Sim" at bounding box center [237, 154] width 32 height 10
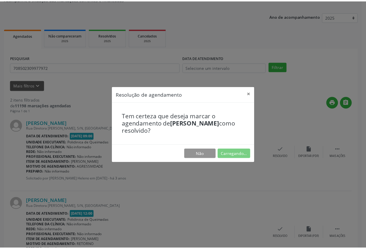
scroll to position [0, 0]
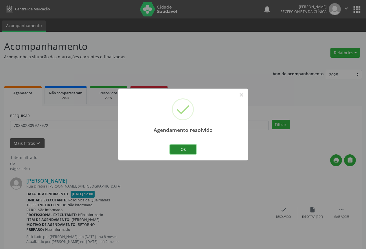
click at [187, 150] on button "Ok" at bounding box center [183, 150] width 26 height 10
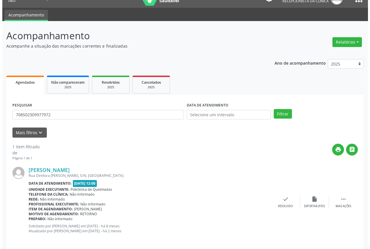
scroll to position [15, 0]
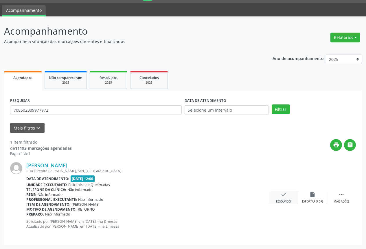
click at [279, 196] on div "check Resolvido" at bounding box center [283, 198] width 29 height 12
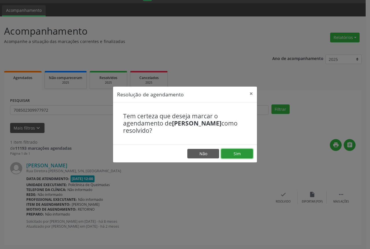
click at [246, 157] on button "Sim" at bounding box center [237, 154] width 32 height 10
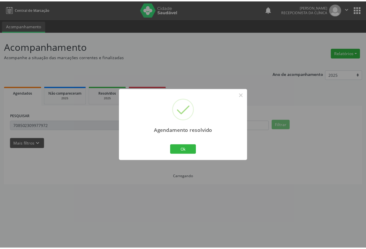
scroll to position [0, 0]
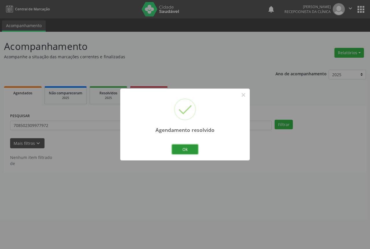
drag, startPoint x: 186, startPoint y: 151, endPoint x: 114, endPoint y: 125, distance: 76.1
click at [182, 150] on button "Ok" at bounding box center [185, 150] width 26 height 10
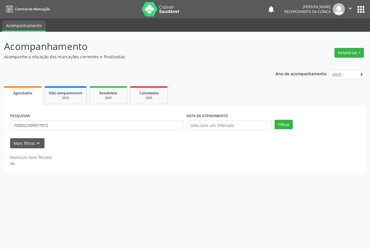
click at [105, 120] on div "PESQUISAR 708502309977972" at bounding box center [97, 123] width 176 height 23
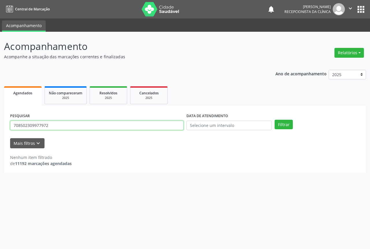
click at [105, 125] on input "708502309977972" at bounding box center [96, 126] width 173 height 10
click at [275, 120] on button "Filtrar" at bounding box center [284, 125] width 18 height 10
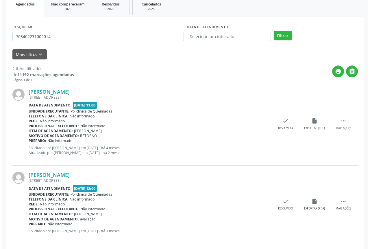
scroll to position [94, 0]
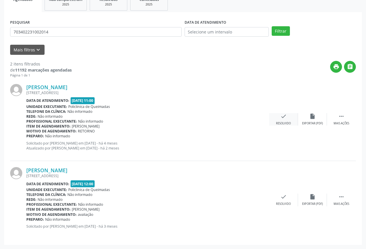
click at [277, 120] on div "check Resolvido" at bounding box center [283, 119] width 29 height 12
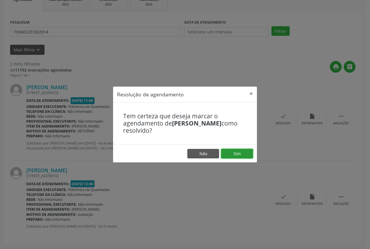
click at [240, 153] on button "Sim" at bounding box center [237, 154] width 32 height 10
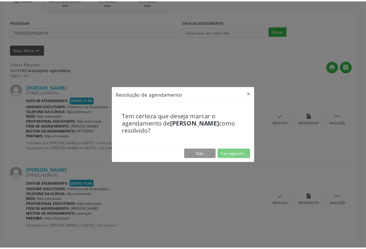
scroll to position [0, 0]
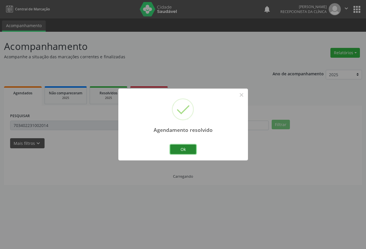
click at [189, 149] on button "Ok" at bounding box center [183, 150] width 26 height 10
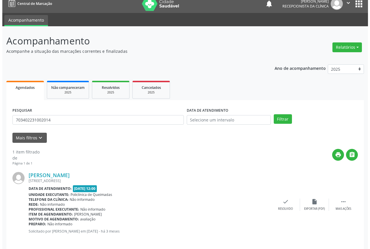
scroll to position [10, 0]
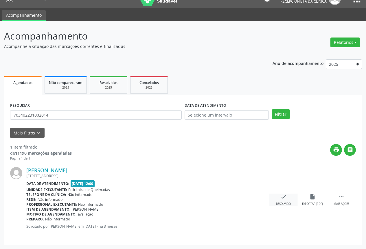
click at [285, 206] on div "Resolvido" at bounding box center [283, 204] width 15 height 4
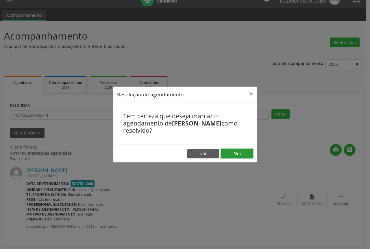
click at [222, 156] on button "Sim" at bounding box center [237, 154] width 32 height 10
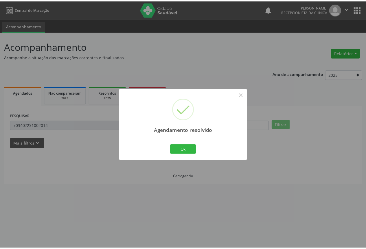
scroll to position [0, 0]
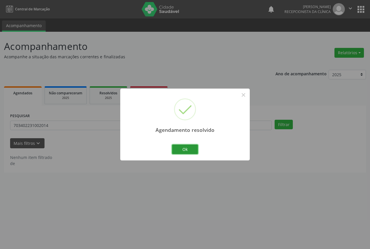
click at [189, 149] on button "Ok" at bounding box center [185, 150] width 26 height 10
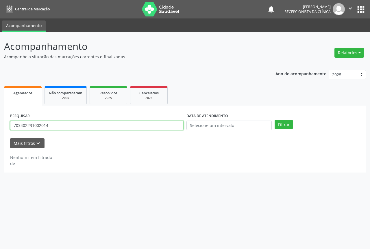
click at [93, 125] on input "703402231002014" at bounding box center [96, 126] width 173 height 10
click at [275, 120] on button "Filtrar" at bounding box center [284, 125] width 18 height 10
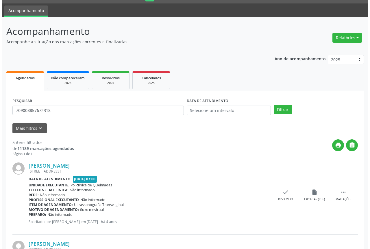
scroll to position [29, 0]
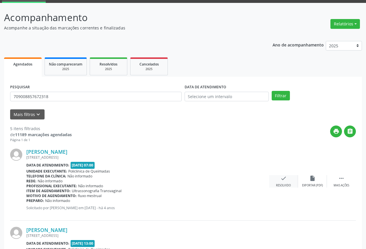
click at [283, 182] on div "check Resolvido" at bounding box center [283, 181] width 29 height 12
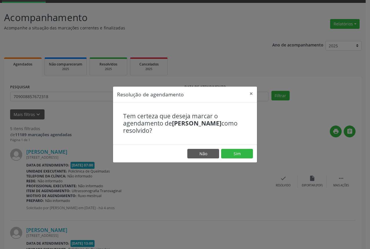
click at [239, 160] on footer "Não Sim" at bounding box center [185, 154] width 144 height 18
click at [225, 154] on button "Sim" at bounding box center [237, 154] width 32 height 10
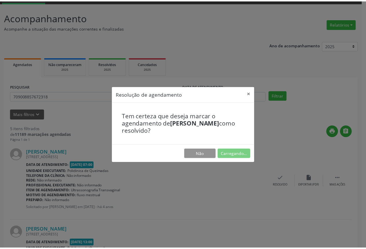
scroll to position [0, 0]
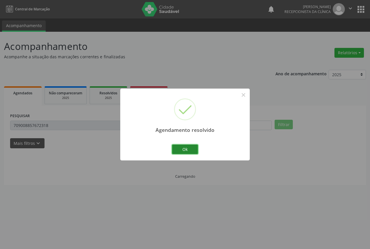
click at [185, 150] on button "Ok" at bounding box center [185, 150] width 26 height 10
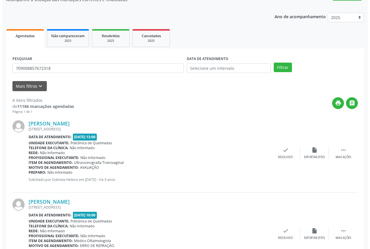
scroll to position [58, 0]
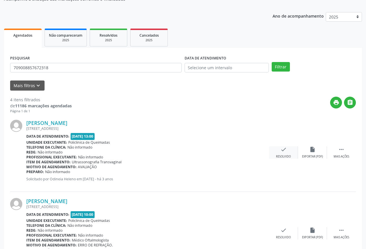
click at [275, 155] on div "check Resolvido" at bounding box center [283, 153] width 29 height 12
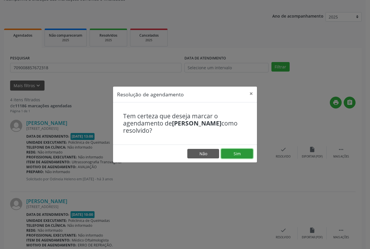
click at [238, 154] on button "Sim" at bounding box center [237, 154] width 32 height 10
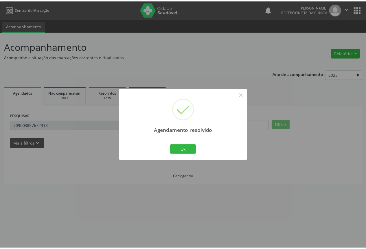
scroll to position [0, 0]
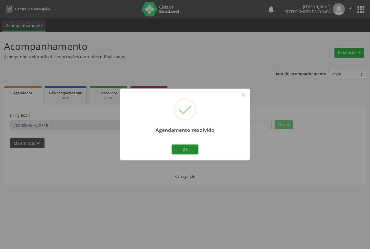
click at [193, 149] on button "Ok" at bounding box center [185, 150] width 26 height 10
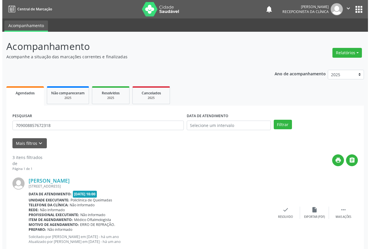
scroll to position [29, 0]
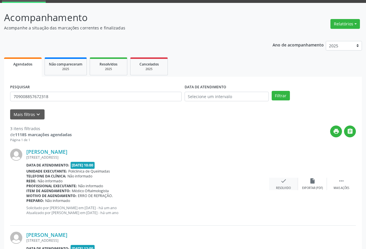
click at [279, 183] on div "check Resolvido" at bounding box center [283, 184] width 29 height 12
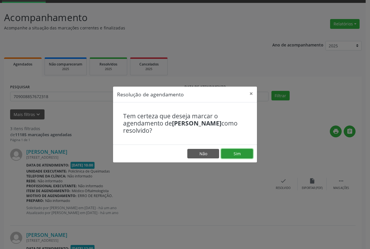
click at [238, 154] on button "Sim" at bounding box center [237, 154] width 32 height 10
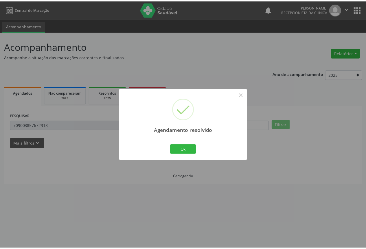
scroll to position [0, 0]
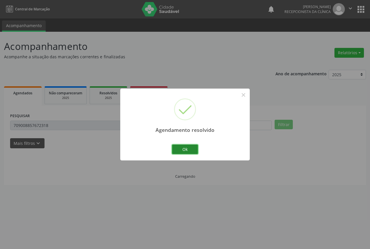
click at [189, 151] on button "Ok" at bounding box center [185, 150] width 26 height 10
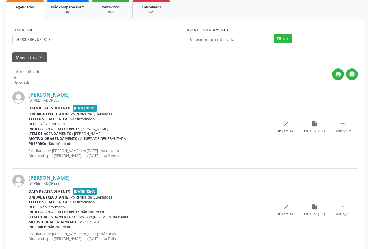
scroll to position [87, 0]
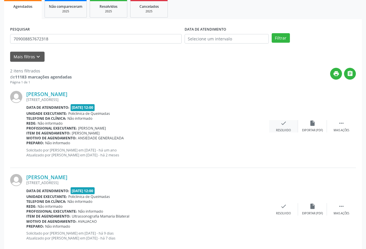
click at [279, 123] on div "check Resolvido" at bounding box center [283, 126] width 29 height 12
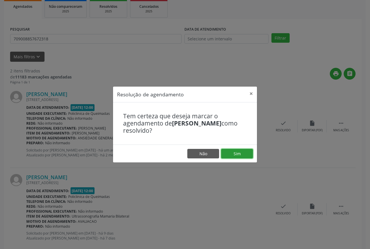
click at [231, 157] on button "Sim" at bounding box center [237, 154] width 32 height 10
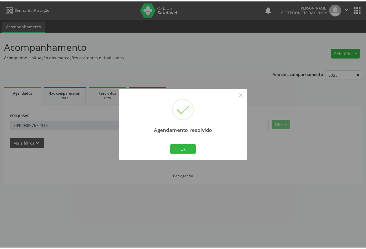
scroll to position [0, 0]
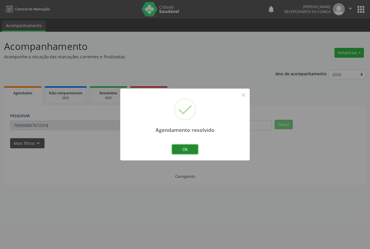
click at [178, 151] on button "Ok" at bounding box center [185, 150] width 26 height 10
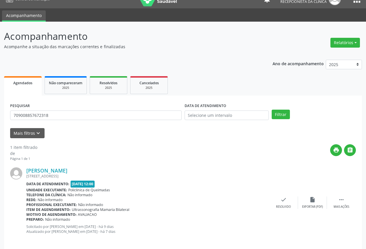
scroll to position [15, 0]
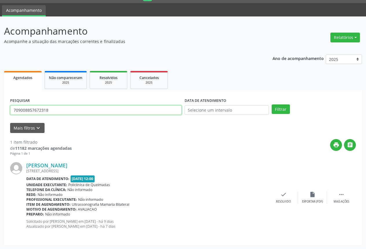
click at [71, 109] on input "709008857672318" at bounding box center [95, 110] width 171 height 10
click at [271, 105] on button "Filtrar" at bounding box center [280, 110] width 18 height 10
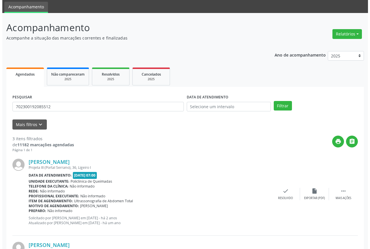
scroll to position [29, 0]
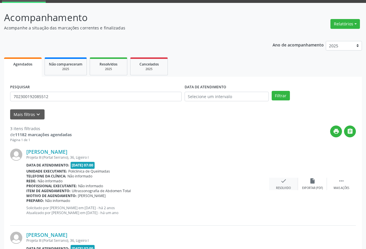
click at [275, 183] on div "check Resolvido" at bounding box center [283, 184] width 29 height 12
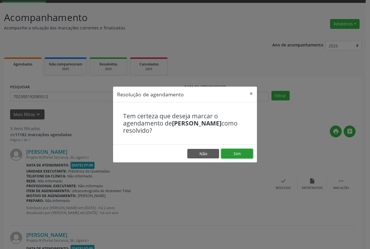
click at [237, 153] on button "Sim" at bounding box center [237, 154] width 32 height 10
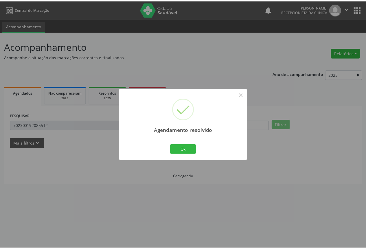
scroll to position [0, 0]
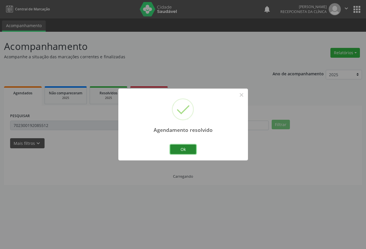
click at [190, 151] on button "Ok" at bounding box center [183, 150] width 26 height 10
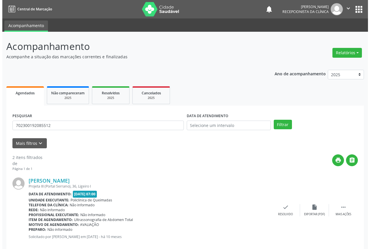
scroll to position [29, 0]
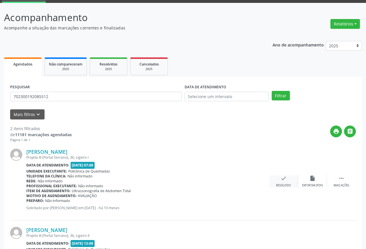
click at [289, 183] on div "check Resolvido" at bounding box center [283, 181] width 29 height 12
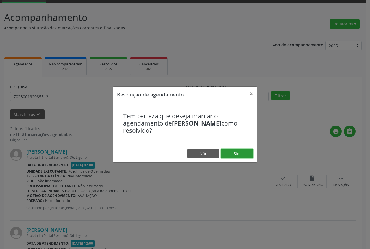
click at [245, 156] on button "Sim" at bounding box center [237, 154] width 32 height 10
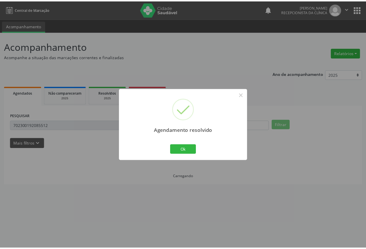
scroll to position [0, 0]
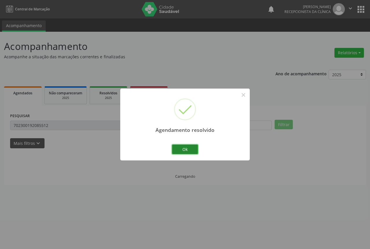
click at [188, 149] on button "Ok" at bounding box center [185, 150] width 26 height 10
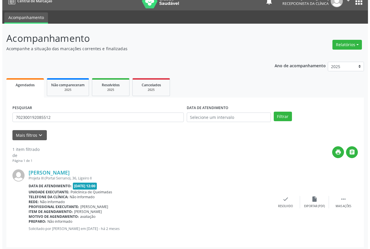
scroll to position [10, 0]
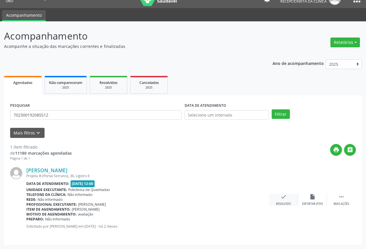
click at [290, 201] on div "check Resolvido" at bounding box center [283, 200] width 29 height 12
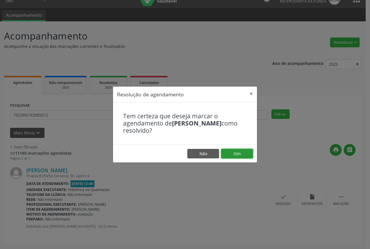
click at [231, 154] on button "Sim" at bounding box center [237, 154] width 32 height 10
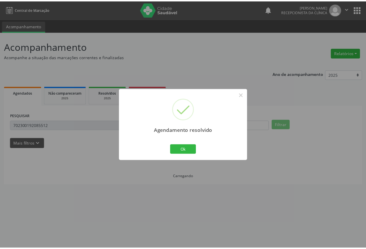
scroll to position [0, 0]
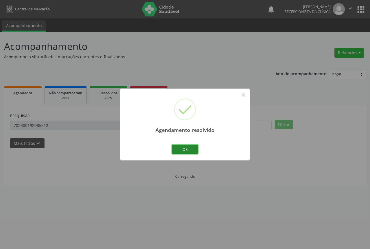
click at [183, 149] on button "Ok" at bounding box center [185, 150] width 26 height 10
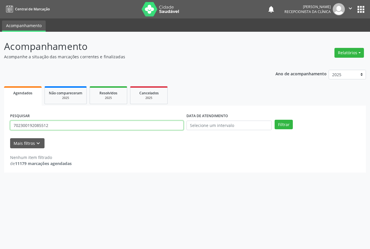
click at [73, 129] on input "702300192085512" at bounding box center [96, 126] width 173 height 10
click at [275, 120] on button "Filtrar" at bounding box center [284, 125] width 18 height 10
drag, startPoint x: 100, startPoint y: 126, endPoint x: 0, endPoint y: 131, distance: 99.9
click at [0, 131] on div "Acompanhamento Acompanhe a situação das marcações correntes e finalizadas Relat…" at bounding box center [185, 141] width 370 height 218
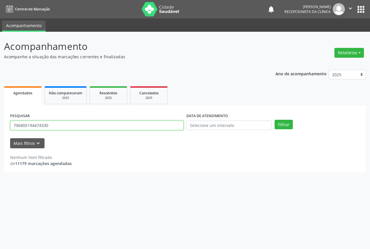
click at [275, 120] on button "Filtrar" at bounding box center [284, 125] width 18 height 10
click at [131, 123] on input "706805194474330" at bounding box center [96, 126] width 173 height 10
click at [131, 124] on input "706805194474330" at bounding box center [96, 126] width 173 height 10
click at [275, 120] on button "Filtrar" at bounding box center [284, 125] width 18 height 10
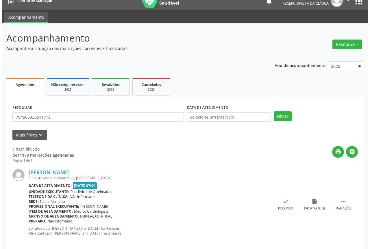
scroll to position [15, 0]
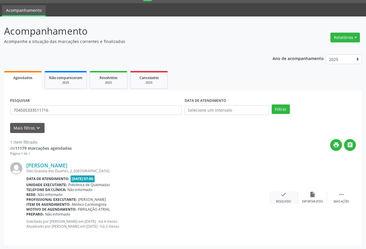
click at [288, 196] on div "check Resolvido" at bounding box center [283, 198] width 29 height 12
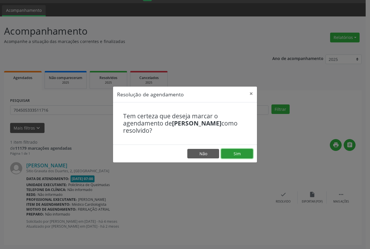
click at [242, 156] on button "Sim" at bounding box center [237, 154] width 32 height 10
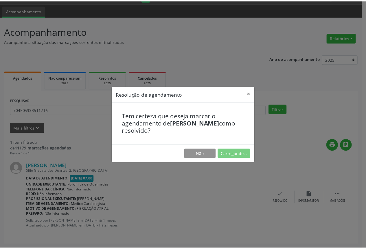
scroll to position [0, 0]
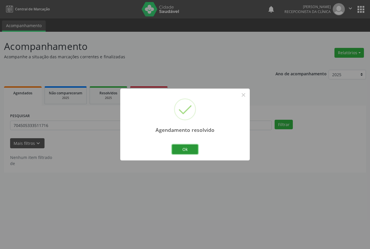
drag, startPoint x: 191, startPoint y: 150, endPoint x: 50, endPoint y: 129, distance: 142.0
click at [184, 147] on button "Ok" at bounding box center [185, 150] width 26 height 10
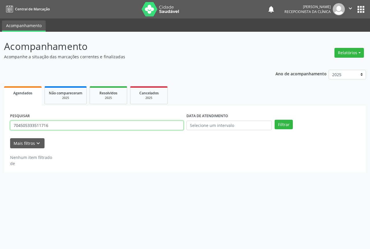
click at [54, 126] on input "704505333511716" at bounding box center [96, 126] width 173 height 10
click at [54, 127] on input "704505333511716" at bounding box center [96, 126] width 173 height 10
click at [275, 120] on button "Filtrar" at bounding box center [284, 125] width 18 height 10
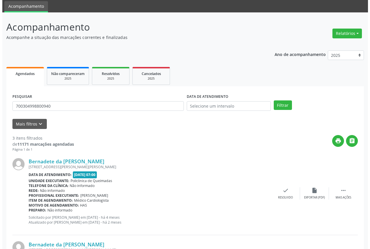
scroll to position [29, 0]
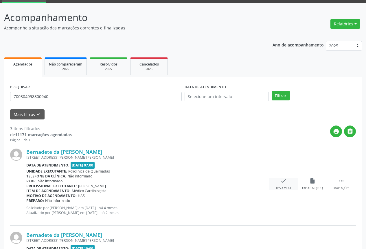
click at [273, 179] on div "check Resolvido" at bounding box center [283, 184] width 29 height 12
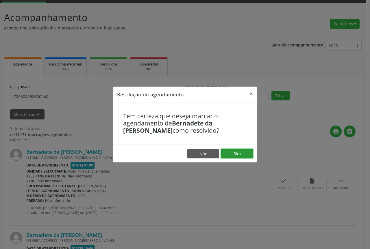
click at [243, 158] on button "Sim" at bounding box center [237, 154] width 32 height 10
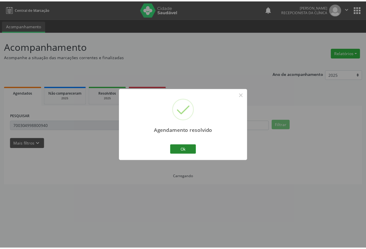
scroll to position [0, 0]
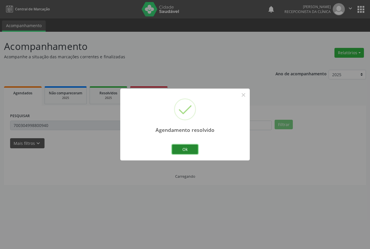
click at [180, 150] on button "Ok" at bounding box center [185, 150] width 26 height 10
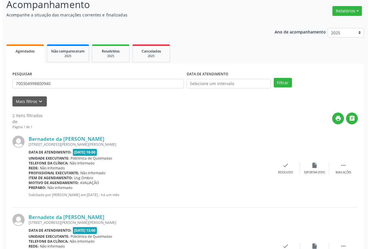
scroll to position [58, 0]
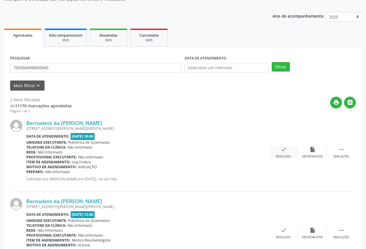
click at [284, 150] on icon "check" at bounding box center [283, 150] width 6 height 6
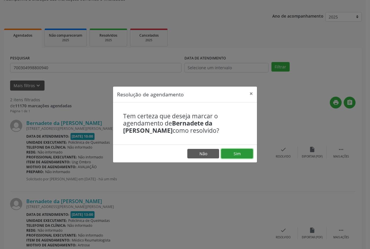
click at [239, 154] on button "Sim" at bounding box center [237, 154] width 32 height 10
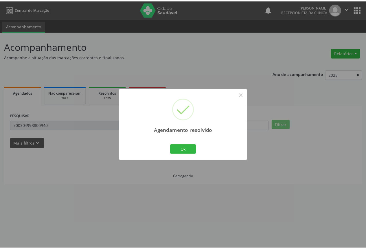
scroll to position [0, 0]
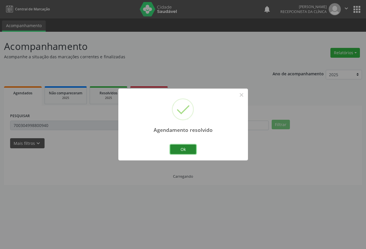
click at [189, 146] on button "Ok" at bounding box center [183, 150] width 26 height 10
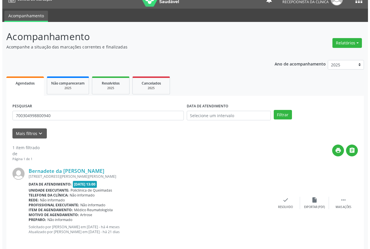
scroll to position [15, 0]
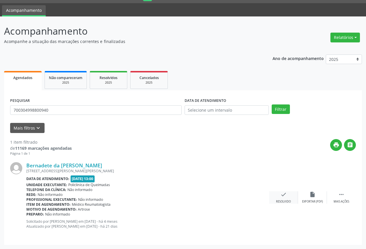
click at [292, 200] on div "check Resolvido" at bounding box center [283, 198] width 29 height 12
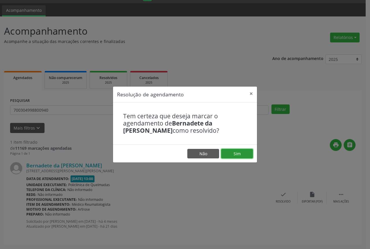
click at [244, 157] on button "Sim" at bounding box center [237, 154] width 32 height 10
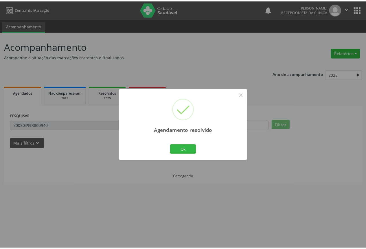
scroll to position [0, 0]
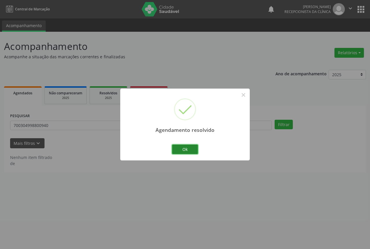
click at [180, 152] on button "Ok" at bounding box center [185, 150] width 26 height 10
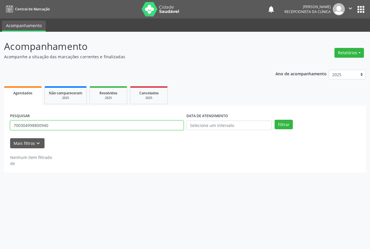
click at [63, 125] on input "700304998800940" at bounding box center [96, 126] width 173 height 10
click at [275, 120] on button "Filtrar" at bounding box center [284, 125] width 18 height 10
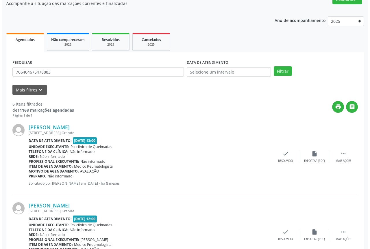
scroll to position [58, 0]
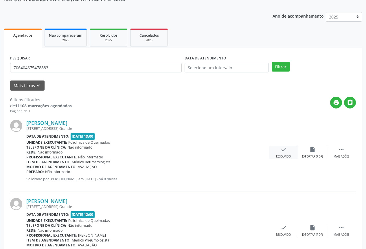
click at [285, 157] on div "Resolvido" at bounding box center [283, 157] width 15 height 4
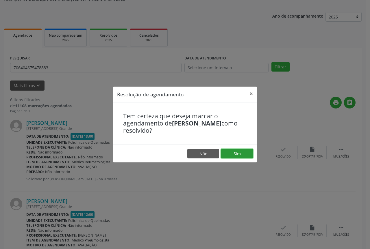
click at [228, 150] on button "Sim" at bounding box center [237, 154] width 32 height 10
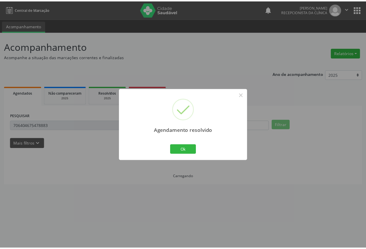
scroll to position [0, 0]
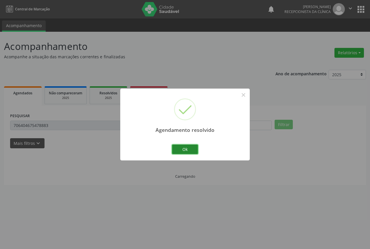
click at [187, 151] on button "Ok" at bounding box center [185, 150] width 26 height 10
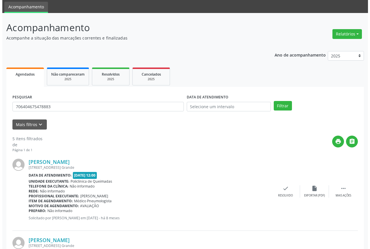
scroll to position [29, 0]
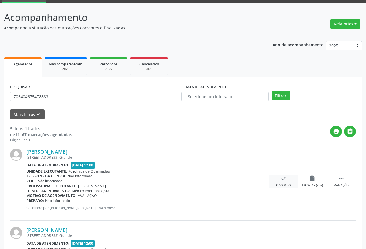
click at [283, 179] on icon "check" at bounding box center [283, 178] width 6 height 6
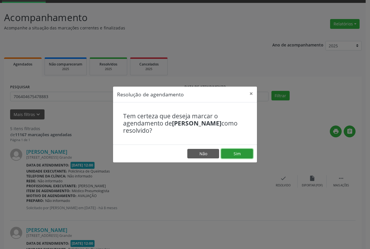
click at [242, 157] on button "Sim" at bounding box center [237, 154] width 32 height 10
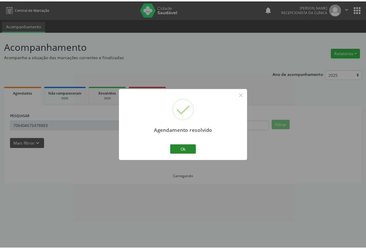
scroll to position [0, 0]
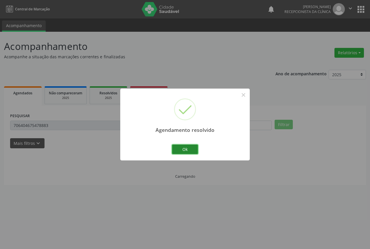
click at [186, 152] on button "Ok" at bounding box center [185, 150] width 26 height 10
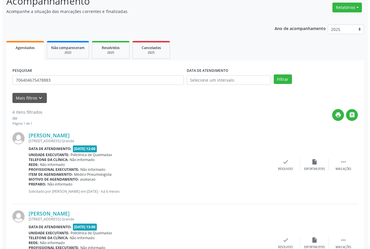
scroll to position [58, 0]
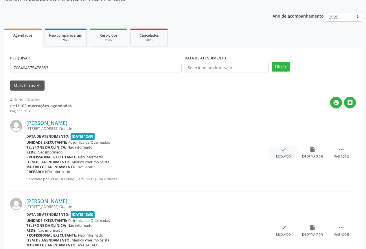
click at [281, 157] on div "Resolvido" at bounding box center [283, 157] width 15 height 4
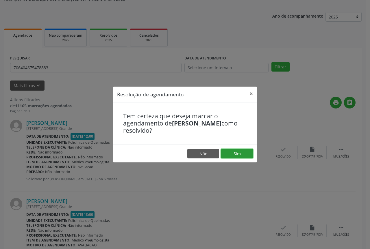
click at [238, 153] on button "Sim" at bounding box center [237, 154] width 32 height 10
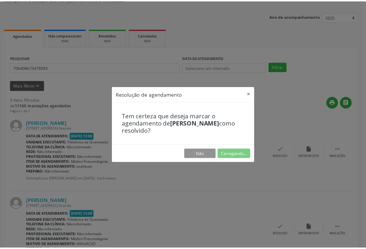
scroll to position [0, 0]
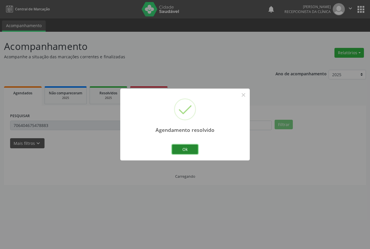
click at [182, 148] on button "Ok" at bounding box center [185, 150] width 26 height 10
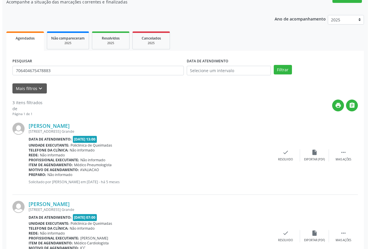
scroll to position [58, 0]
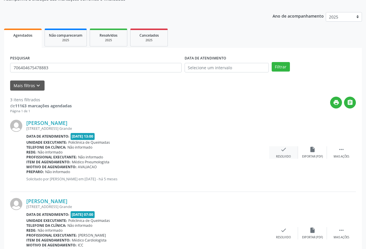
click at [286, 152] on div "check Resolvido" at bounding box center [283, 153] width 29 height 12
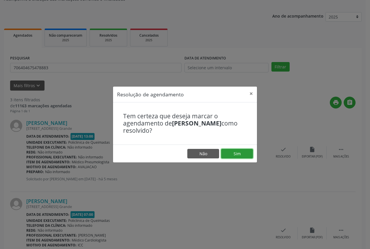
click at [236, 149] on button "Sim" at bounding box center [237, 154] width 32 height 10
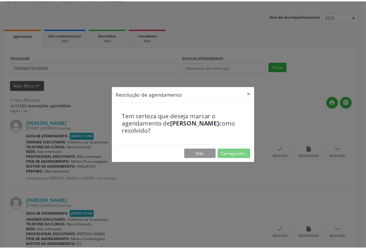
scroll to position [0, 0]
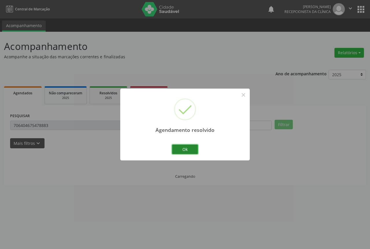
click at [180, 145] on button "Ok" at bounding box center [185, 150] width 26 height 10
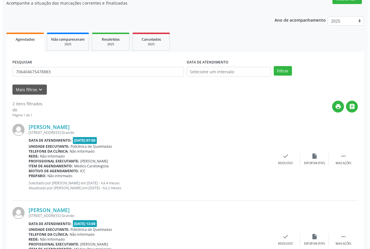
scroll to position [58, 0]
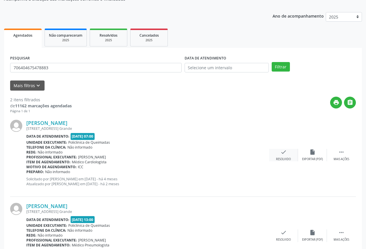
click at [288, 155] on div "check Resolvido" at bounding box center [283, 155] width 29 height 12
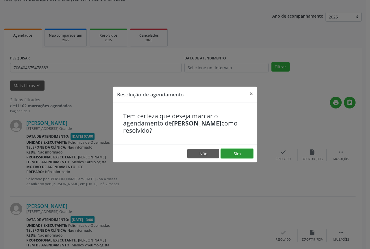
click at [243, 154] on button "Sim" at bounding box center [237, 154] width 32 height 10
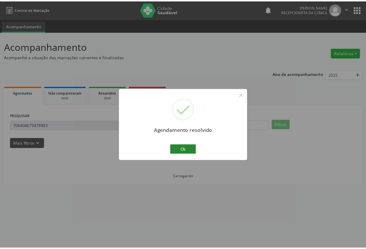
scroll to position [0, 0]
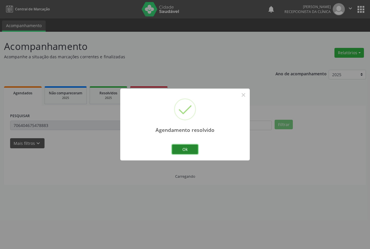
click at [190, 150] on button "Ok" at bounding box center [185, 150] width 26 height 10
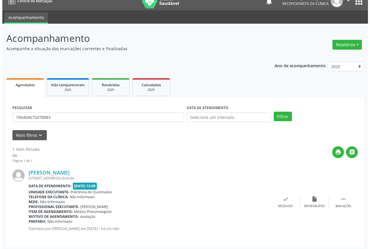
scroll to position [10, 0]
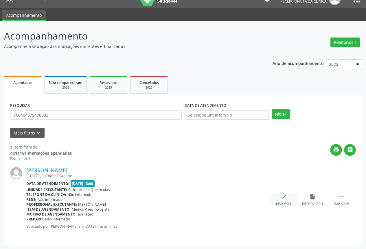
click at [279, 199] on div "check Resolvido" at bounding box center [283, 200] width 29 height 12
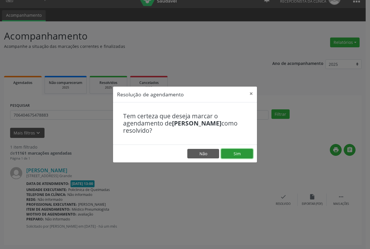
click at [224, 153] on button "Sim" at bounding box center [237, 154] width 32 height 10
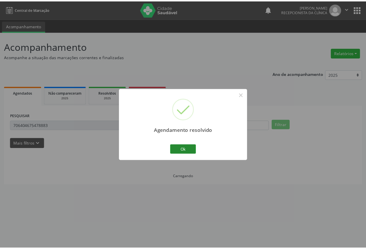
scroll to position [0, 0]
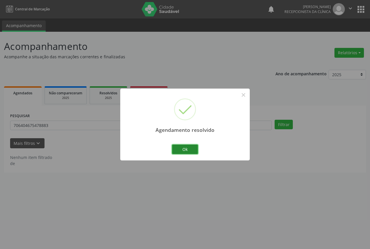
click at [185, 150] on button "Ok" at bounding box center [185, 150] width 26 height 10
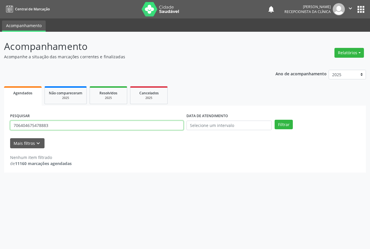
click at [121, 127] on input "706404675478883" at bounding box center [96, 126] width 173 height 10
click at [275, 120] on button "Filtrar" at bounding box center [284, 125] width 18 height 10
click at [121, 127] on input "700000677126209" at bounding box center [96, 126] width 173 height 10
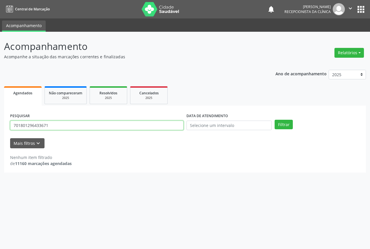
click at [275, 120] on button "Filtrar" at bounding box center [284, 125] width 18 height 10
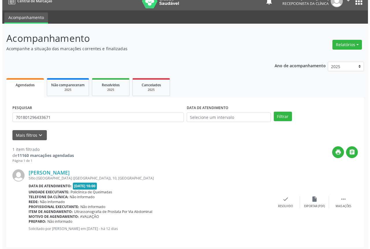
scroll to position [10, 0]
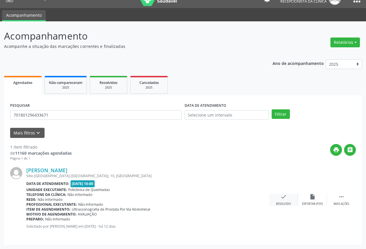
click at [284, 203] on div "Resolvido" at bounding box center [283, 204] width 15 height 4
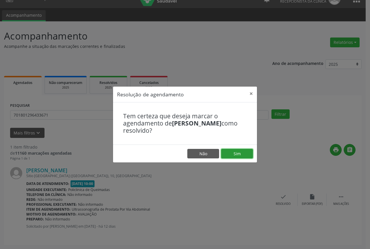
click at [241, 155] on button "Sim" at bounding box center [237, 154] width 32 height 10
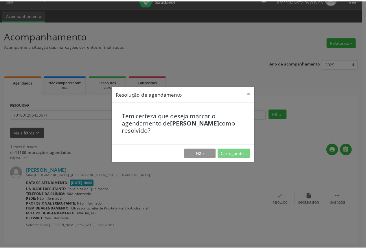
scroll to position [0, 0]
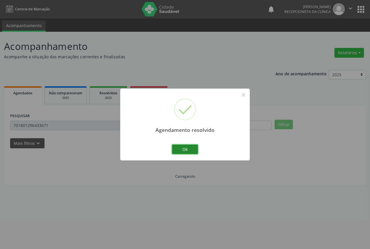
drag, startPoint x: 185, startPoint y: 148, endPoint x: 173, endPoint y: 149, distance: 12.2
click at [182, 148] on button "Ok" at bounding box center [185, 150] width 26 height 10
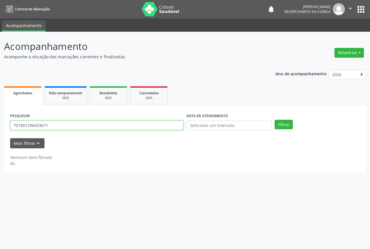
click at [77, 127] on input "701801296433671" at bounding box center [96, 126] width 173 height 10
click at [275, 120] on button "Filtrar" at bounding box center [284, 125] width 18 height 10
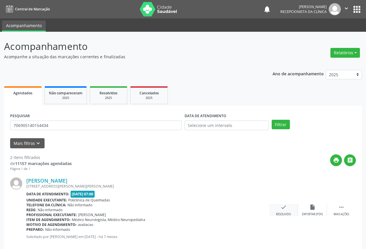
click at [286, 211] on div "check Resolvido" at bounding box center [283, 210] width 29 height 12
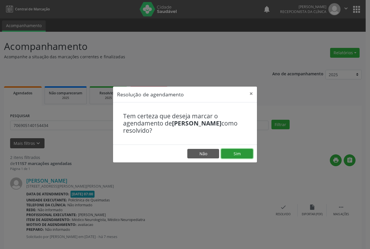
click at [238, 158] on button "Sim" at bounding box center [237, 154] width 32 height 10
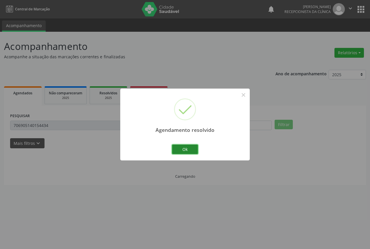
click at [182, 149] on button "Ok" at bounding box center [185, 150] width 26 height 10
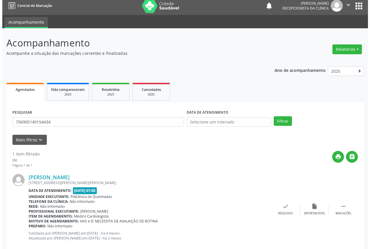
scroll to position [15, 0]
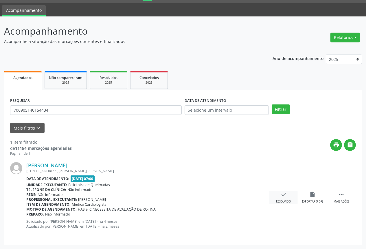
click at [288, 194] on div "check Resolvido" at bounding box center [283, 198] width 29 height 12
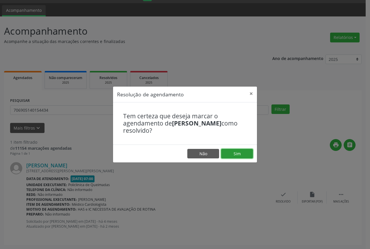
click at [229, 154] on button "Sim" at bounding box center [237, 154] width 32 height 10
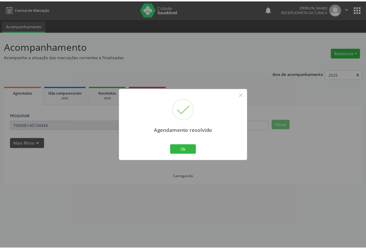
scroll to position [0, 0]
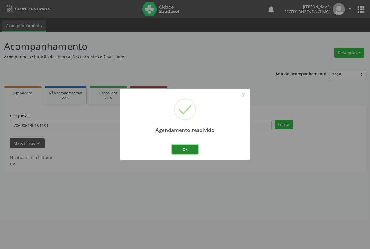
click at [179, 151] on button "Ok" at bounding box center [185, 150] width 26 height 10
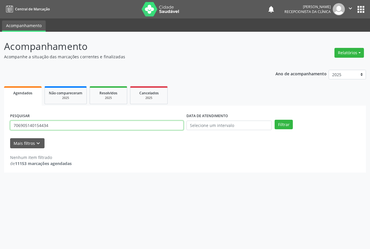
click at [80, 125] on input "706905140154434" at bounding box center [96, 126] width 173 height 10
click at [81, 125] on input "706905140154434" at bounding box center [96, 126] width 173 height 10
click at [275, 120] on button "Filtrar" at bounding box center [284, 125] width 18 height 10
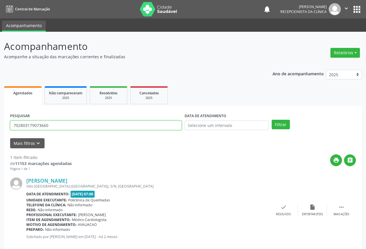
click at [85, 127] on input "702803179073660" at bounding box center [95, 126] width 171 height 10
click at [271, 120] on button "Filtrar" at bounding box center [280, 125] width 18 height 10
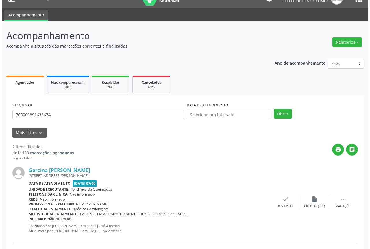
scroll to position [29, 0]
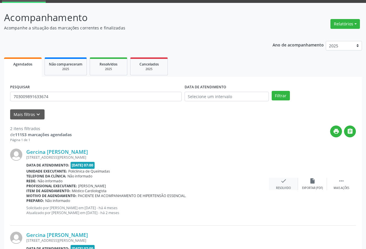
click at [286, 183] on icon "check" at bounding box center [283, 181] width 6 height 6
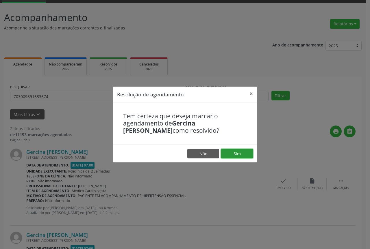
click at [245, 153] on button "Sim" at bounding box center [237, 154] width 32 height 10
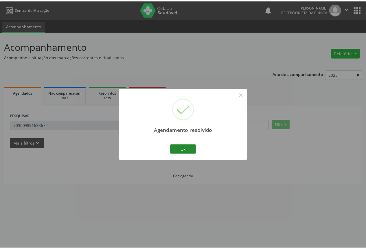
scroll to position [0, 0]
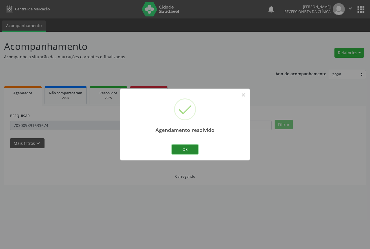
click at [180, 154] on button "Ok" at bounding box center [185, 150] width 26 height 10
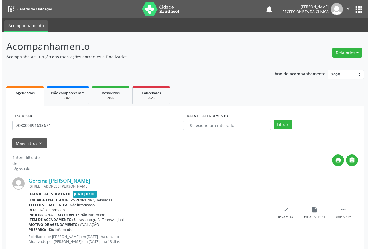
scroll to position [15, 0]
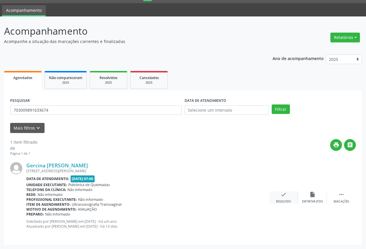
click at [284, 193] on icon "check" at bounding box center [283, 195] width 6 height 6
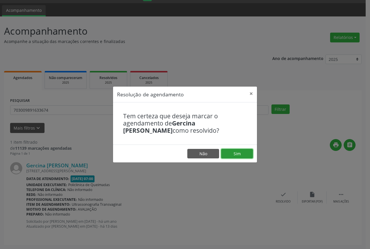
click at [239, 158] on button "Sim" at bounding box center [237, 154] width 32 height 10
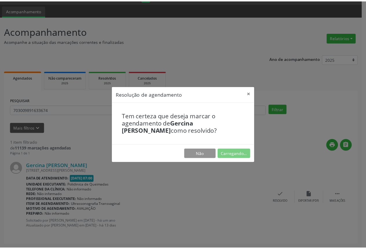
scroll to position [0, 0]
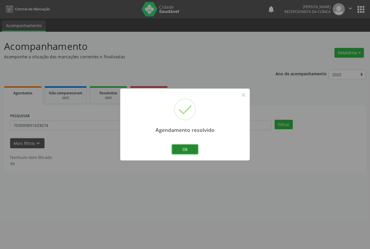
click at [175, 150] on button "Ok" at bounding box center [185, 150] width 26 height 10
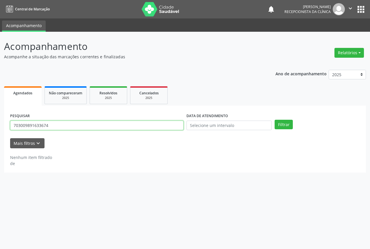
click at [62, 125] on input "703009891633674" at bounding box center [96, 126] width 173 height 10
click at [275, 120] on button "Filtrar" at bounding box center [284, 125] width 18 height 10
click at [97, 124] on input "705200434984470" at bounding box center [96, 126] width 173 height 10
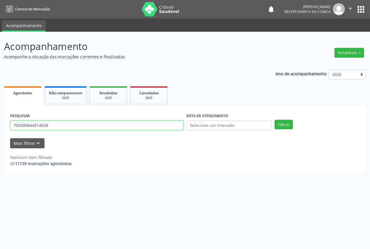
click at [275, 120] on button "Filtrar" at bounding box center [284, 125] width 18 height 10
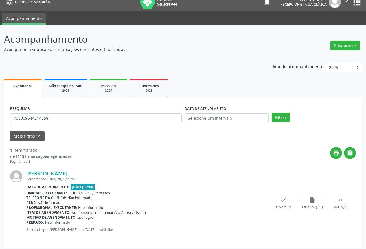
scroll to position [10, 0]
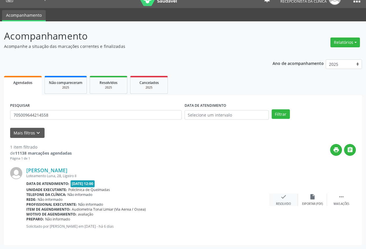
click at [284, 195] on icon "check" at bounding box center [283, 197] width 6 height 6
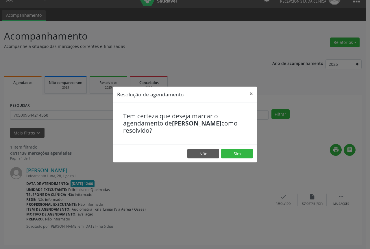
click at [218, 205] on div "Resolução de agendamento × Tem certeza que deseja marcar o agendamento de [PERS…" at bounding box center [185, 124] width 370 height 249
click at [198, 154] on button "Não" at bounding box center [203, 154] width 32 height 10
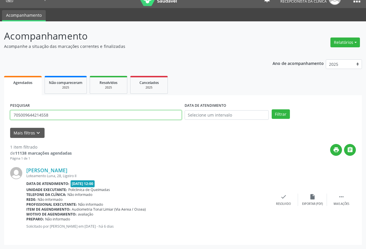
click at [95, 113] on input "705009644214558" at bounding box center [95, 115] width 171 height 10
click at [271, 110] on button "Filtrar" at bounding box center [280, 115] width 18 height 10
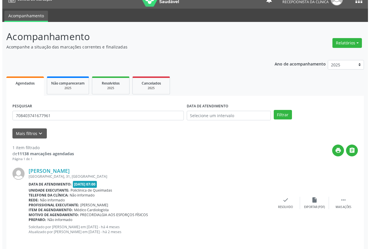
scroll to position [15, 0]
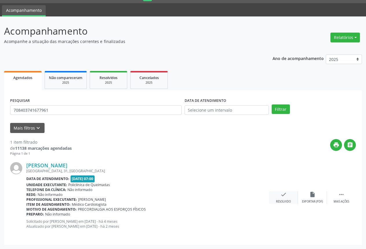
click at [288, 194] on div "check Resolvido" at bounding box center [283, 198] width 29 height 12
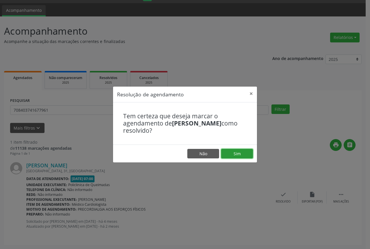
drag, startPoint x: 240, startPoint y: 150, endPoint x: 234, endPoint y: 151, distance: 6.4
click at [240, 150] on button "Sim" at bounding box center [237, 154] width 32 height 10
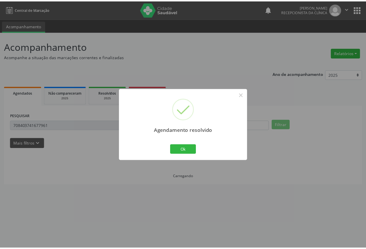
scroll to position [0, 0]
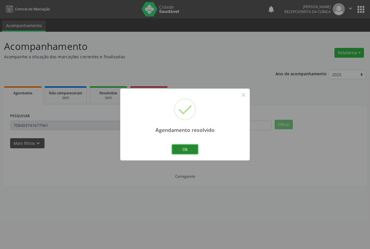
click at [177, 151] on button "Ok" at bounding box center [185, 150] width 26 height 10
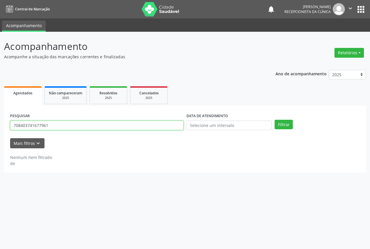
click at [132, 125] on input "708403741677961" at bounding box center [96, 126] width 173 height 10
click at [275, 120] on button "Filtrar" at bounding box center [284, 125] width 18 height 10
click at [56, 125] on input "700507737511253" at bounding box center [96, 126] width 173 height 10
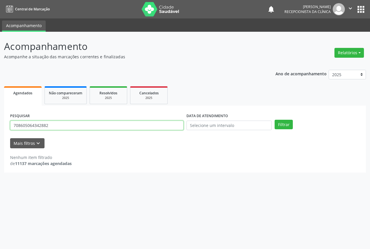
click at [275, 120] on button "Filtrar" at bounding box center [284, 125] width 18 height 10
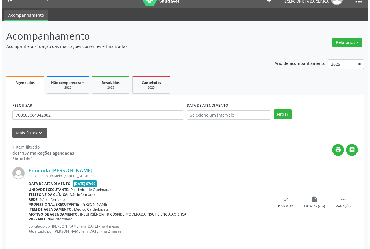
scroll to position [15, 0]
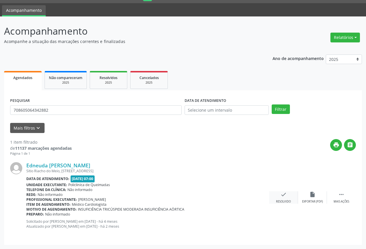
click at [282, 196] on icon "check" at bounding box center [283, 195] width 6 height 6
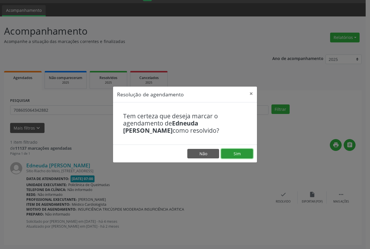
click at [235, 152] on button "Sim" at bounding box center [237, 154] width 32 height 10
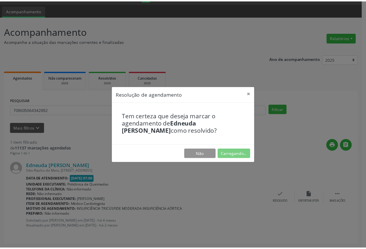
scroll to position [0, 0]
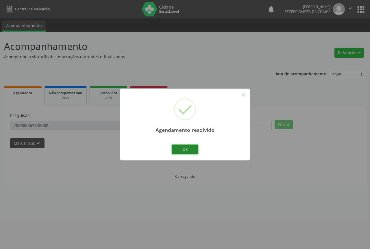
click at [182, 146] on button "Ok" at bounding box center [185, 150] width 26 height 10
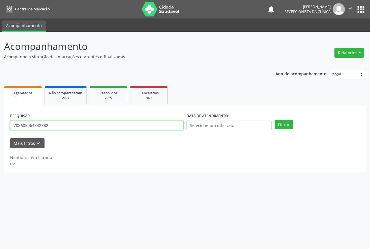
click at [97, 127] on input "708605064342882" at bounding box center [96, 126] width 173 height 10
click at [275, 120] on button "Filtrar" at bounding box center [284, 125] width 18 height 10
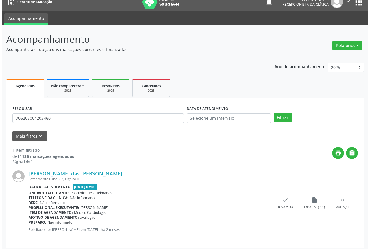
scroll to position [10, 0]
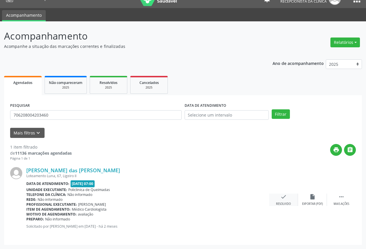
click at [274, 199] on div "check Resolvido" at bounding box center [283, 200] width 29 height 12
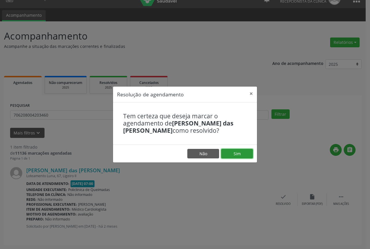
click at [223, 154] on button "Sim" at bounding box center [237, 154] width 32 height 10
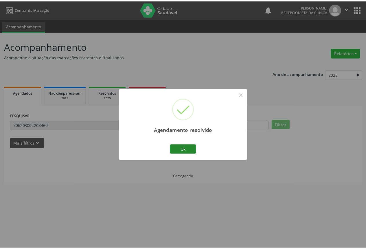
scroll to position [0, 0]
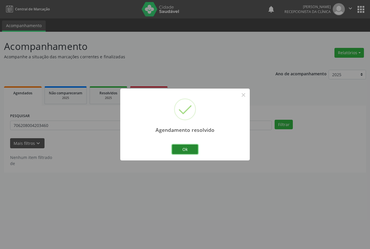
click at [183, 152] on button "Ok" at bounding box center [185, 150] width 26 height 10
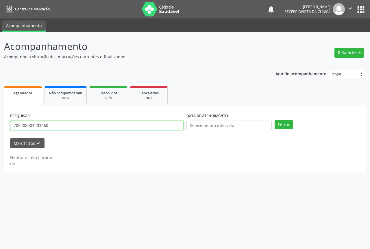
click at [94, 125] on input "706208004203460" at bounding box center [96, 126] width 173 height 10
type input "0"
click at [275, 120] on button "Filtrar" at bounding box center [284, 125] width 18 height 10
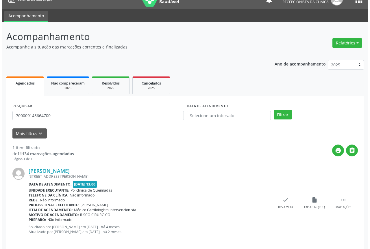
scroll to position [15, 0]
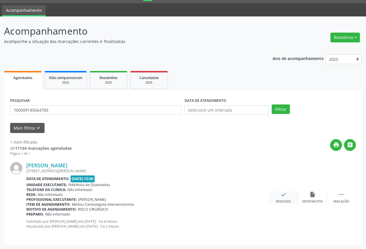
click at [286, 193] on div "check Resolvido" at bounding box center [283, 198] width 29 height 12
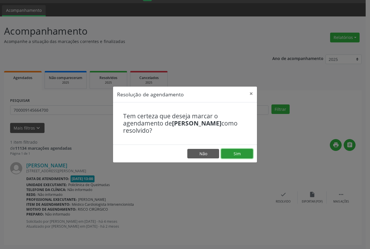
click at [227, 152] on button "Sim" at bounding box center [237, 154] width 32 height 10
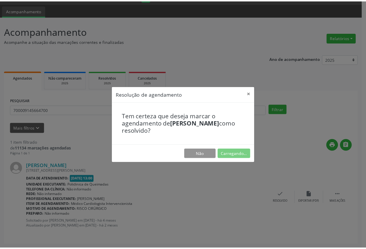
scroll to position [0, 0]
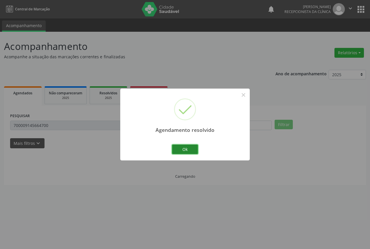
click at [191, 152] on button "Ok" at bounding box center [185, 150] width 26 height 10
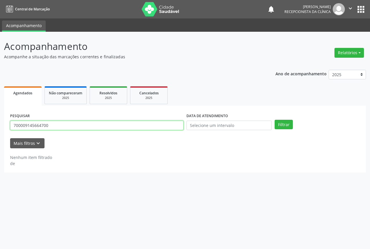
click at [63, 123] on input "700009145664700" at bounding box center [96, 126] width 173 height 10
click at [275, 120] on button "Filtrar" at bounding box center [284, 125] width 18 height 10
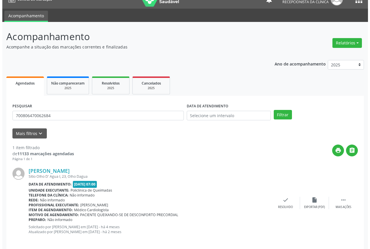
scroll to position [15, 0]
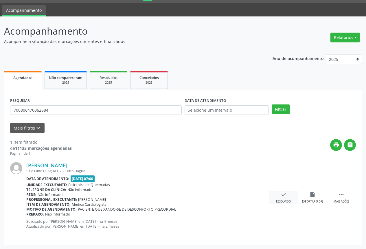
click at [283, 196] on icon "check" at bounding box center [283, 195] width 6 height 6
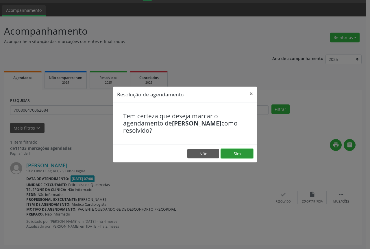
click at [230, 157] on button "Sim" at bounding box center [237, 154] width 32 height 10
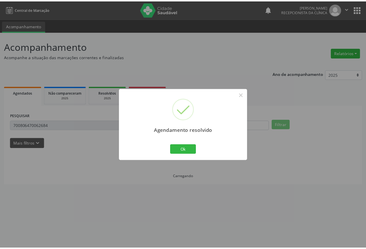
scroll to position [0, 0]
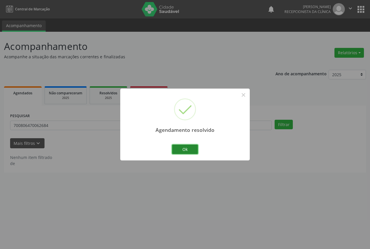
click at [180, 148] on button "Ok" at bounding box center [185, 150] width 26 height 10
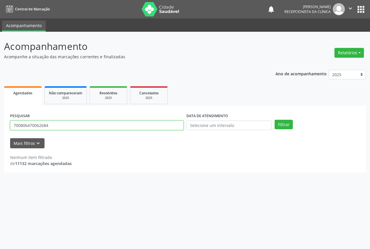
click at [53, 127] on input "700806470062684" at bounding box center [96, 126] width 173 height 10
click at [275, 120] on button "Filtrar" at bounding box center [284, 125] width 18 height 10
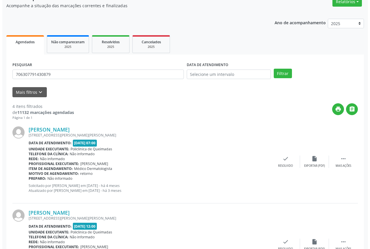
scroll to position [58, 0]
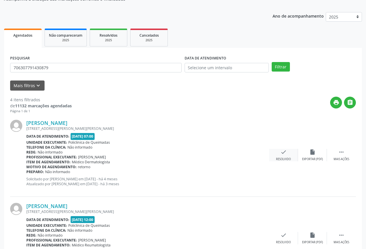
click at [279, 154] on div "check Resolvido" at bounding box center [283, 155] width 29 height 12
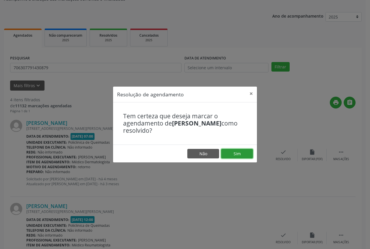
click at [240, 150] on button "Sim" at bounding box center [237, 154] width 32 height 10
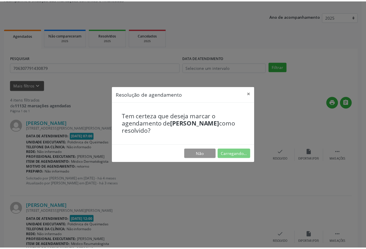
scroll to position [0, 0]
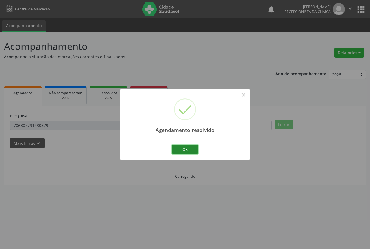
click at [187, 151] on button "Ok" at bounding box center [185, 150] width 26 height 10
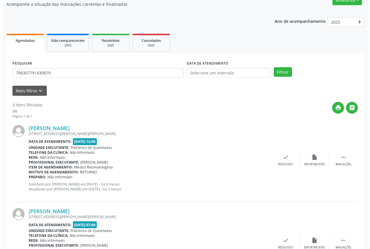
scroll to position [58, 0]
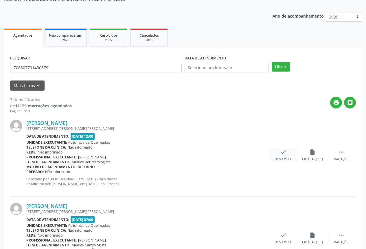
click at [282, 160] on div "Resolvido" at bounding box center [283, 160] width 15 height 4
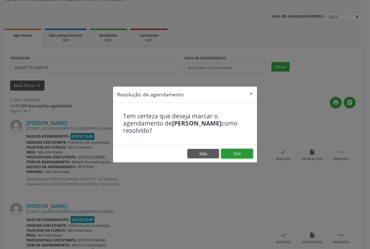
click at [239, 155] on button "Sim" at bounding box center [237, 154] width 32 height 10
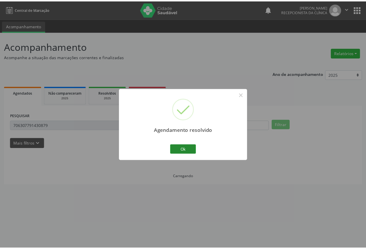
scroll to position [0, 0]
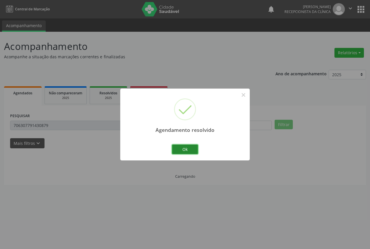
click at [192, 151] on button "Ok" at bounding box center [185, 150] width 26 height 10
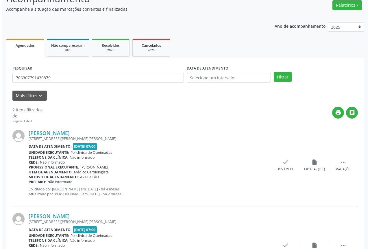
scroll to position [58, 0]
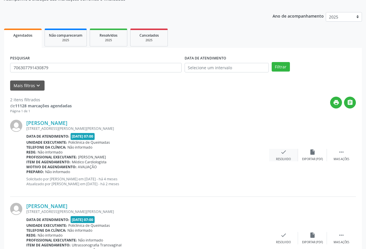
click at [275, 155] on div "check Resolvido" at bounding box center [283, 155] width 29 height 12
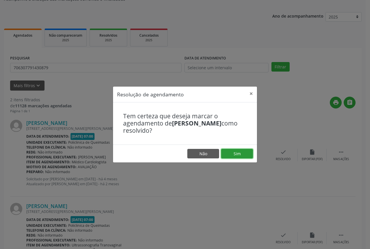
drag, startPoint x: 234, startPoint y: 151, endPoint x: 228, endPoint y: 151, distance: 6.1
click at [234, 151] on button "Sim" at bounding box center [237, 154] width 32 height 10
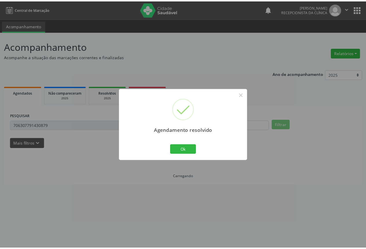
scroll to position [0, 0]
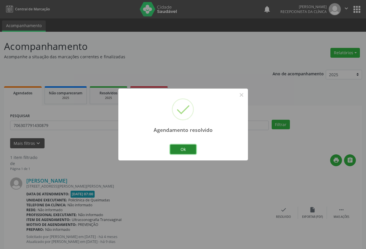
click at [177, 147] on button "Ok" at bounding box center [183, 150] width 26 height 10
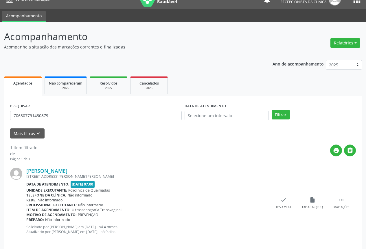
scroll to position [15, 0]
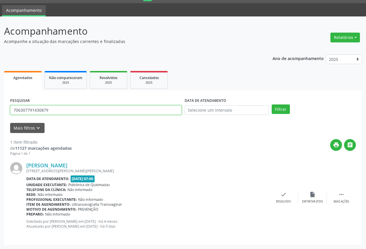
click at [108, 114] on input "706307791430879" at bounding box center [95, 110] width 171 height 10
click at [271, 105] on button "Filtrar" at bounding box center [280, 110] width 18 height 10
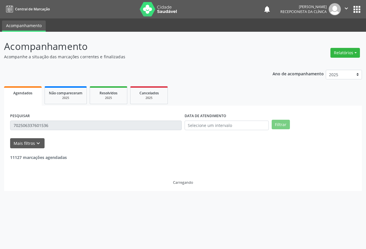
scroll to position [0, 0]
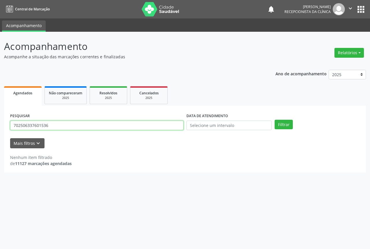
click at [118, 125] on input "702506337601536" at bounding box center [96, 126] width 173 height 10
click at [275, 120] on button "Filtrar" at bounding box center [284, 125] width 18 height 10
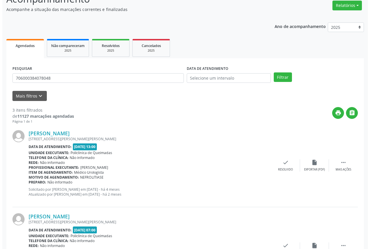
scroll to position [58, 0]
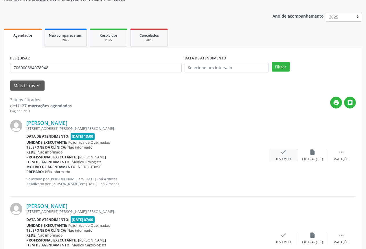
click at [290, 151] on div "check Resolvido" at bounding box center [283, 155] width 29 height 12
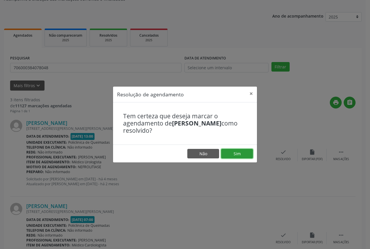
click at [245, 153] on button "Sim" at bounding box center [237, 154] width 32 height 10
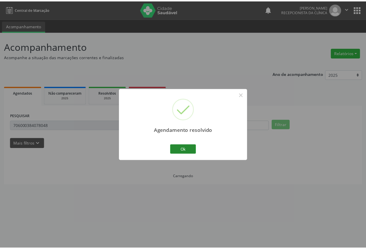
scroll to position [0, 0]
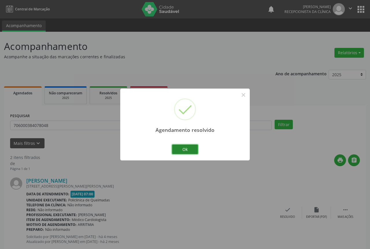
click at [184, 150] on button "Ok" at bounding box center [185, 150] width 26 height 10
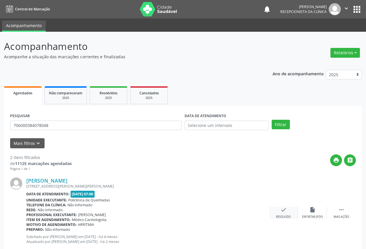
click at [277, 217] on div "Resolvido" at bounding box center [283, 217] width 15 height 4
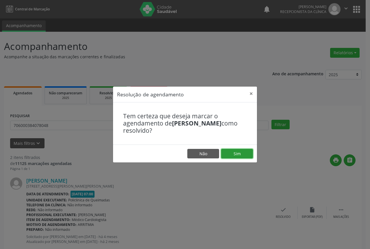
click at [229, 154] on button "Sim" at bounding box center [237, 154] width 32 height 10
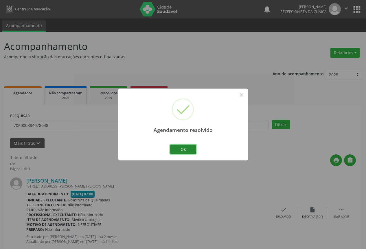
click at [176, 149] on button "Ok" at bounding box center [183, 150] width 26 height 10
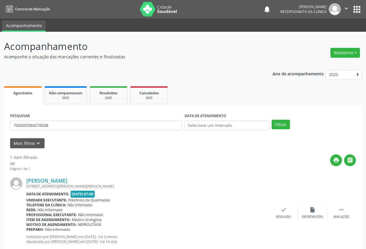
scroll to position [15, 0]
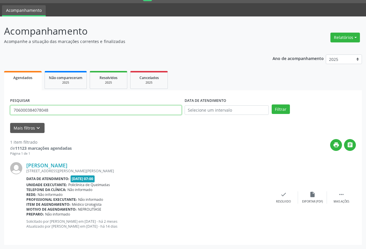
click at [112, 109] on input "706000384078048" at bounding box center [95, 110] width 171 height 10
click at [271, 105] on button "Filtrar" at bounding box center [280, 110] width 18 height 10
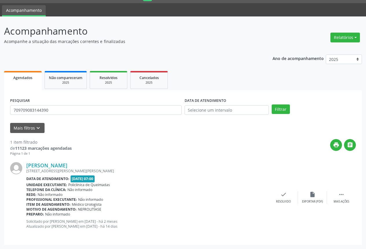
scroll to position [0, 0]
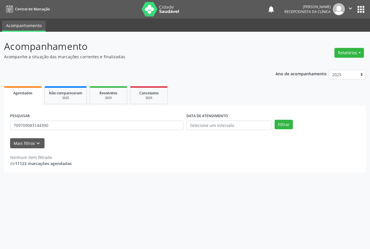
click at [140, 119] on div "PESQUISAR 709709083144390" at bounding box center [97, 123] width 176 height 23
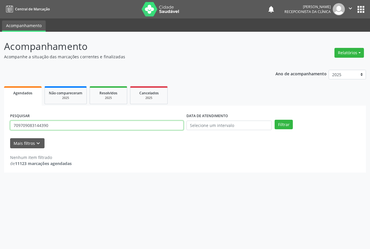
click at [139, 123] on input "709709083144390" at bounding box center [96, 126] width 173 height 10
click at [275, 120] on button "Filtrar" at bounding box center [284, 125] width 18 height 10
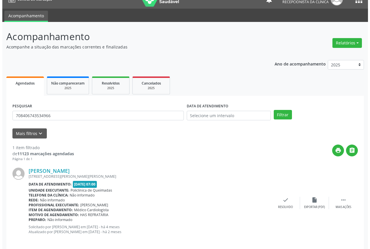
scroll to position [15, 0]
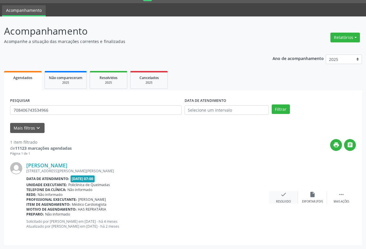
click at [285, 195] on icon "check" at bounding box center [283, 195] width 6 height 6
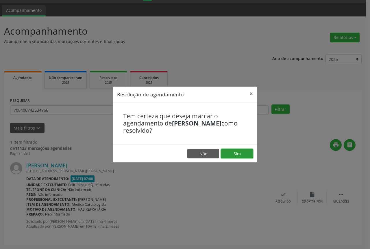
click at [250, 156] on button "Sim" at bounding box center [237, 154] width 32 height 10
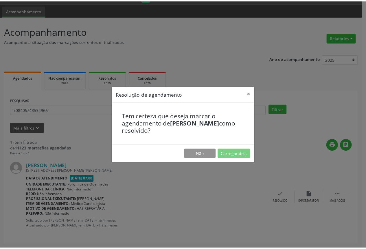
scroll to position [0, 0]
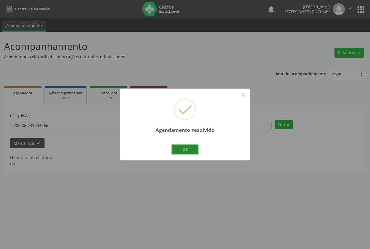
click at [195, 150] on button "Ok" at bounding box center [185, 150] width 26 height 10
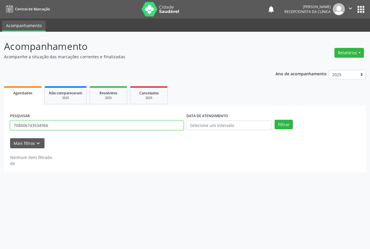
click at [80, 127] on input "708406743534966" at bounding box center [96, 126] width 173 height 10
click at [79, 129] on input "708406743534966" at bounding box center [96, 126] width 173 height 10
click at [275, 120] on button "Filtrar" at bounding box center [284, 125] width 18 height 10
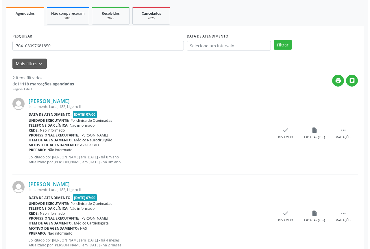
scroll to position [87, 0]
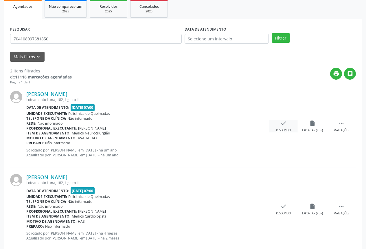
click at [277, 126] on div "check Resolvido" at bounding box center [283, 126] width 29 height 12
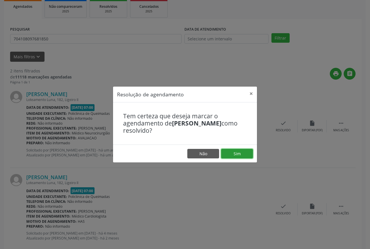
click at [241, 152] on button "Sim" at bounding box center [237, 154] width 32 height 10
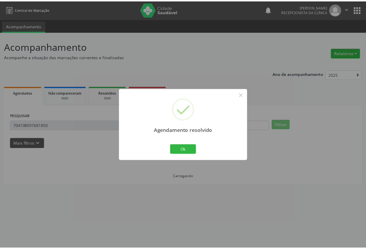
scroll to position [0, 0]
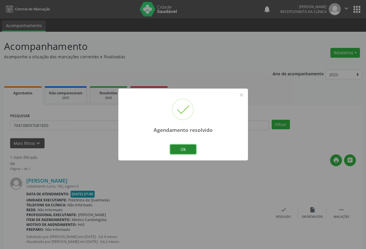
click at [192, 151] on button "Ok" at bounding box center [183, 150] width 26 height 10
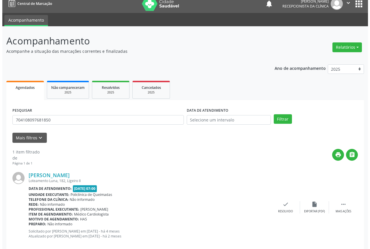
scroll to position [15, 0]
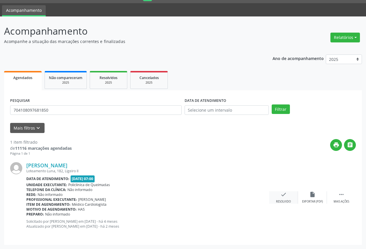
click at [286, 196] on icon "check" at bounding box center [283, 195] width 6 height 6
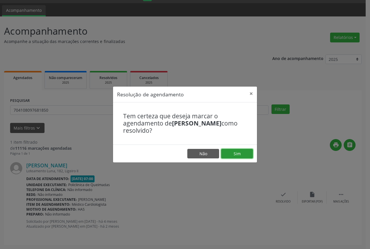
click at [234, 154] on button "Sim" at bounding box center [237, 154] width 32 height 10
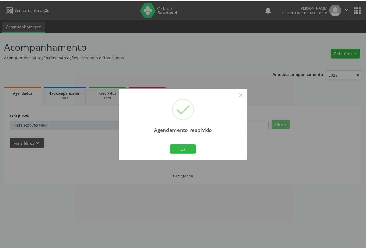
scroll to position [0, 0]
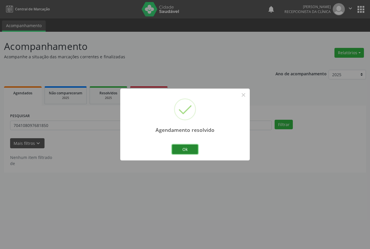
click at [174, 148] on button "Ok" at bounding box center [185, 150] width 26 height 10
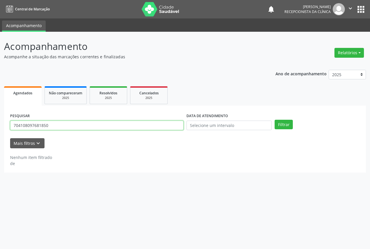
click at [95, 127] on input "704108097681850" at bounding box center [96, 126] width 173 height 10
click at [275, 120] on button "Filtrar" at bounding box center [284, 125] width 18 height 10
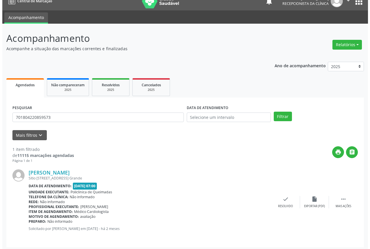
scroll to position [10, 0]
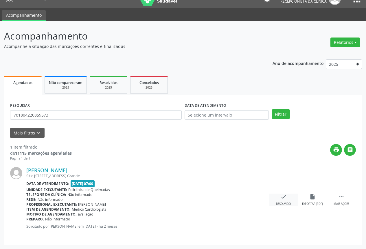
click at [279, 197] on div "check Resolvido" at bounding box center [283, 200] width 29 height 12
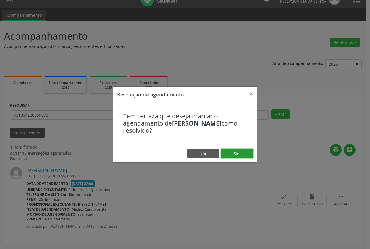
click at [235, 153] on button "Sim" at bounding box center [237, 154] width 32 height 10
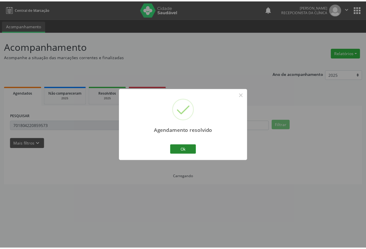
scroll to position [0, 0]
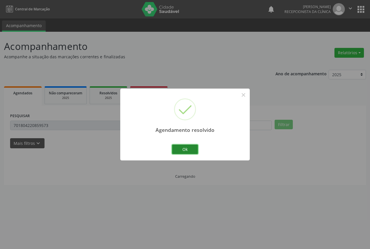
click at [186, 147] on button "Ok" at bounding box center [185, 150] width 26 height 10
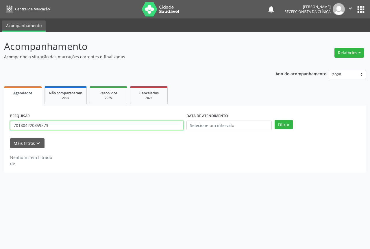
click at [104, 125] on input "701804220859573" at bounding box center [96, 126] width 173 height 10
click at [275, 120] on button "Filtrar" at bounding box center [284, 125] width 18 height 10
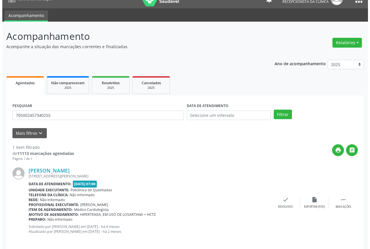
scroll to position [15, 0]
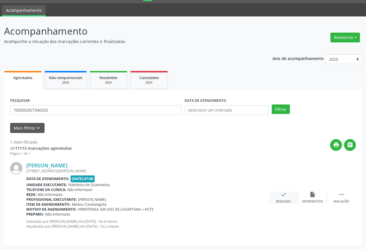
click at [281, 198] on div "check Resolvido" at bounding box center [283, 198] width 29 height 12
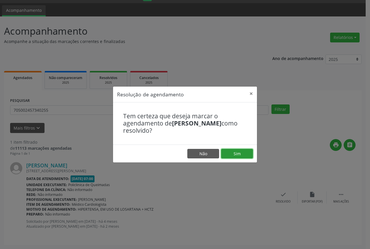
click at [239, 151] on button "Sim" at bounding box center [237, 154] width 32 height 10
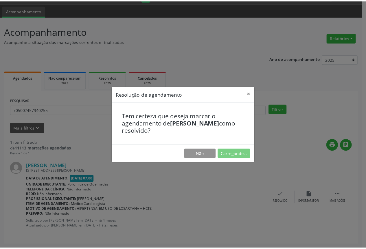
scroll to position [0, 0]
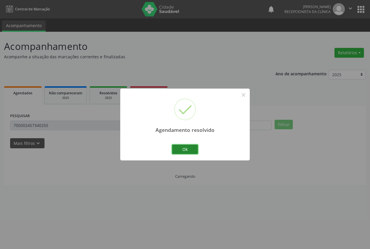
click at [184, 148] on button "Ok" at bounding box center [185, 150] width 26 height 10
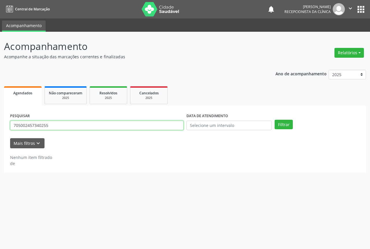
click at [110, 128] on input "705002457340255" at bounding box center [96, 126] width 173 height 10
click at [275, 120] on button "Filtrar" at bounding box center [284, 125] width 18 height 10
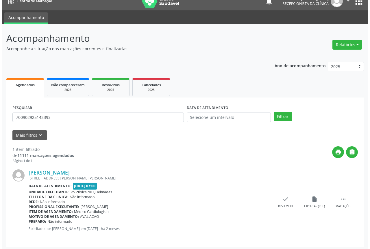
scroll to position [10, 0]
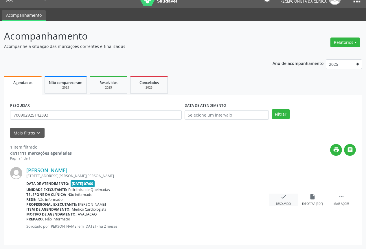
click at [290, 199] on div "check Resolvido" at bounding box center [283, 200] width 29 height 12
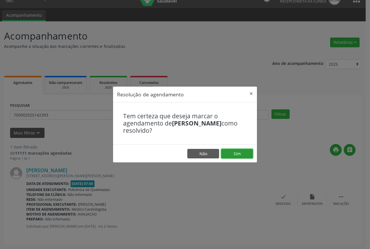
click at [237, 158] on button "Sim" at bounding box center [237, 154] width 32 height 10
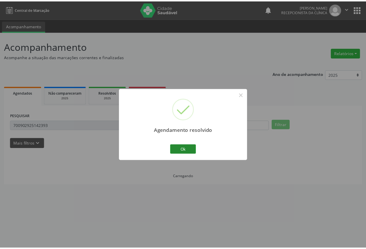
scroll to position [0, 0]
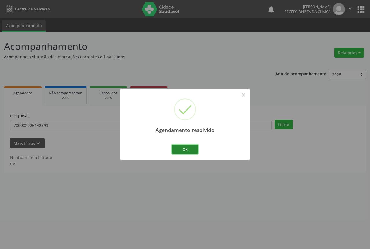
click at [177, 151] on button "Ok" at bounding box center [185, 150] width 26 height 10
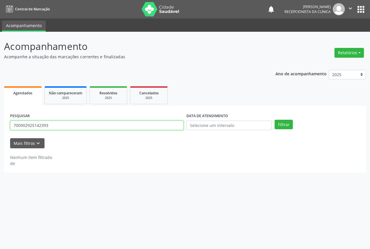
click at [81, 126] on input "700902925142393" at bounding box center [96, 126] width 173 height 10
click at [275, 120] on button "Filtrar" at bounding box center [284, 125] width 18 height 10
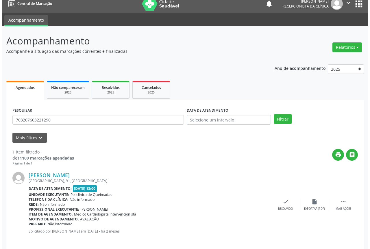
scroll to position [10, 0]
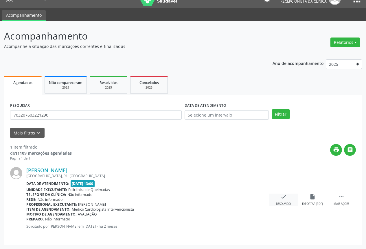
click at [279, 201] on div "check Resolvido" at bounding box center [283, 200] width 29 height 12
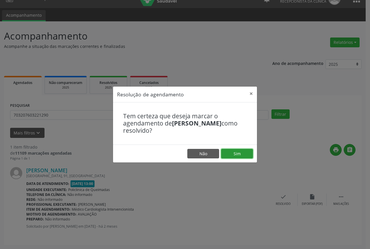
click at [229, 151] on button "Sim" at bounding box center [237, 154] width 32 height 10
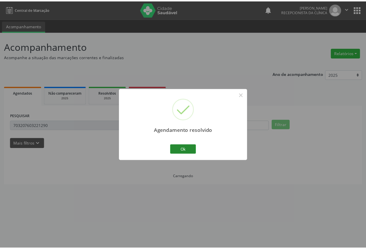
scroll to position [0, 0]
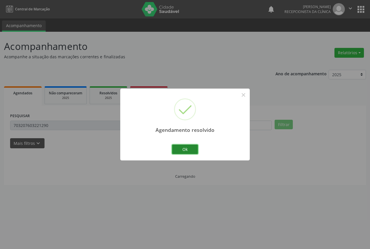
click at [190, 149] on button "Ok" at bounding box center [185, 150] width 26 height 10
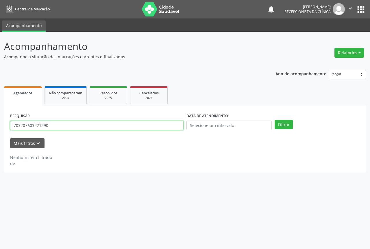
click at [114, 126] on input "703207603221290" at bounding box center [96, 126] width 173 height 10
click at [275, 120] on button "Filtrar" at bounding box center [284, 125] width 18 height 10
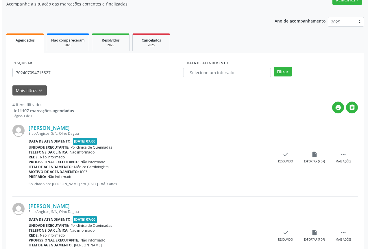
scroll to position [58, 0]
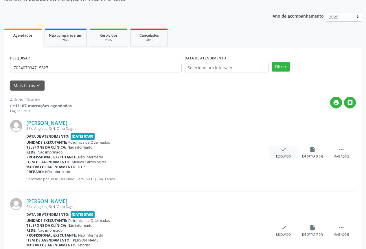
click at [285, 149] on icon "check" at bounding box center [283, 150] width 6 height 6
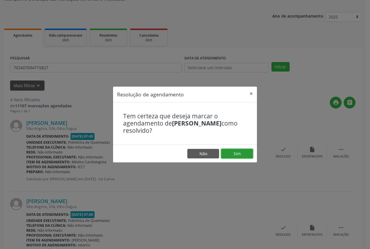
click at [224, 153] on button "Sim" at bounding box center [237, 154] width 32 height 10
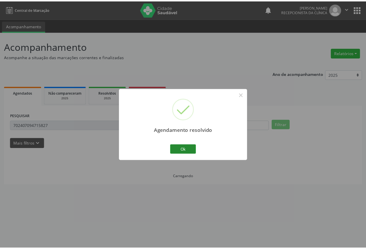
scroll to position [0, 0]
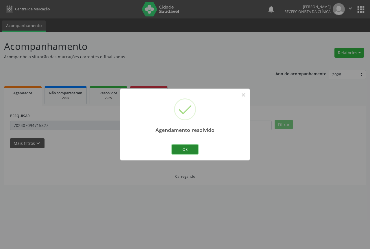
click at [185, 145] on button "Ok" at bounding box center [185, 150] width 26 height 10
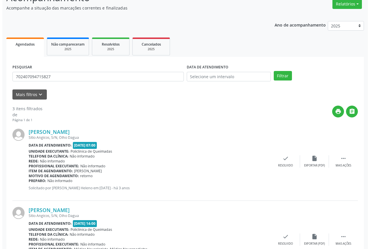
scroll to position [58, 0]
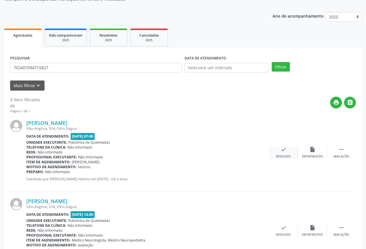
click at [295, 151] on div "check Resolvido" at bounding box center [283, 153] width 29 height 12
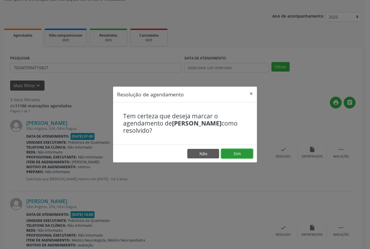
click at [233, 152] on button "Sim" at bounding box center [237, 154] width 32 height 10
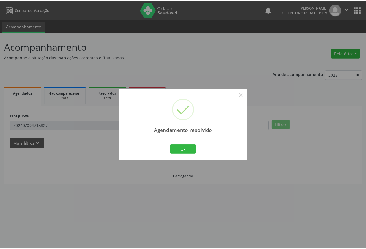
scroll to position [0, 0]
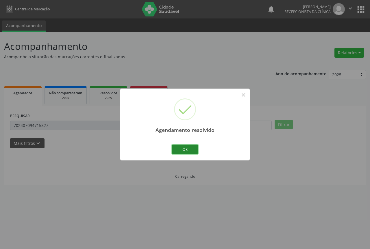
click at [192, 149] on button "Ok" at bounding box center [185, 150] width 26 height 10
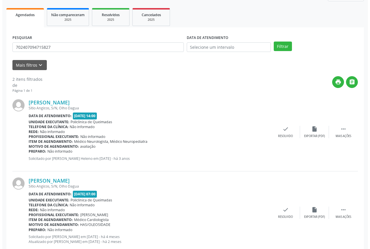
scroll to position [87, 0]
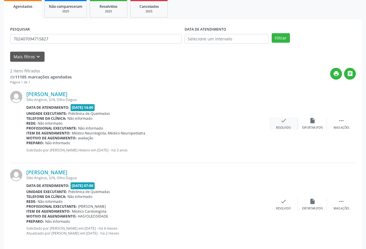
click at [271, 126] on div "check Resolvido" at bounding box center [283, 124] width 29 height 12
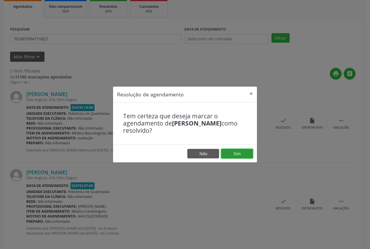
click at [236, 154] on button "Sim" at bounding box center [237, 154] width 32 height 10
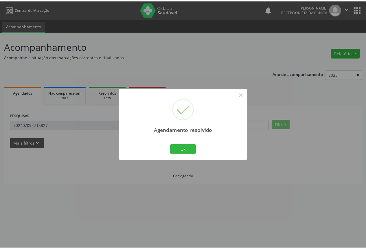
scroll to position [0, 0]
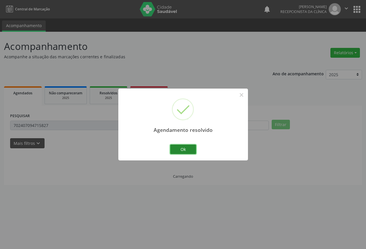
click at [182, 147] on button "Ok" at bounding box center [183, 150] width 26 height 10
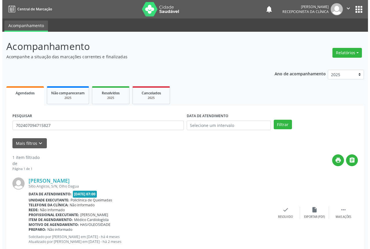
scroll to position [15, 0]
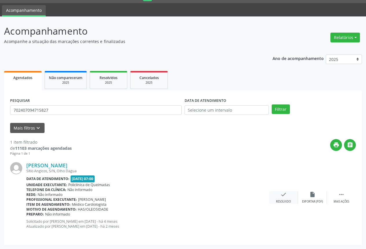
click at [285, 197] on icon "check" at bounding box center [283, 195] width 6 height 6
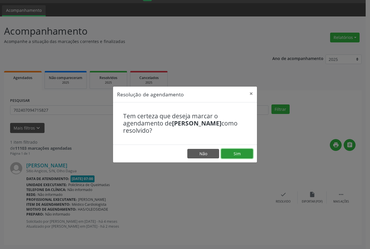
click at [225, 155] on button "Sim" at bounding box center [237, 154] width 32 height 10
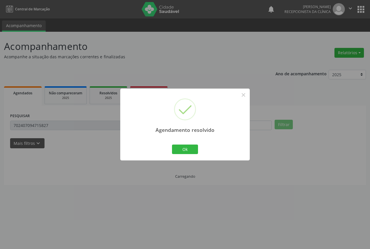
scroll to position [0, 0]
click at [178, 149] on button "Ok" at bounding box center [185, 150] width 26 height 10
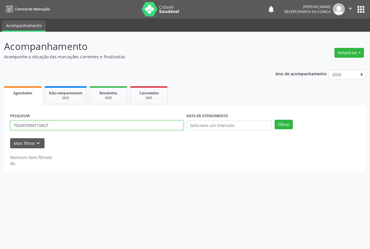
click at [103, 124] on input "702407094715827" at bounding box center [96, 126] width 173 height 10
type input "704604104059422"
click at [275, 120] on button "Filtrar" at bounding box center [284, 125] width 18 height 10
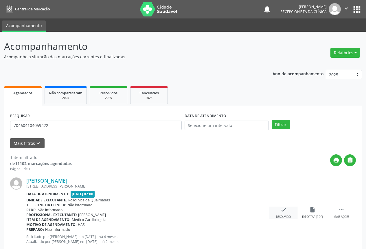
click at [289, 211] on div "check Resolvido" at bounding box center [283, 213] width 29 height 12
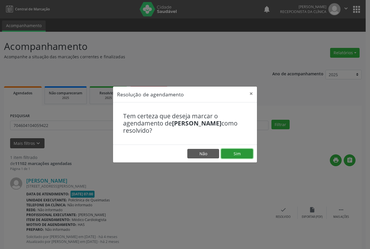
click at [240, 151] on button "Sim" at bounding box center [237, 154] width 32 height 10
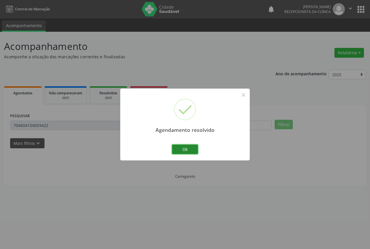
click at [182, 147] on button "Ok" at bounding box center [185, 150] width 26 height 10
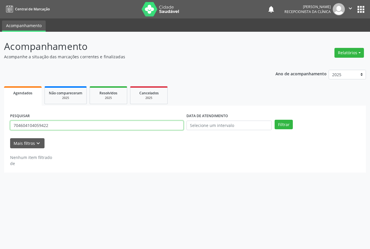
click at [97, 126] on input "704604104059422" at bounding box center [96, 126] width 173 height 10
